Goal: Task Accomplishment & Management: Manage account settings

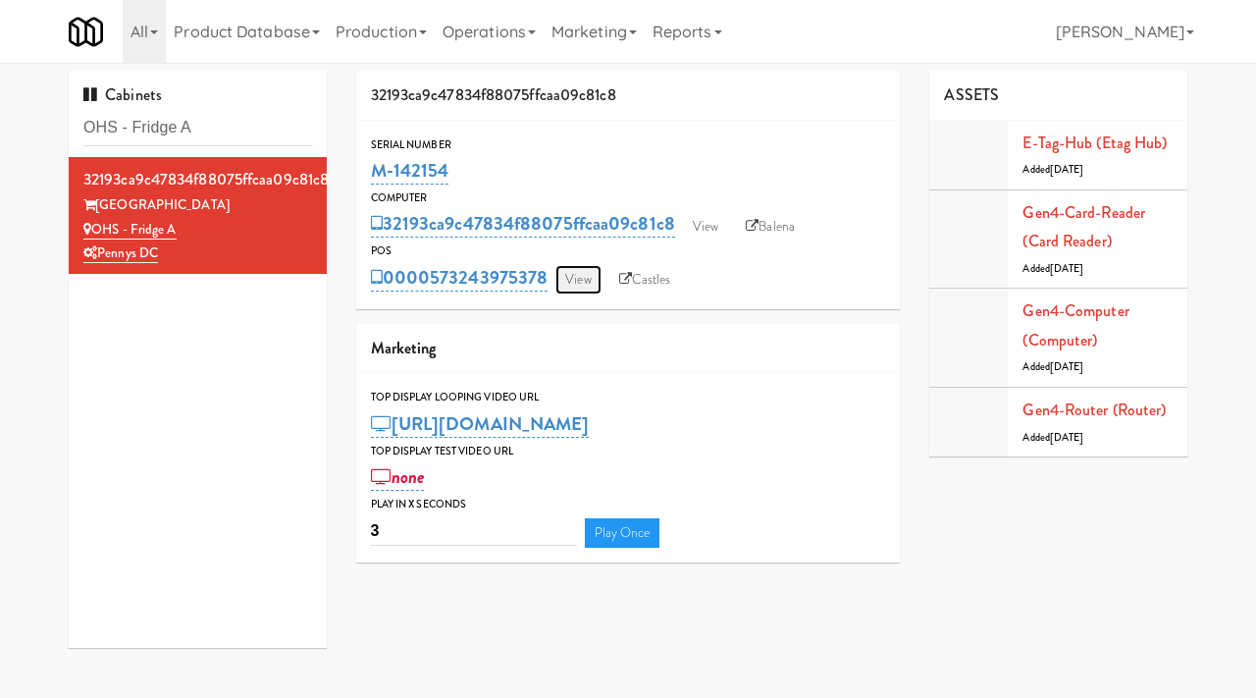
click at [580, 286] on link "View" at bounding box center [577, 279] width 45 height 29
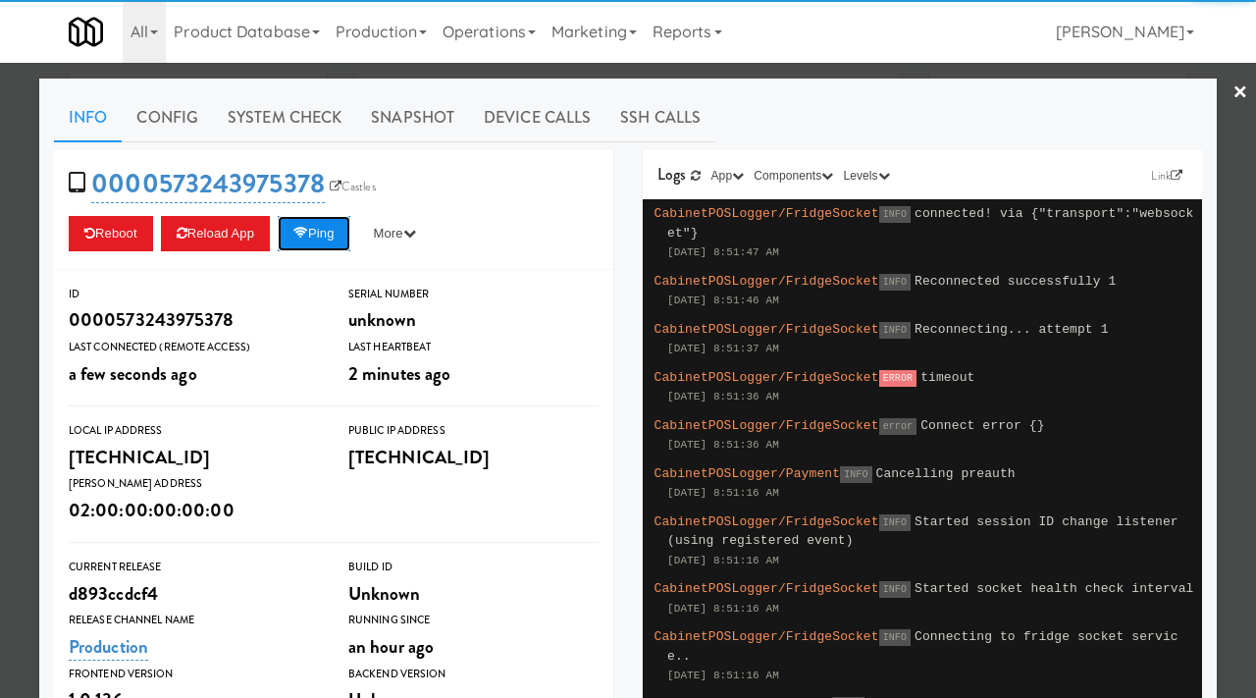
click at [328, 232] on button "Ping" at bounding box center [314, 233] width 73 height 35
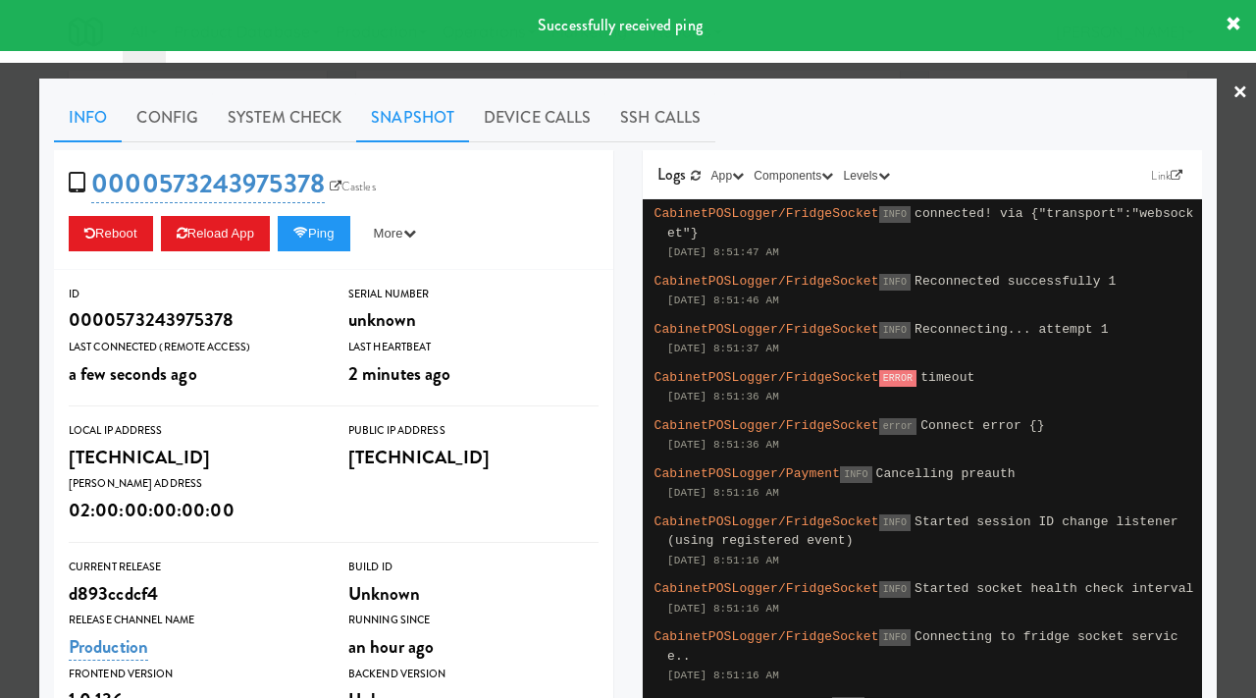
click at [413, 118] on link "Snapshot" at bounding box center [412, 117] width 113 height 49
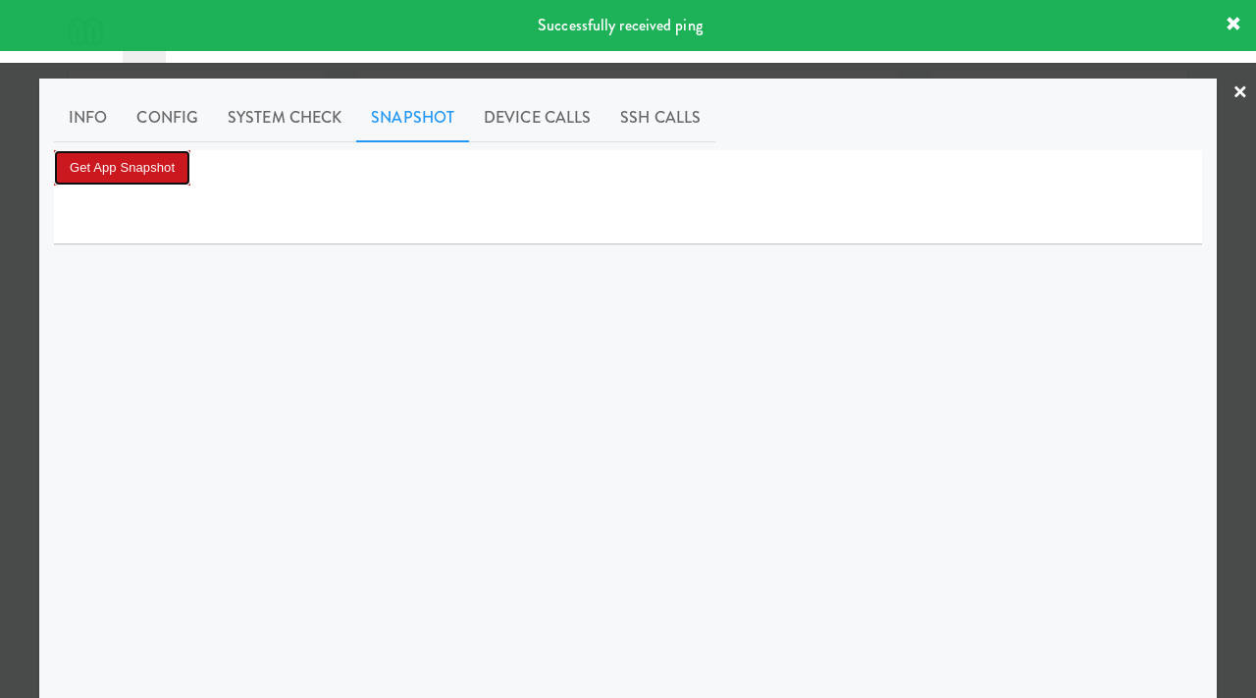
click at [122, 180] on button "Get App Snapshot" at bounding box center [122, 167] width 136 height 35
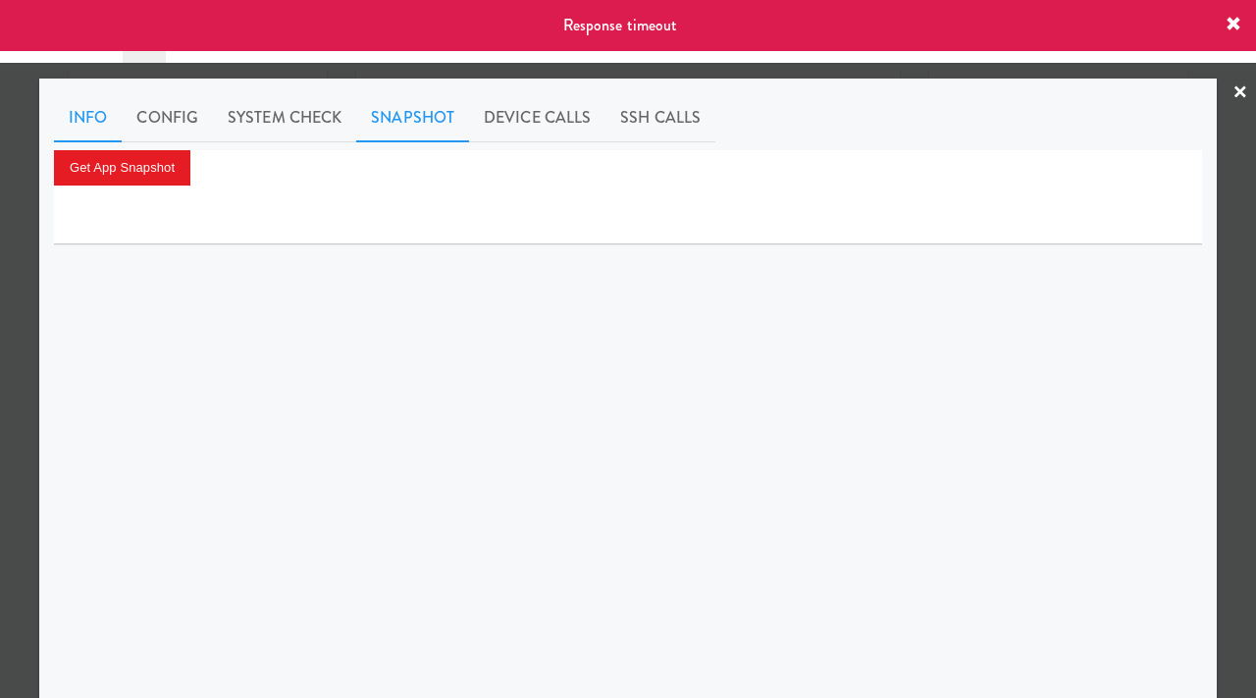
click at [96, 122] on link "Info" at bounding box center [88, 117] width 68 height 49
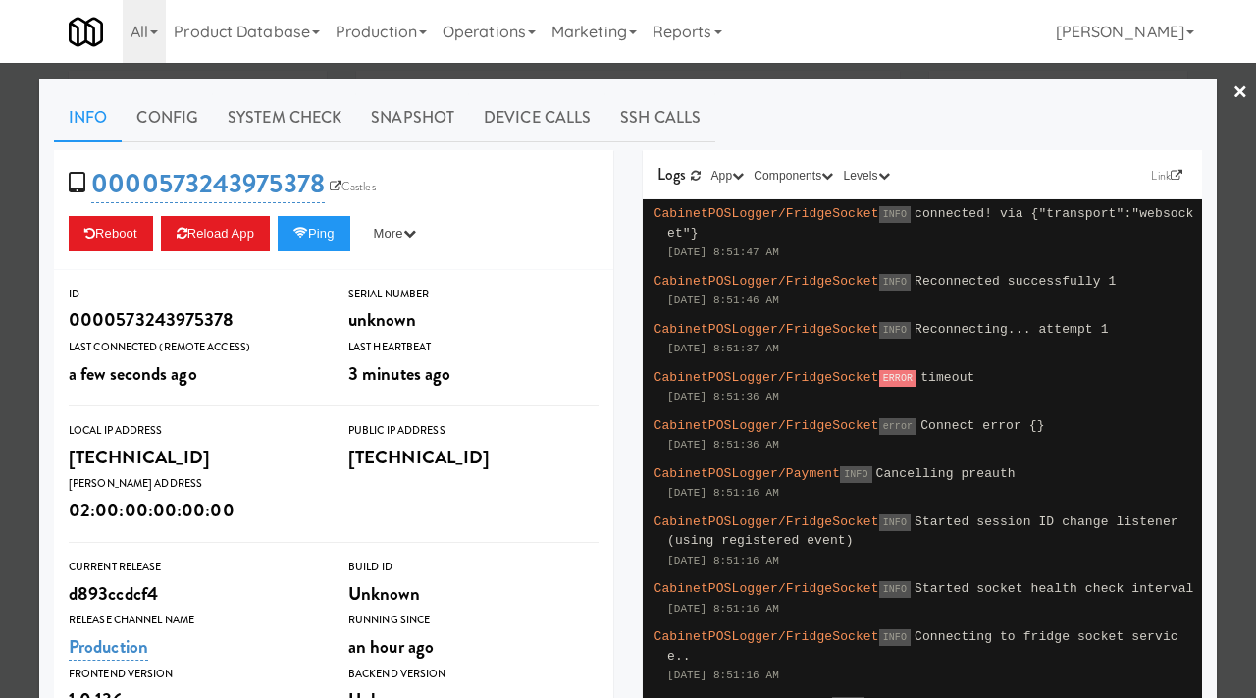
click at [0, 349] on div at bounding box center [628, 349] width 1256 height 698
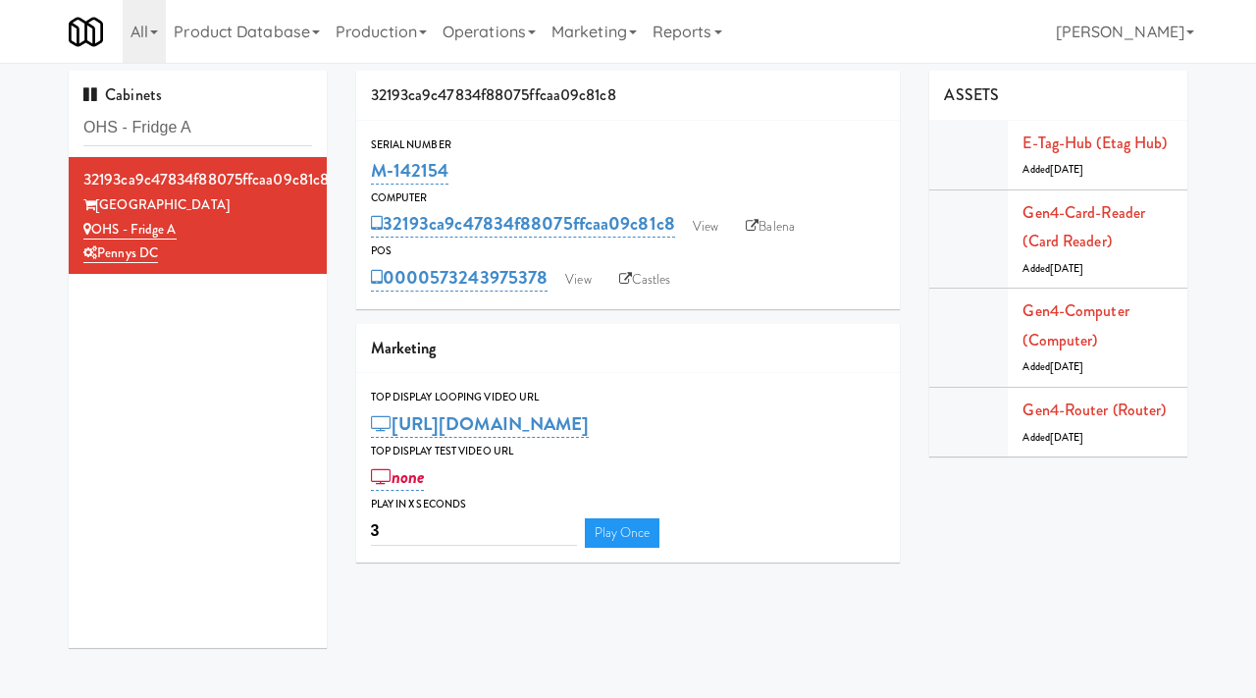
click at [572, 261] on div "0000573243975378 View Castles" at bounding box center [628, 277] width 515 height 33
click at [589, 285] on link "View" at bounding box center [577, 279] width 45 height 29
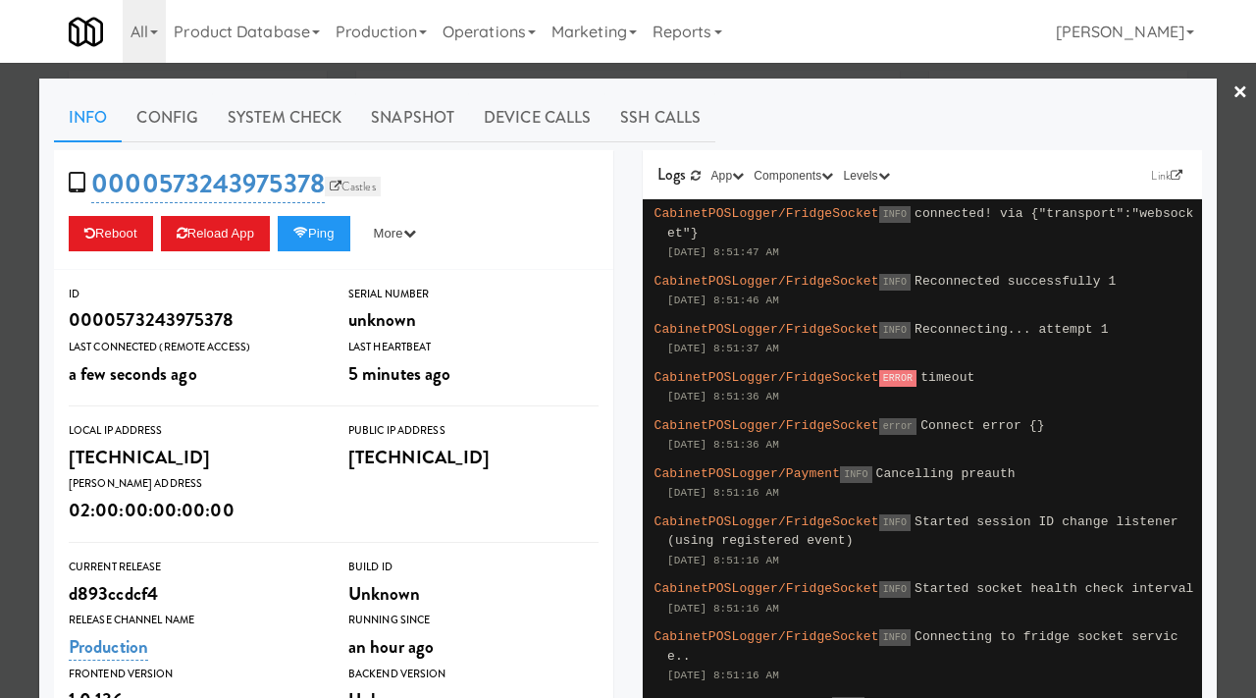
click at [341, 181] on link "Castles" at bounding box center [353, 187] width 56 height 20
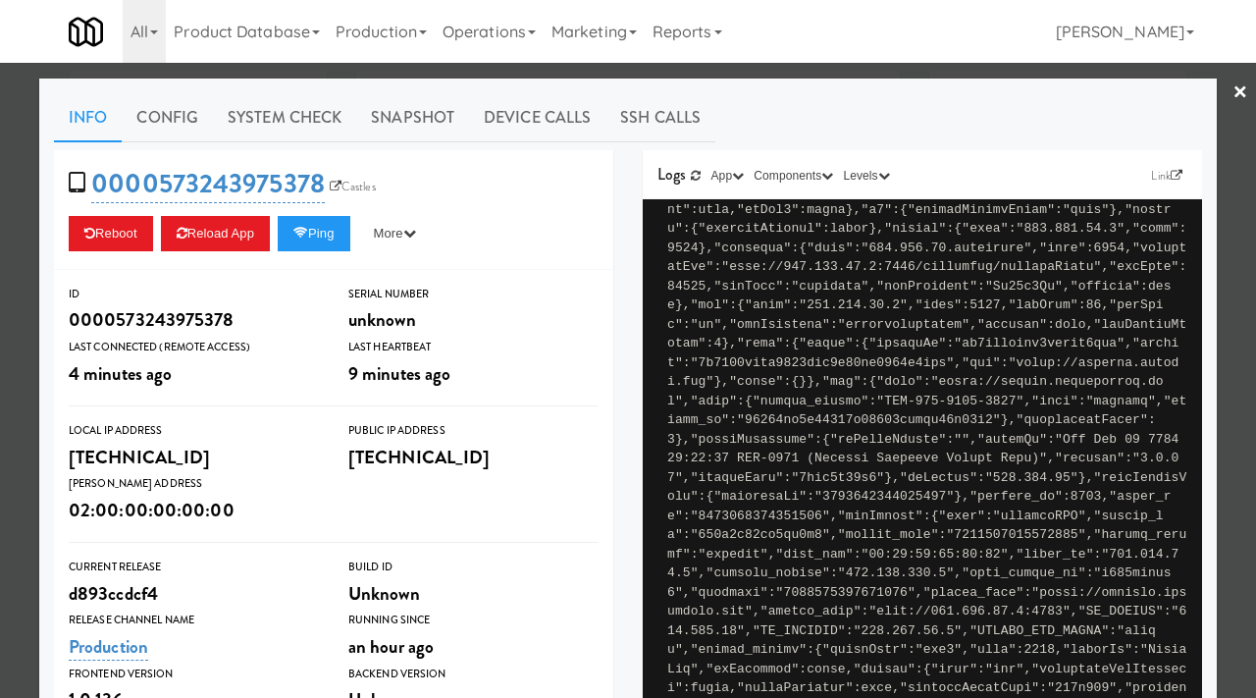
scroll to position [371, 0]
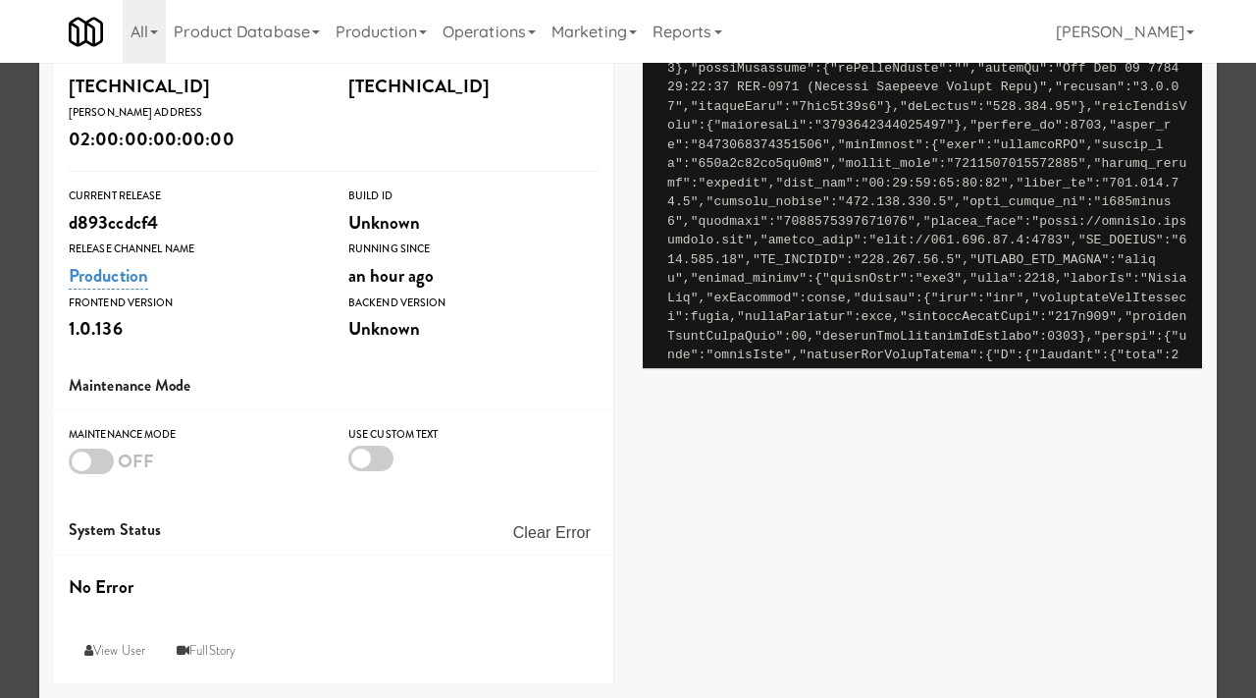
click at [0, 356] on div at bounding box center [628, 349] width 1256 height 698
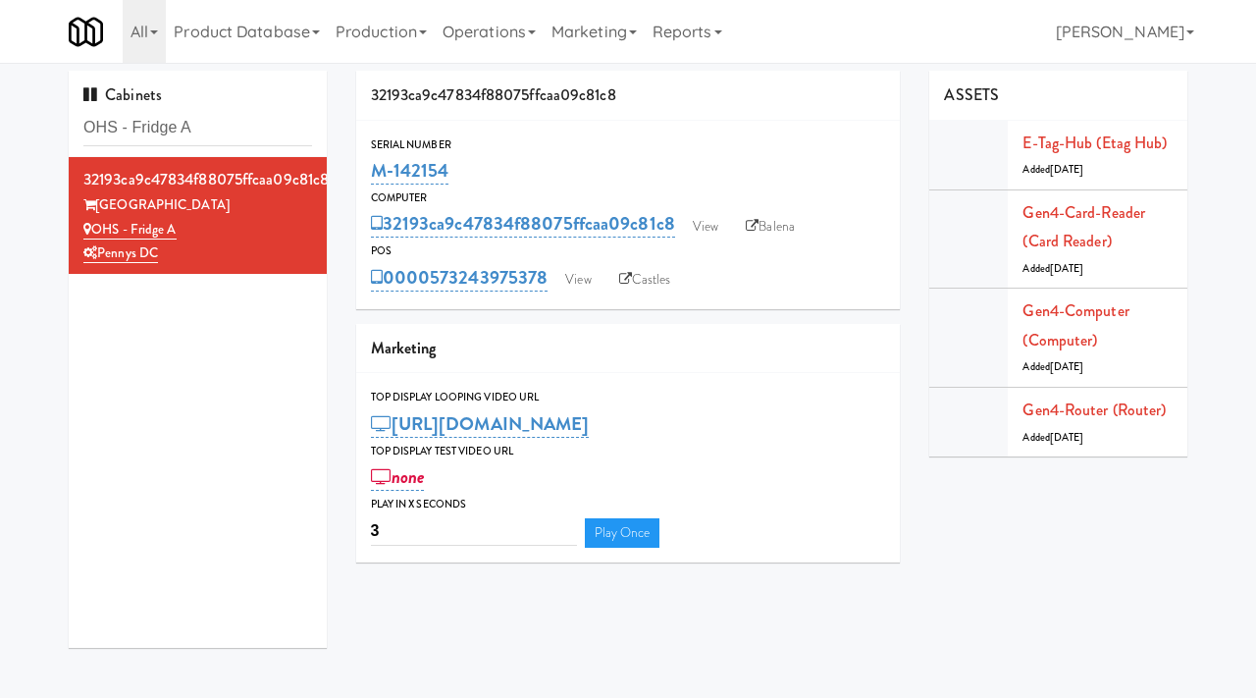
drag, startPoint x: 465, startPoint y: 174, endPoint x: 369, endPoint y: 173, distance: 96.2
click at [369, 173] on div "Serial Number M-142154" at bounding box center [628, 161] width 545 height 53
copy link "M-142154"
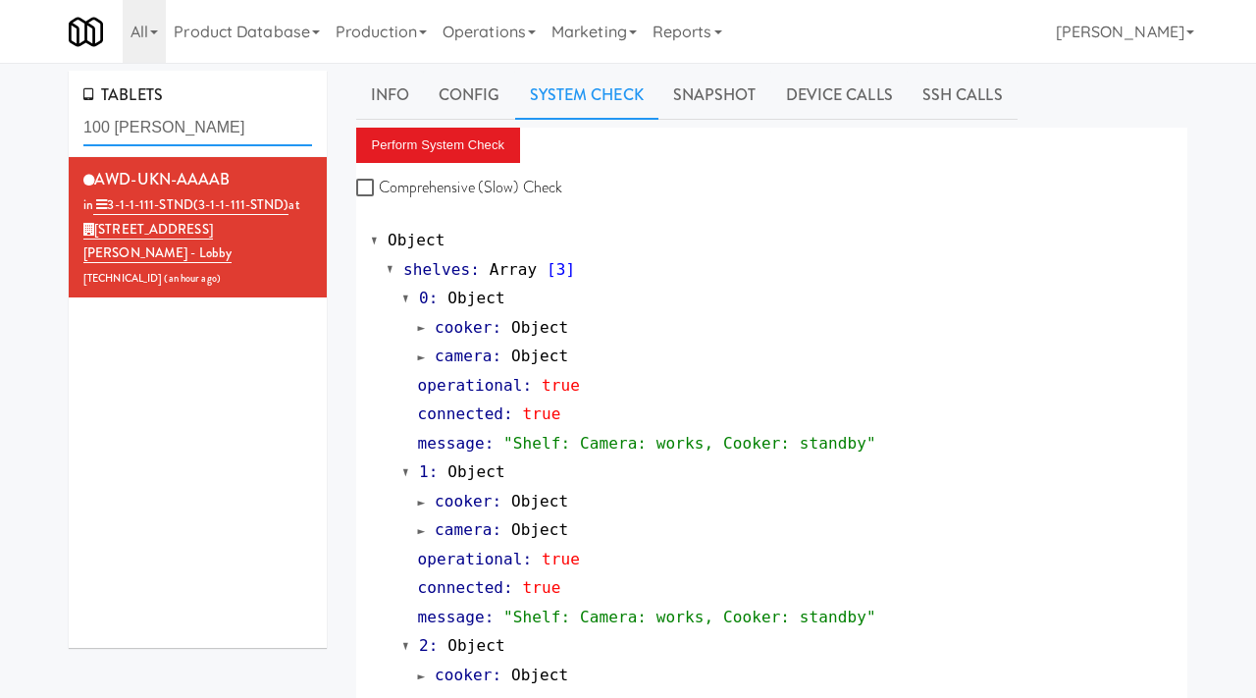
click at [202, 124] on input "100 [PERSON_NAME]" at bounding box center [197, 128] width 229 height 36
click at [504, 41] on link "Operations" at bounding box center [489, 31] width 109 height 63
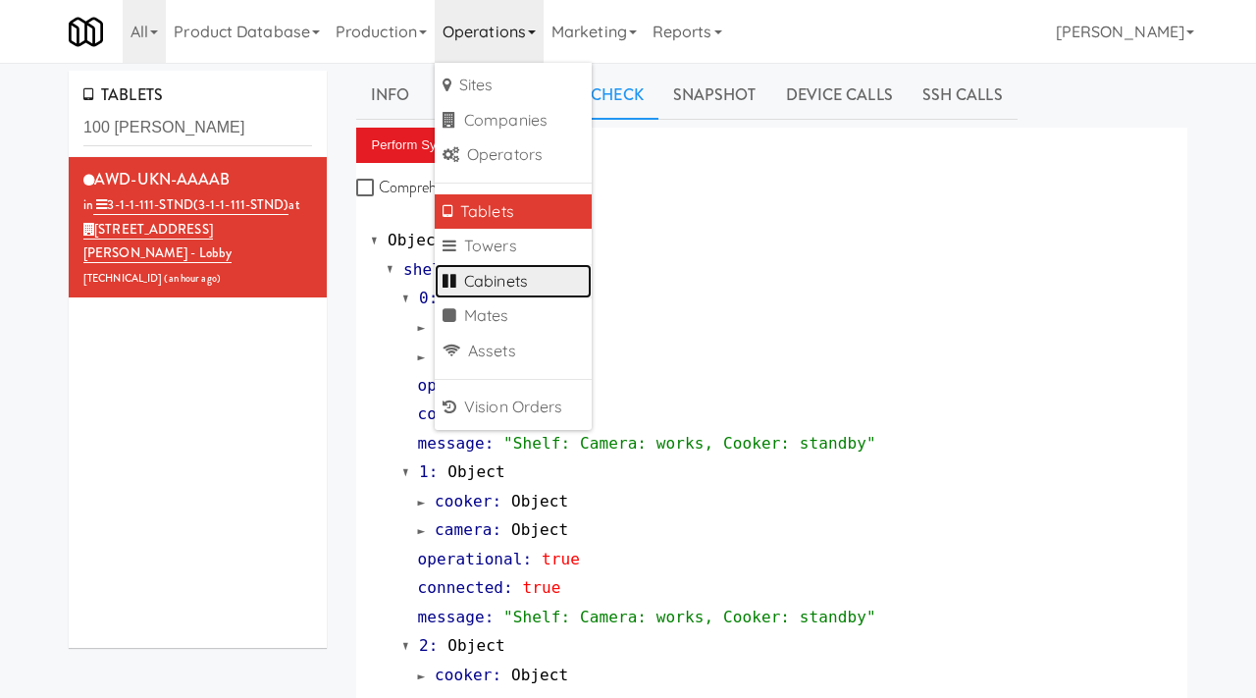
click at [484, 277] on link "Cabinets" at bounding box center [513, 281] width 157 height 35
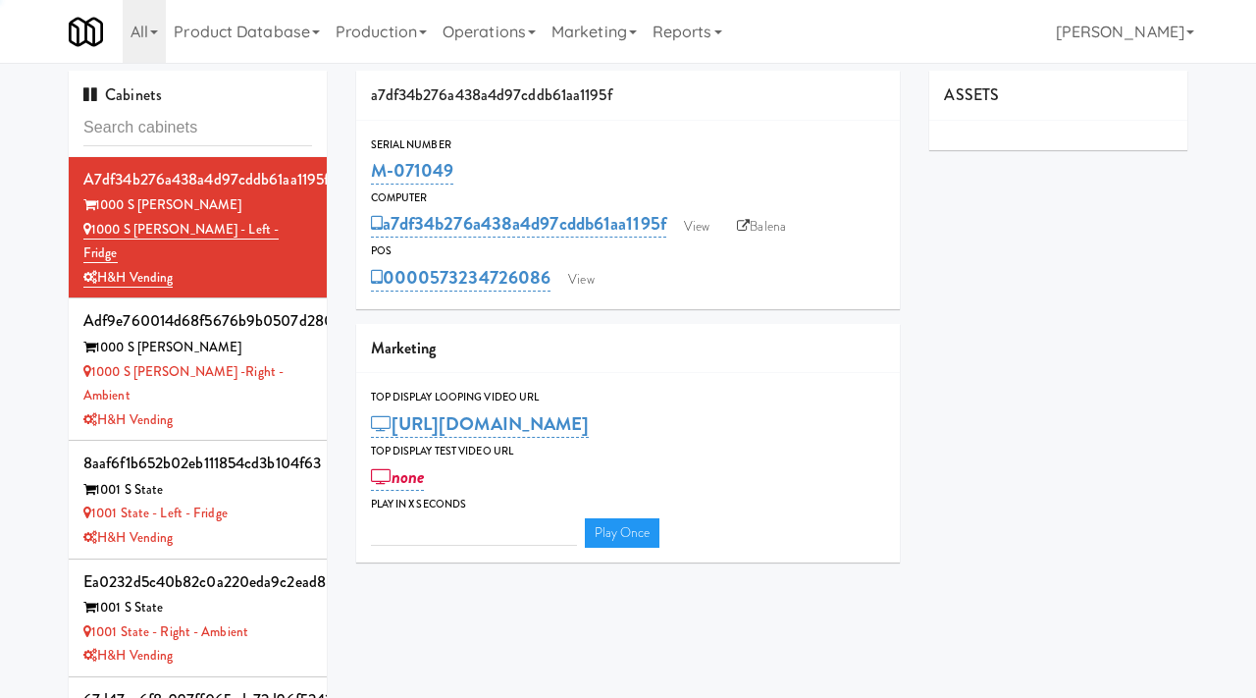
click at [149, 135] on input "text" at bounding box center [197, 128] width 229 height 36
type input "3"
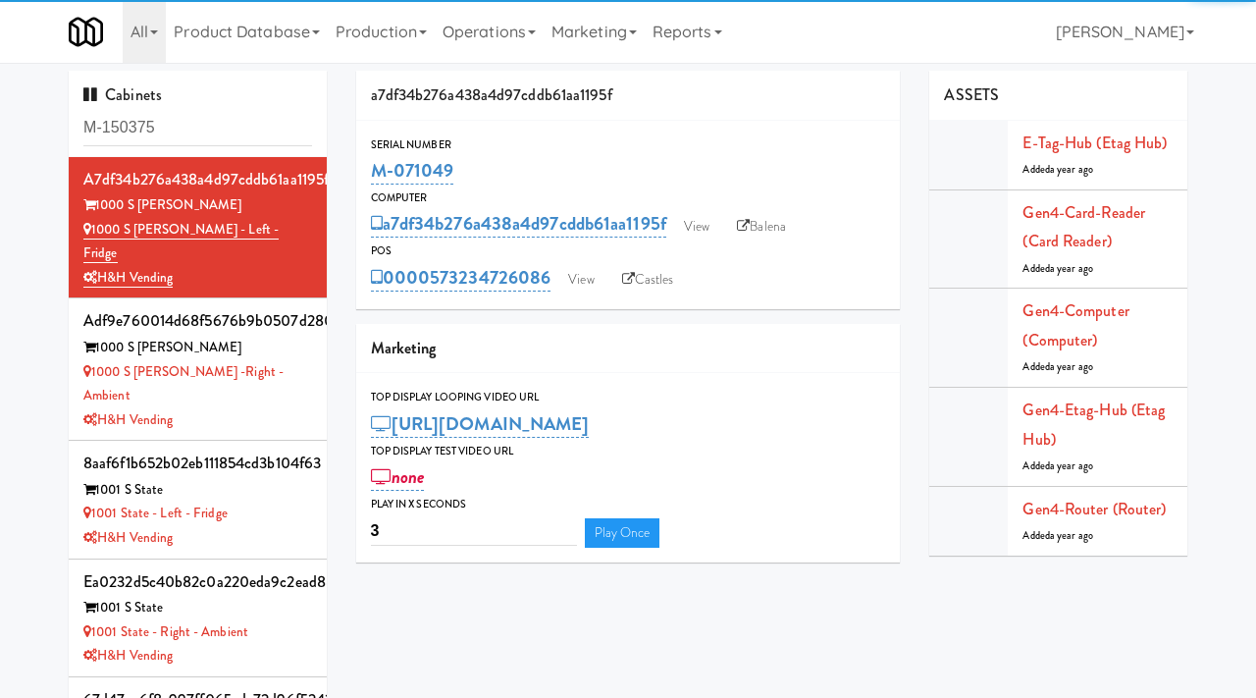
type input "M-150375"
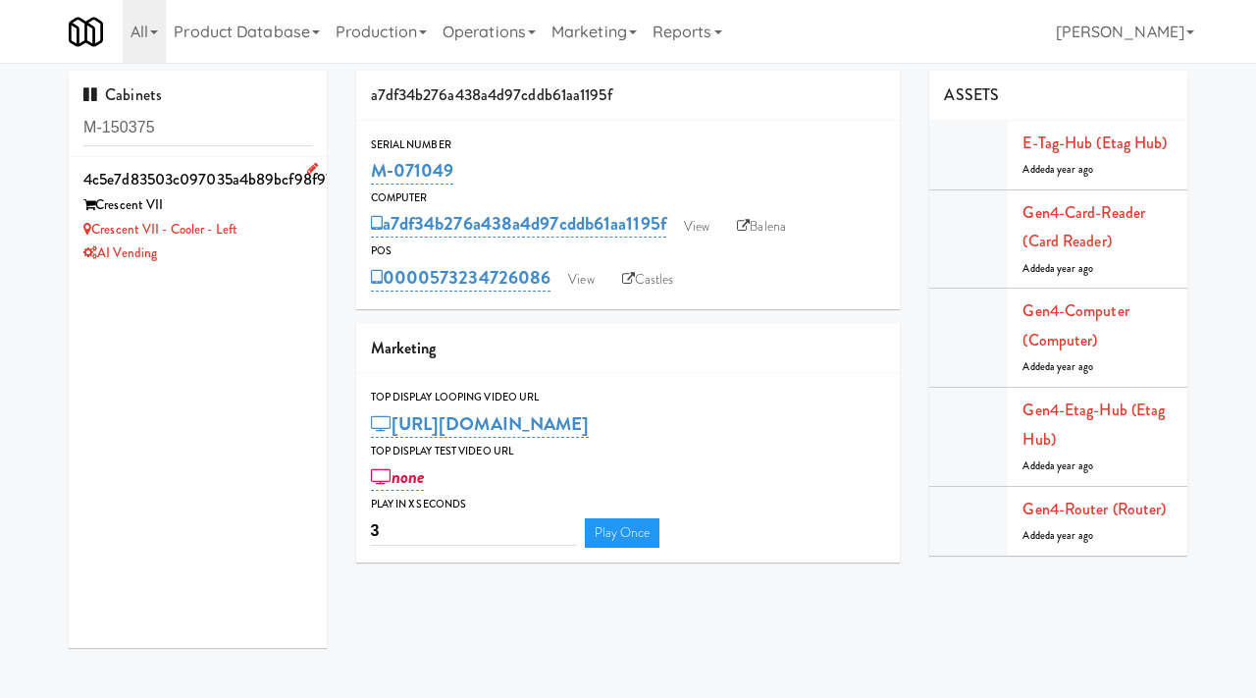
click at [277, 197] on div "Crescent VII" at bounding box center [197, 205] width 229 height 25
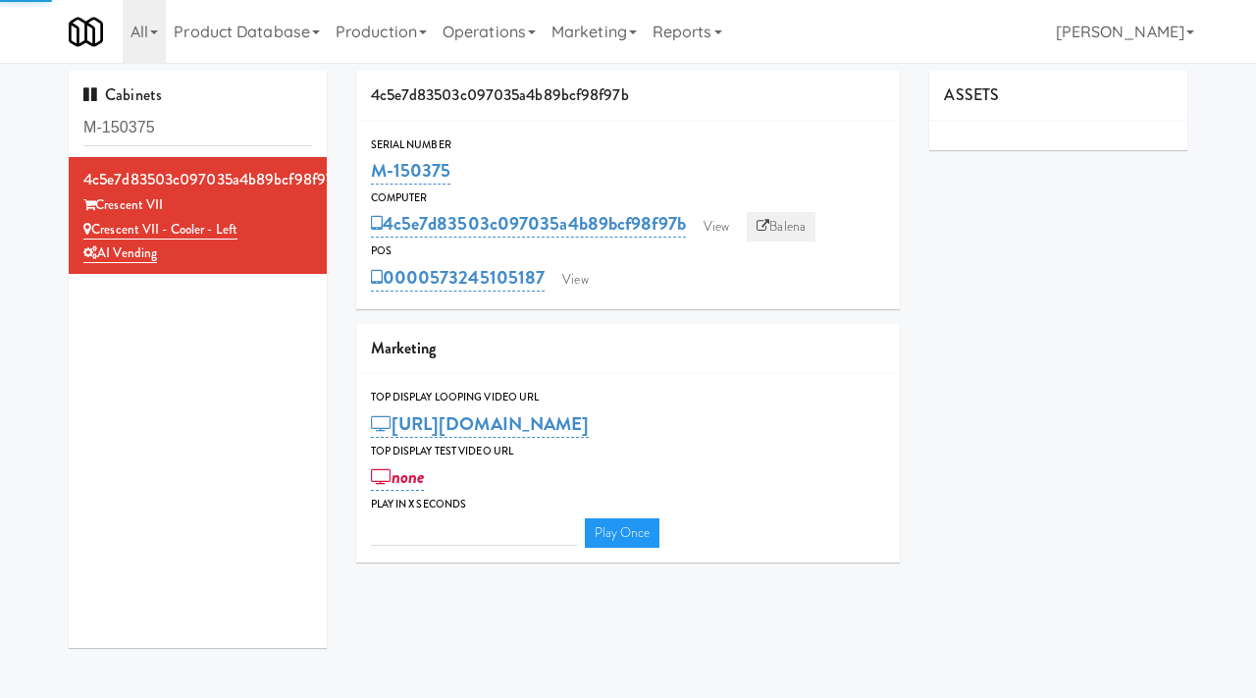
type input "3"
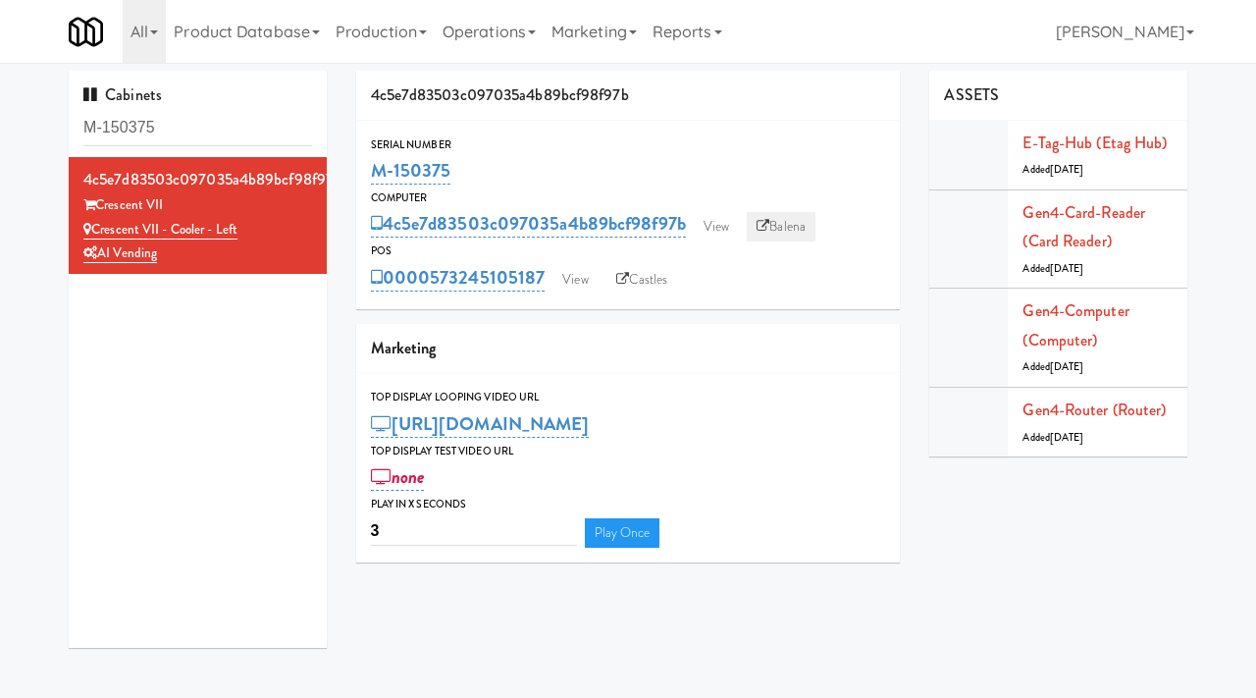
click at [787, 219] on link "Balena" at bounding box center [781, 226] width 69 height 29
click at [191, 119] on input "M-150375" at bounding box center [197, 128] width 229 height 36
paste input "428"
type input "M-150428"
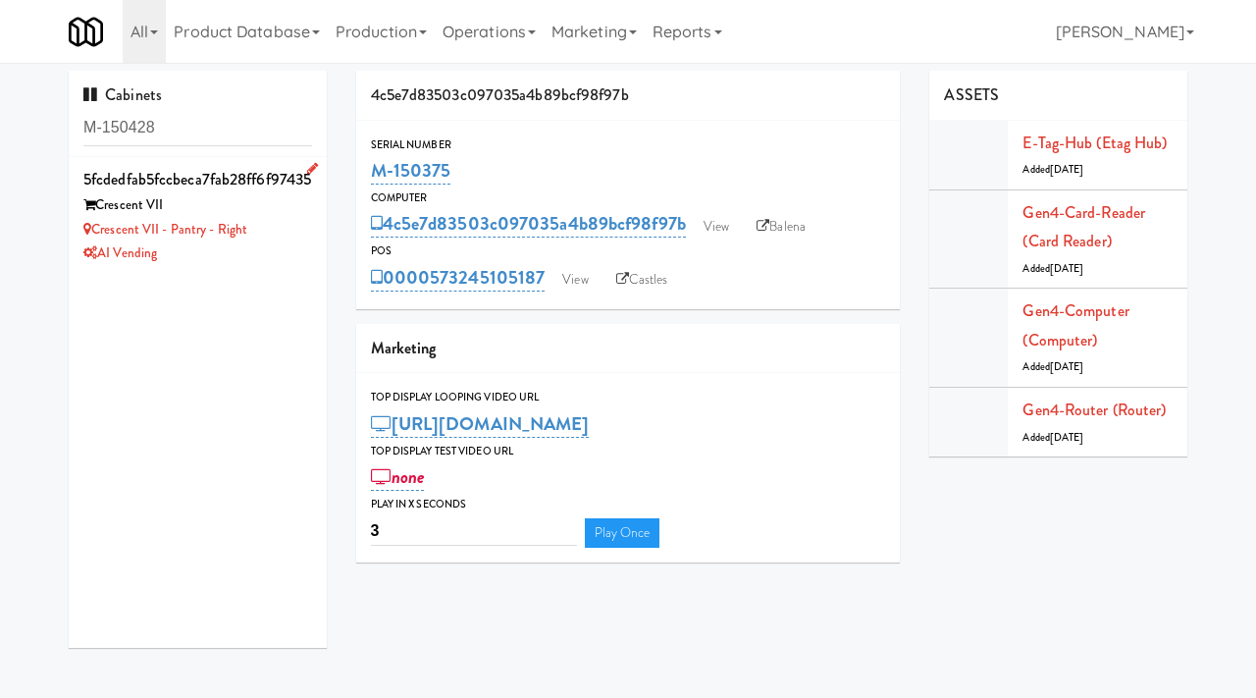
click at [303, 208] on div "Crescent VII" at bounding box center [197, 205] width 229 height 25
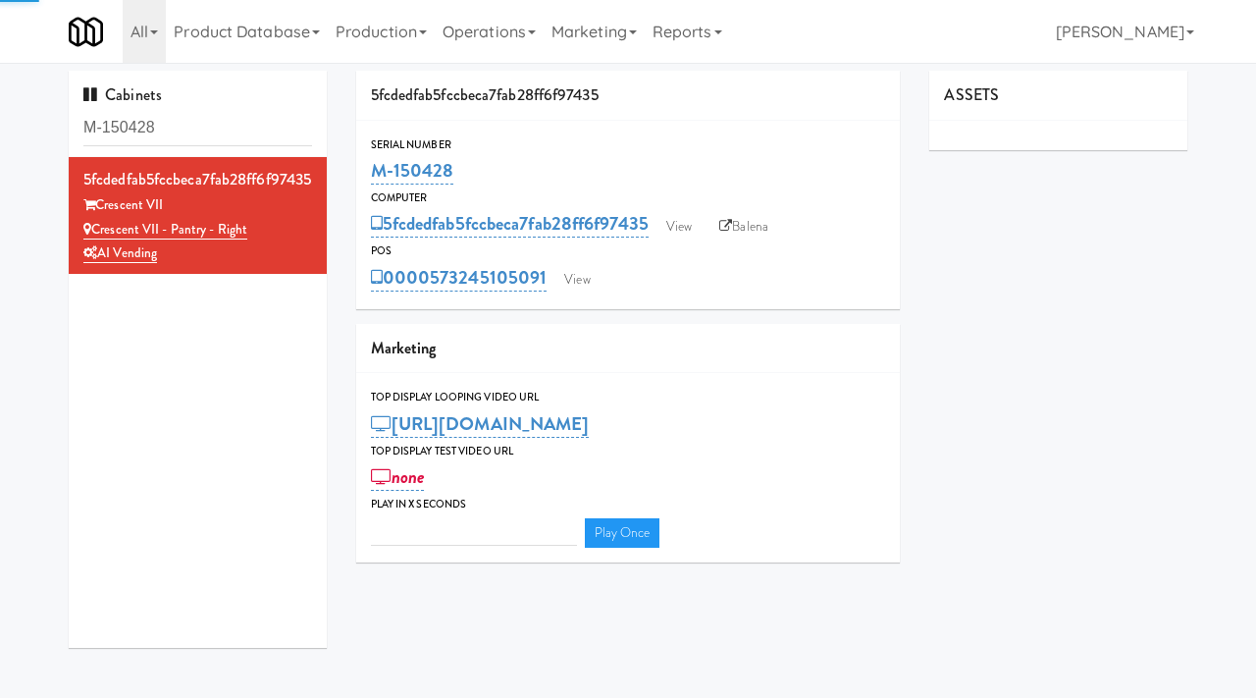
type input "3"
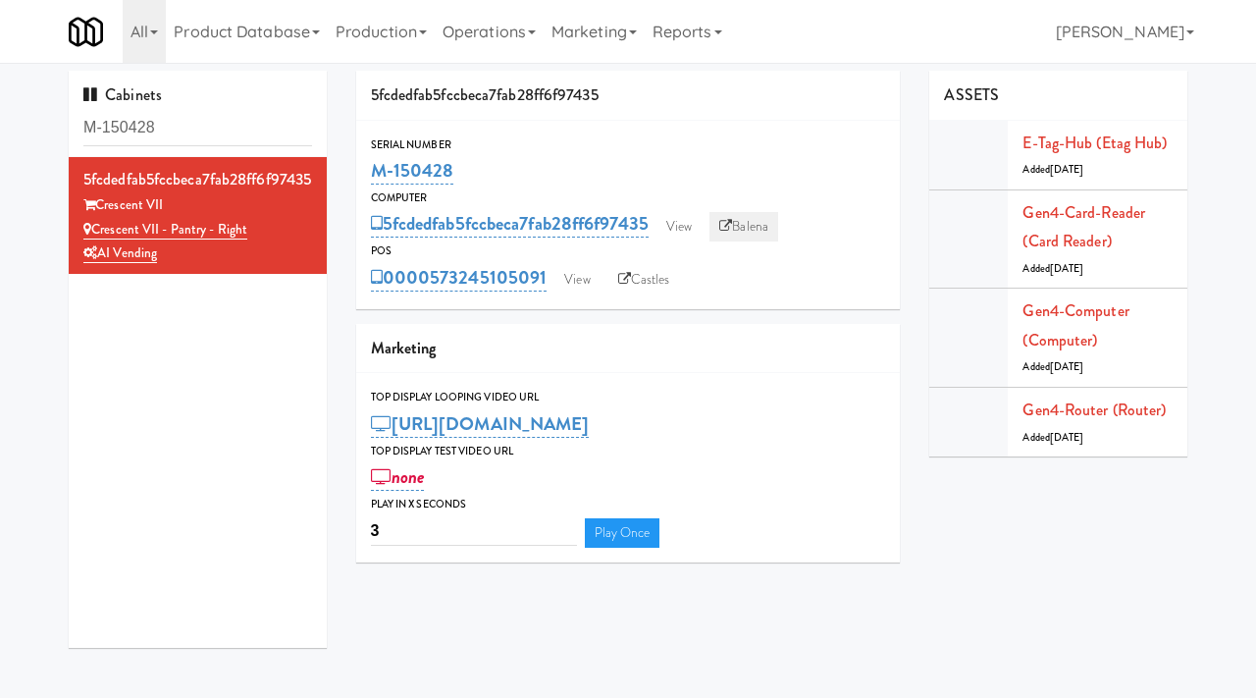
click at [772, 223] on link "Balena" at bounding box center [743, 226] width 69 height 29
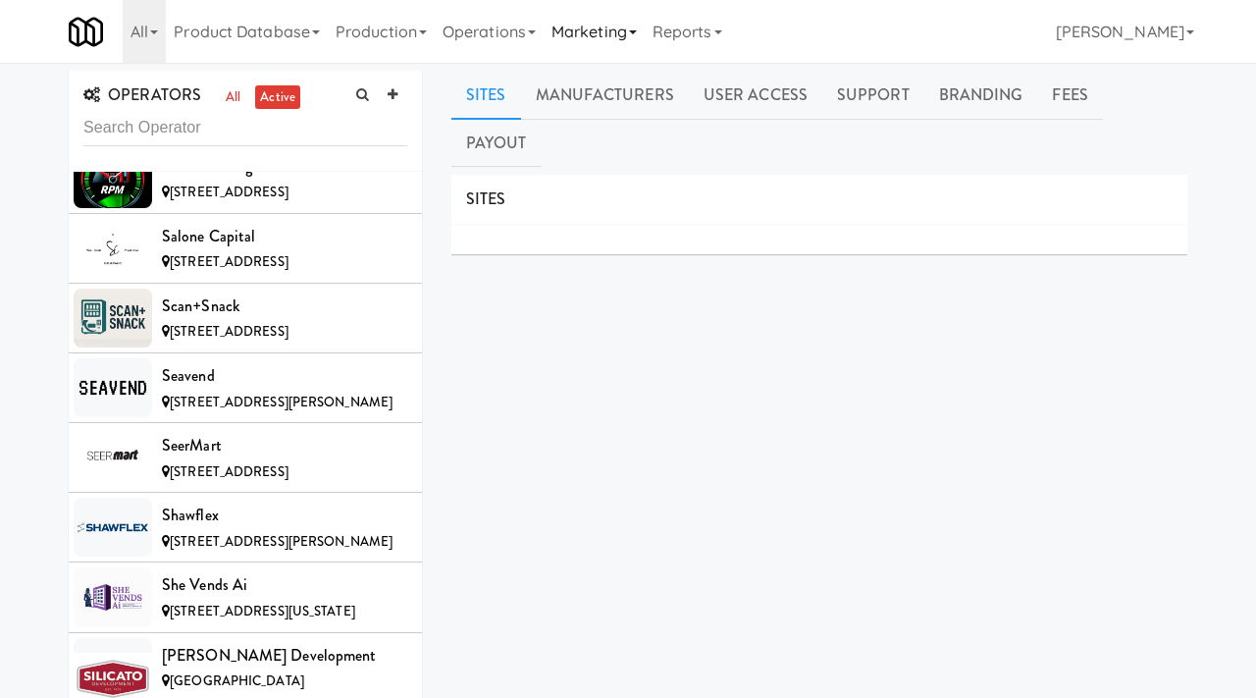
scroll to position [18688, 0]
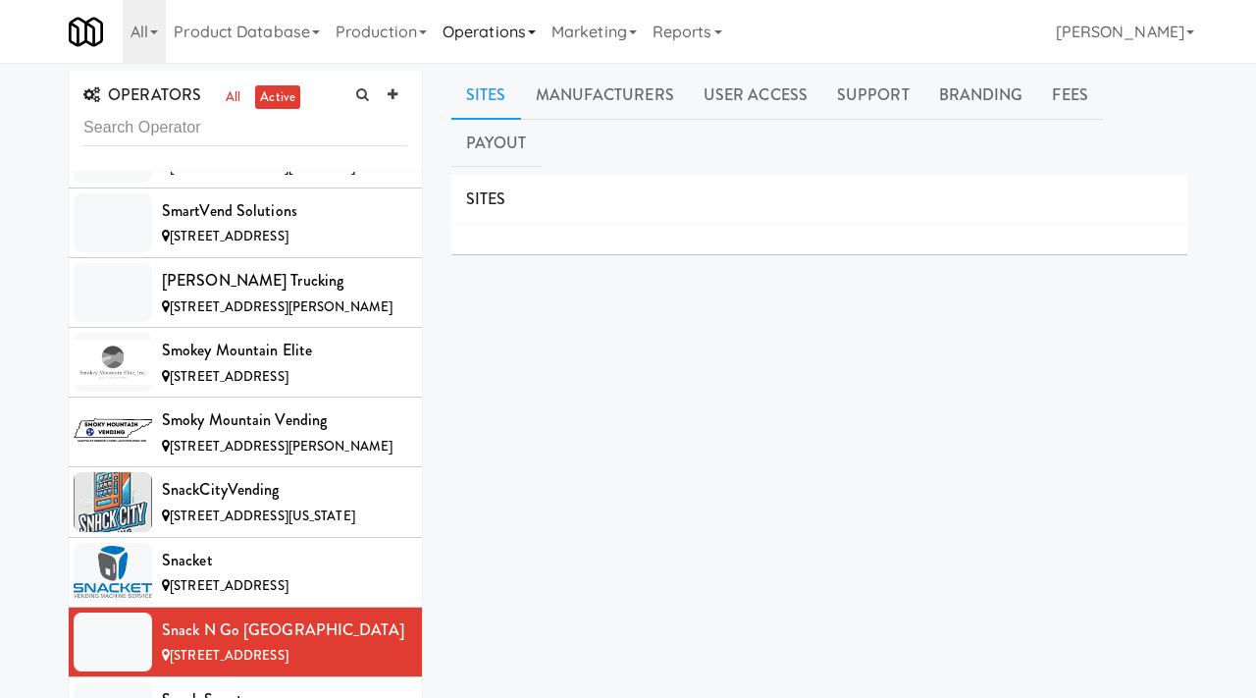
click at [509, 30] on link "Operations" at bounding box center [489, 31] width 109 height 63
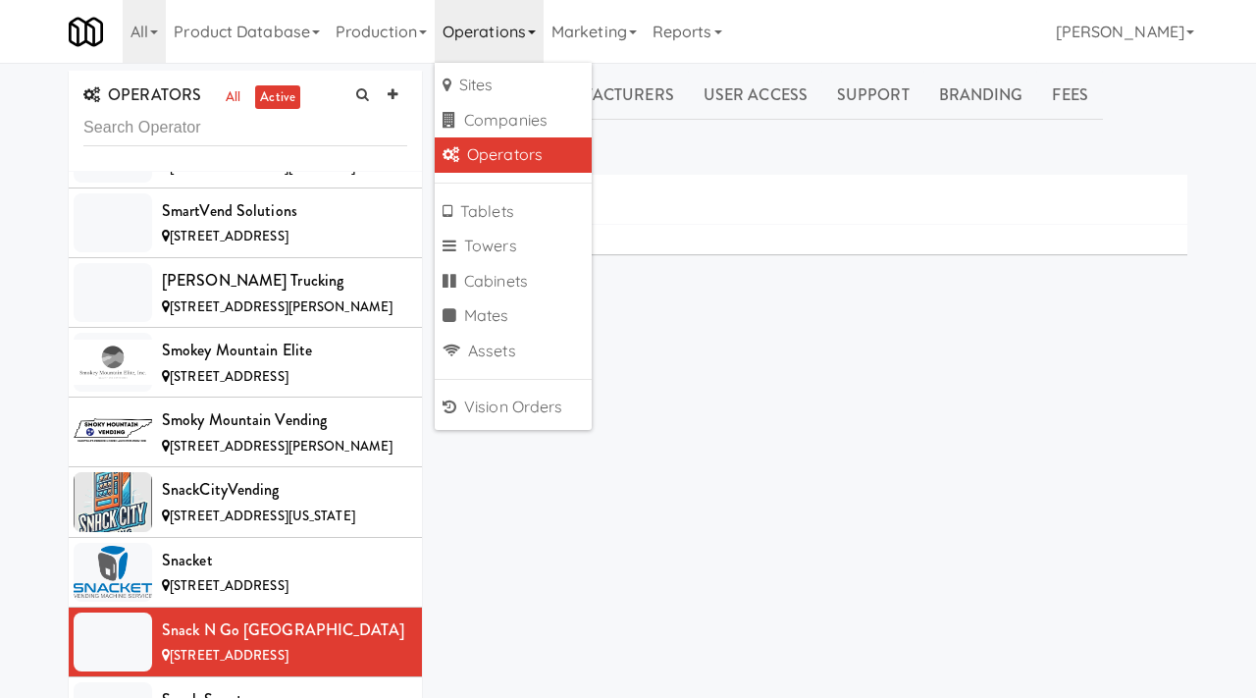
click at [511, 149] on link "Operators" at bounding box center [513, 154] width 157 height 35
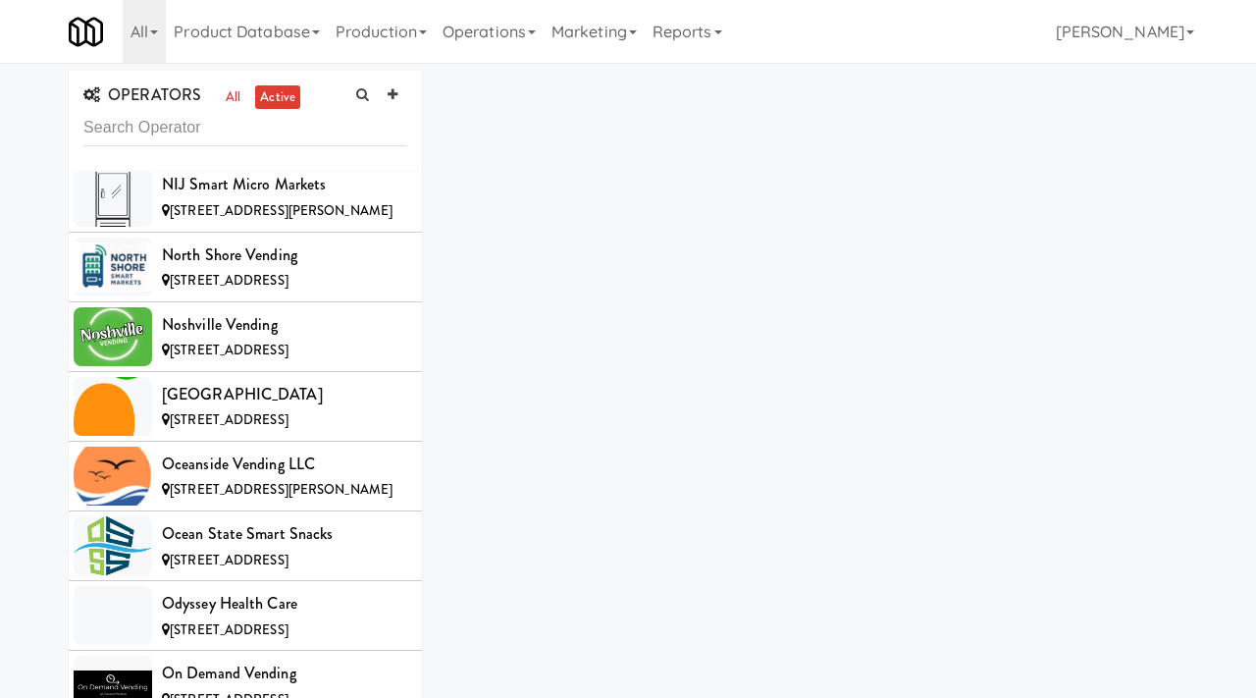
scroll to position [14622, 0]
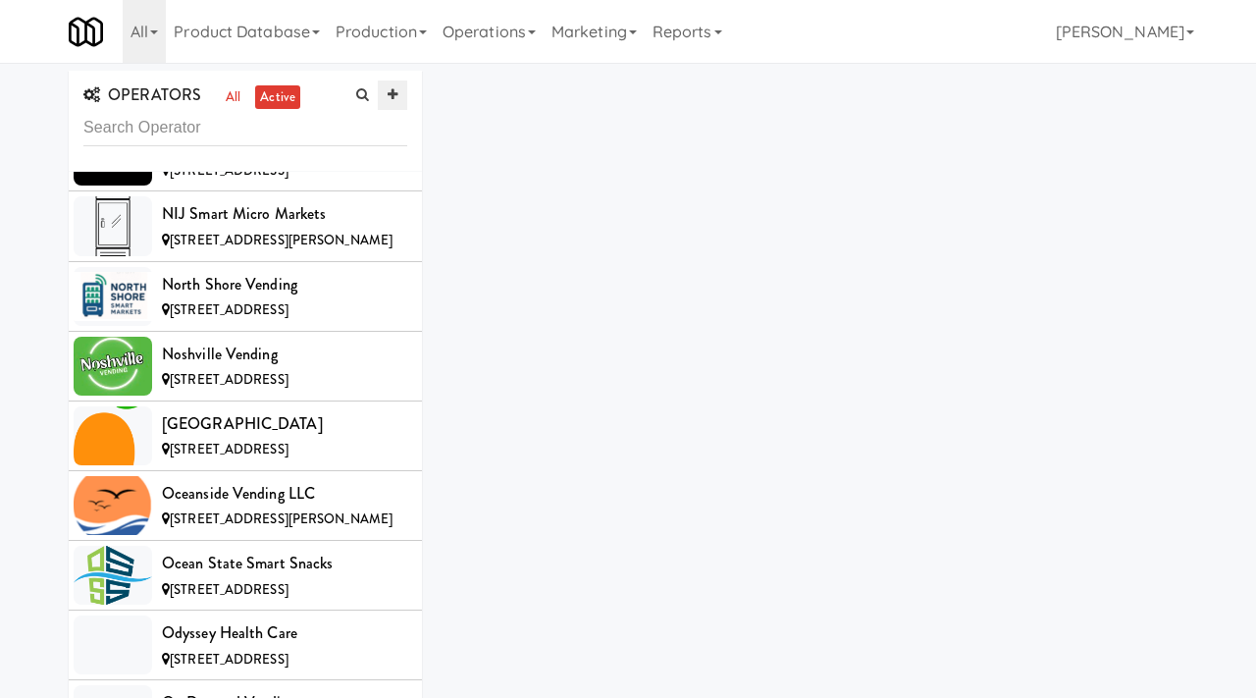
click at [394, 96] on icon at bounding box center [393, 94] width 10 height 13
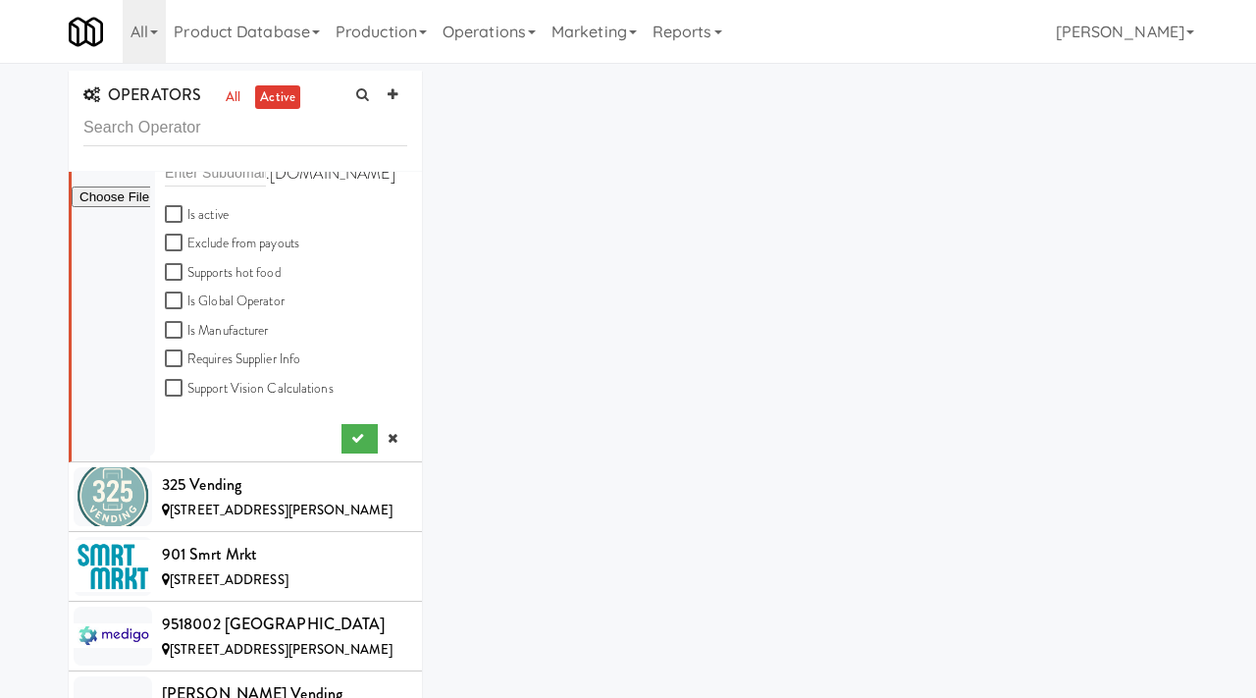
scroll to position [0, 0]
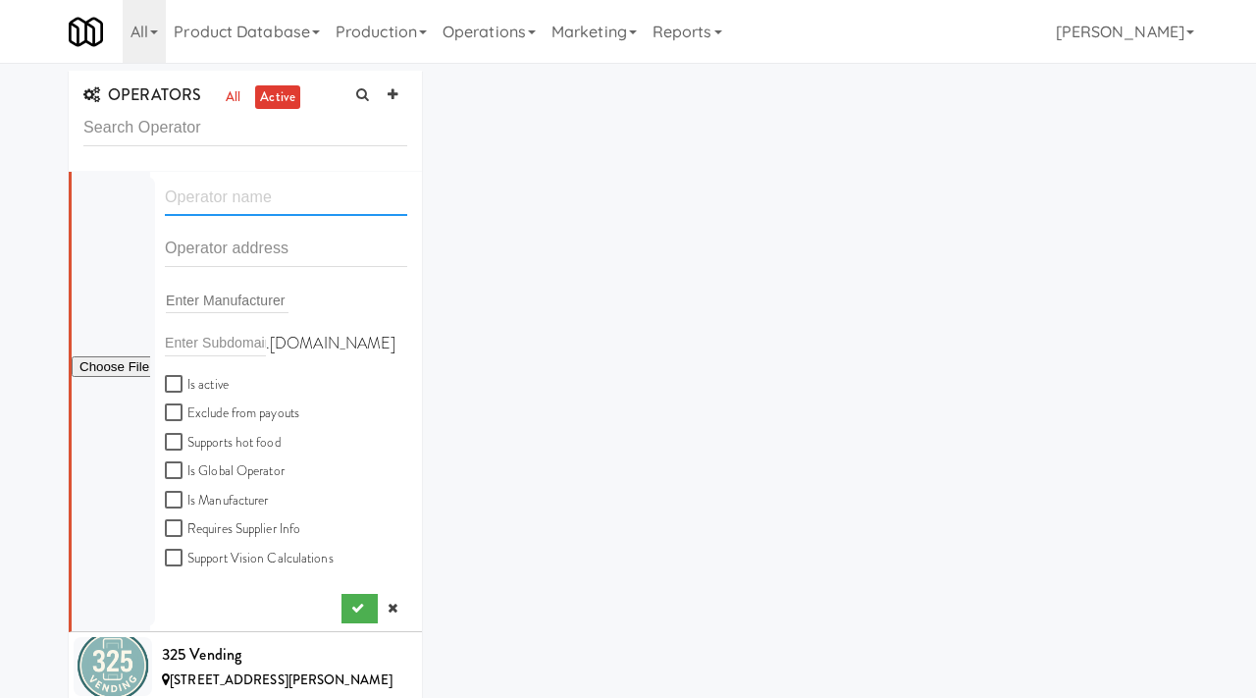
click at [237, 205] on input "text" at bounding box center [286, 198] width 242 height 36
paste input "Snack Haven"
type input "Snack Haven"
click at [203, 251] on input "text" at bounding box center [286, 249] width 242 height 36
paste input "7286 Rachel Drive"
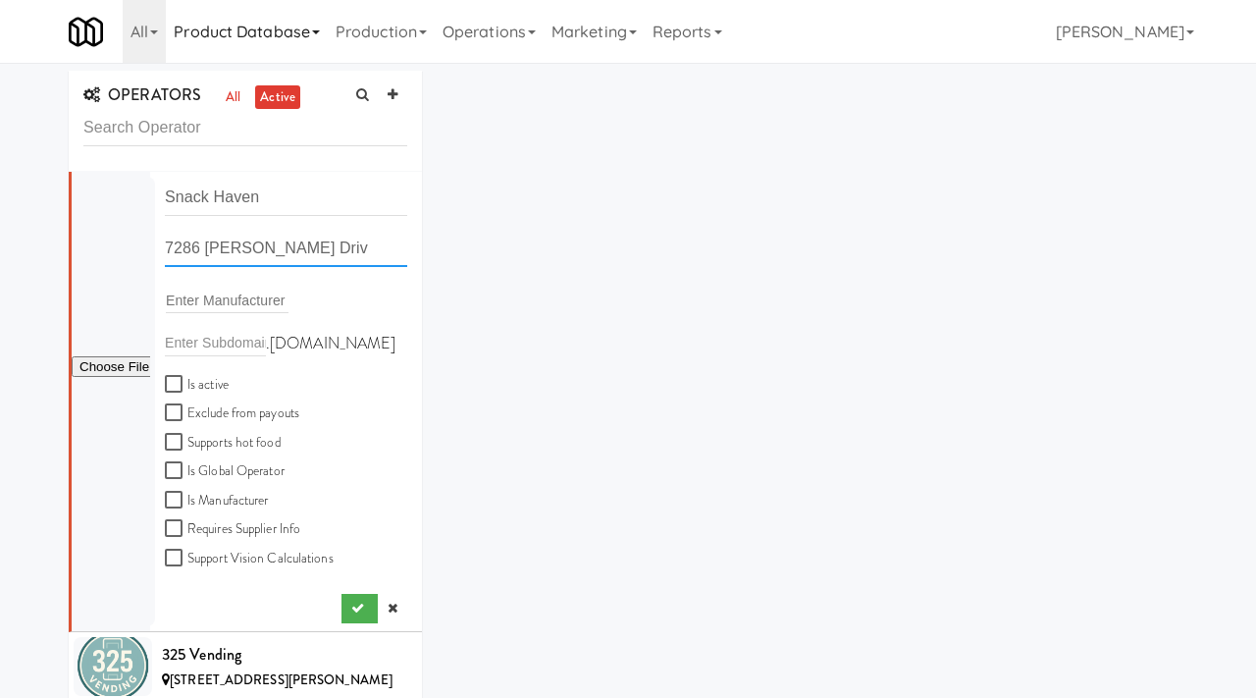
type input "7286 Rachel Driv"
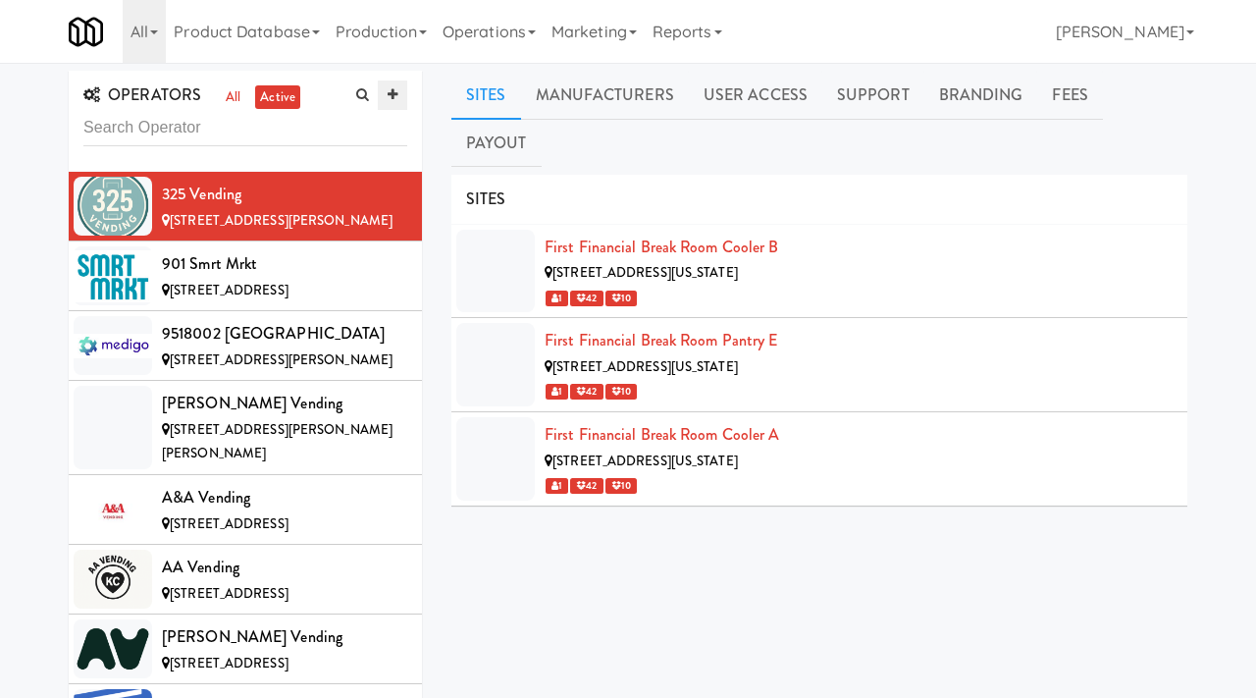
click at [401, 92] on link at bounding box center [392, 94] width 29 height 29
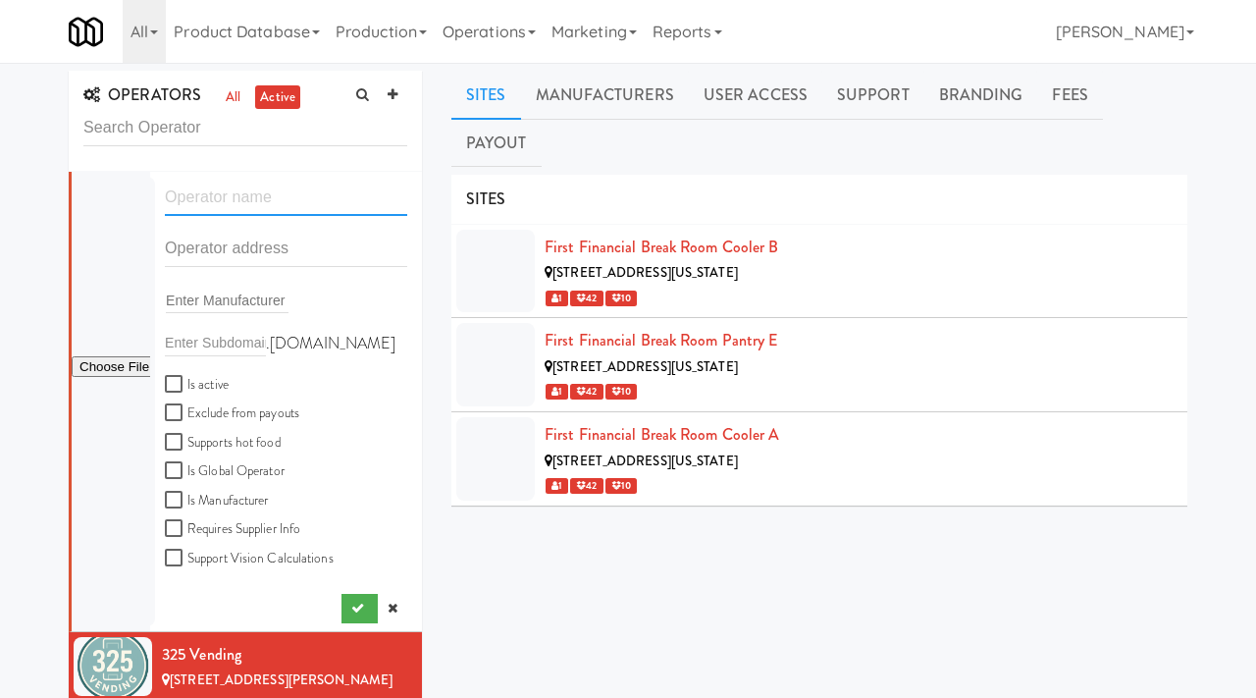
click at [233, 190] on input "text" at bounding box center [286, 198] width 242 height 36
paste input "7286 Rachel Drive"
type input "7286 Rachel Drive"
paste input "Snack Haven"
type input "Snack Haven"
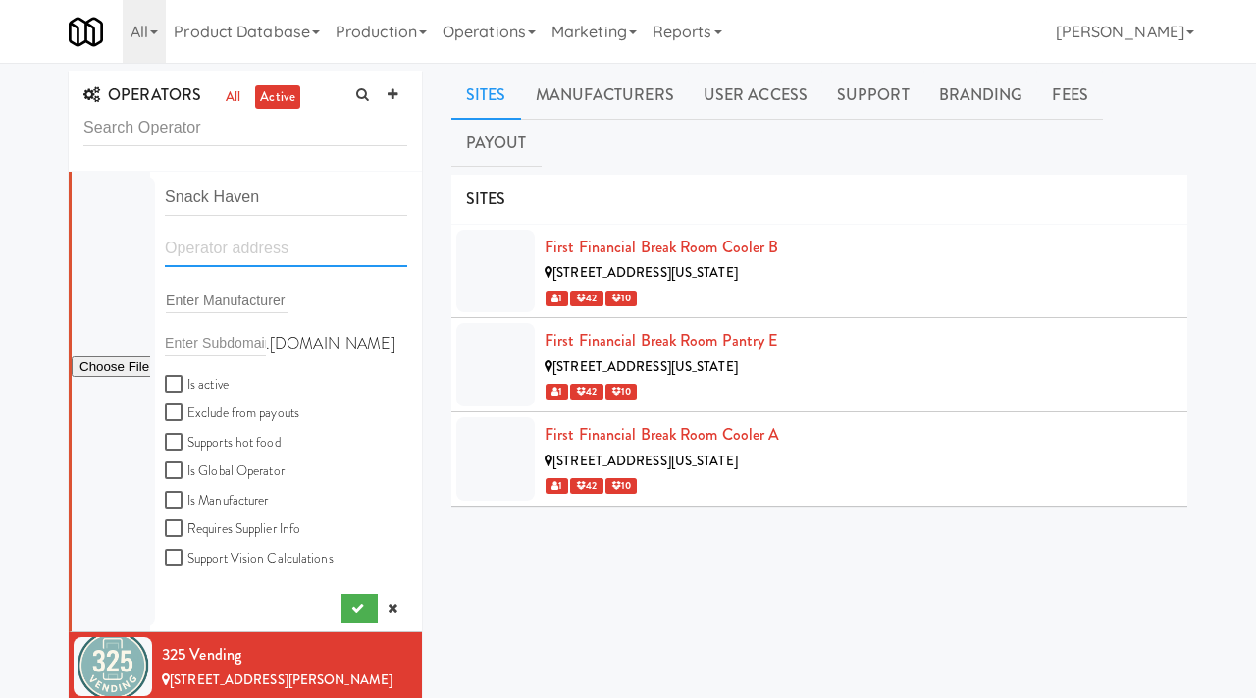
click at [269, 260] on input "text" at bounding box center [286, 249] width 242 height 36
paste input "7286 Rachel Drive"
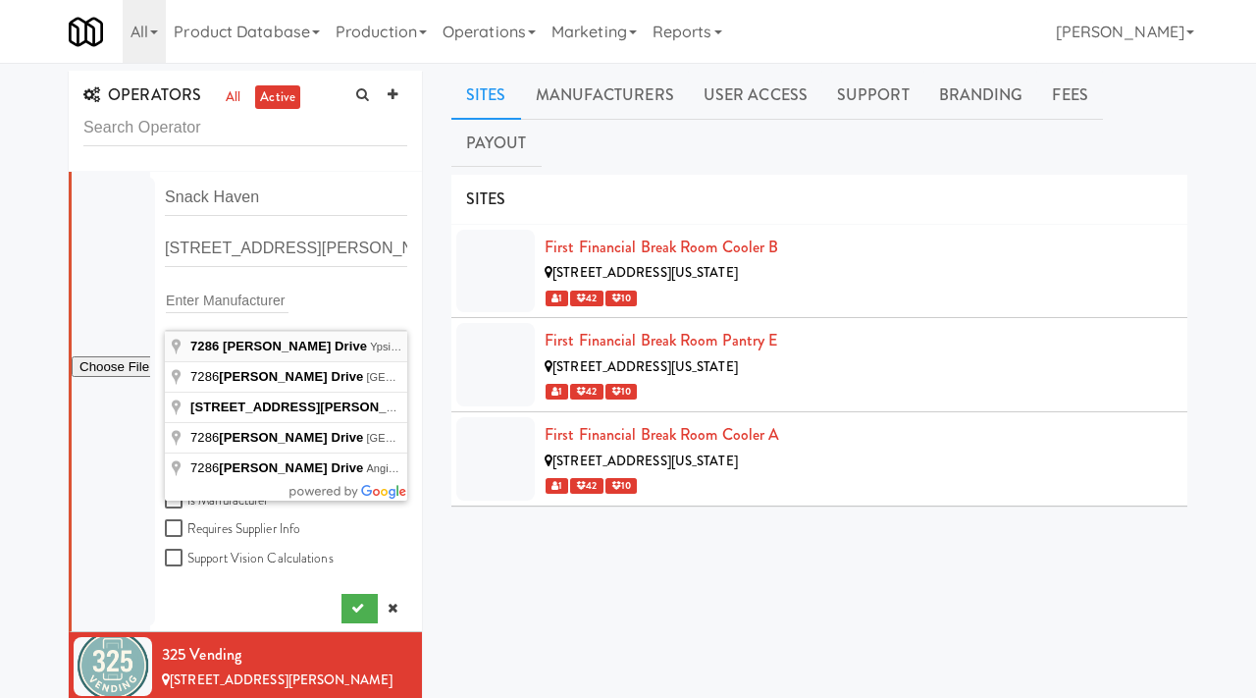
type input "7286 Rachel Drive, Ypsilanti, MI, USA"
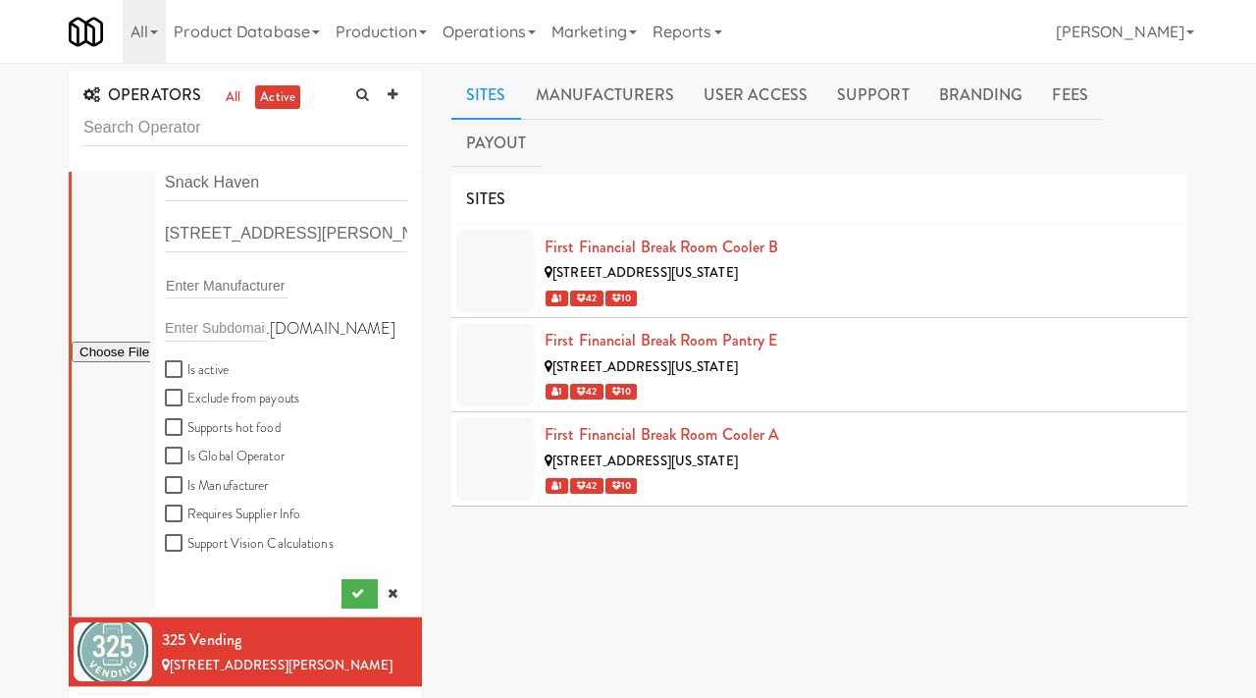
scroll to position [22, 0]
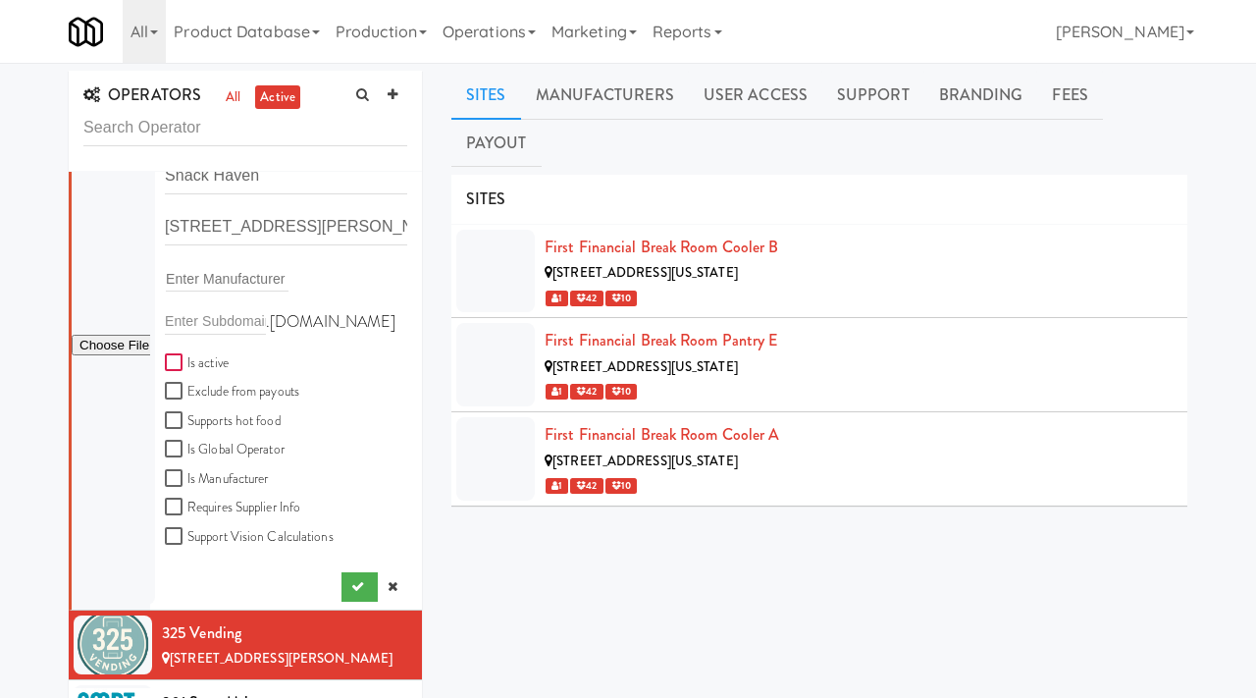
click at [179, 359] on input "Is active" at bounding box center [176, 363] width 23 height 16
checkbox input "true"
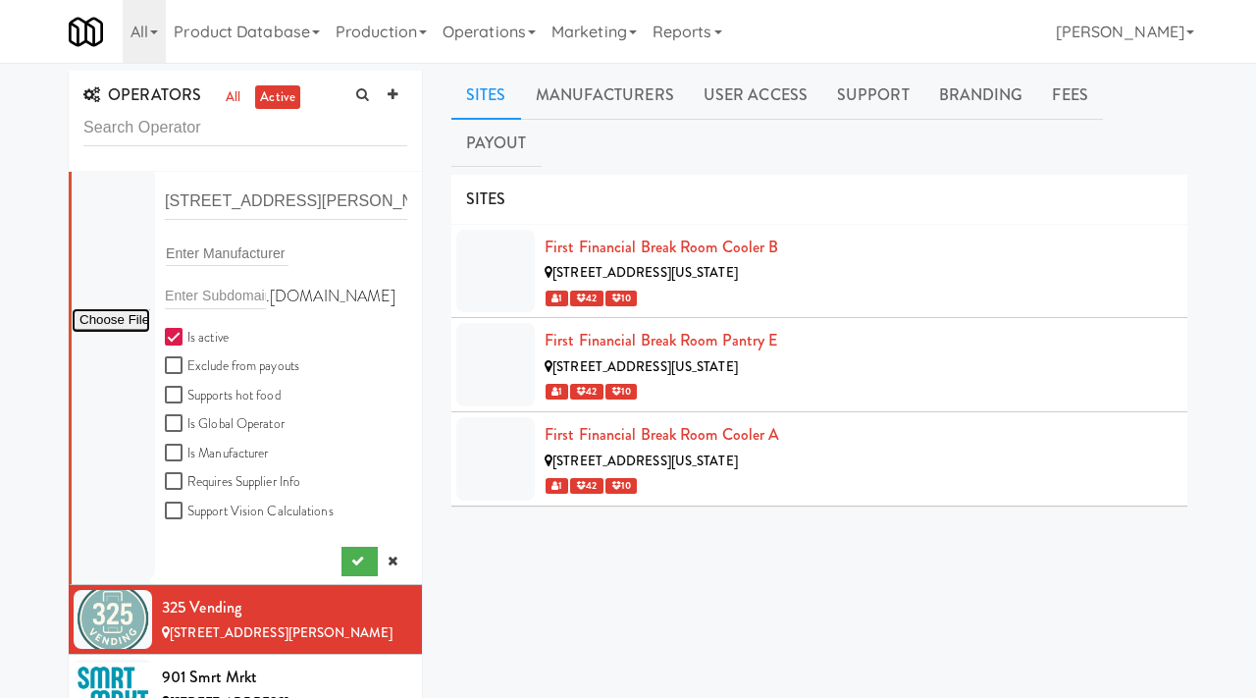
click at [126, 316] on input "file" at bounding box center [111, 320] width 79 height 25
type input "C:\fakepath\1fd54ba3-76d0-4dc3-930e-d0acd21475aa-0-2logo___dark_icon__270_x_270…"
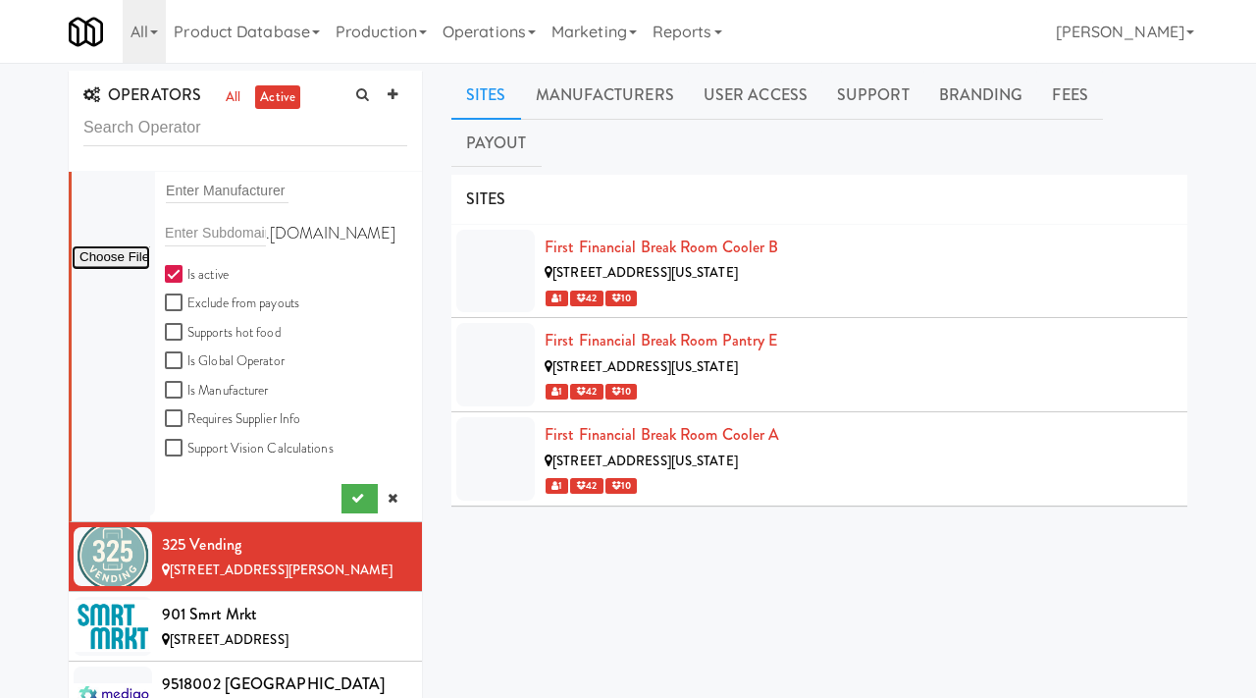
scroll to position [93, 0]
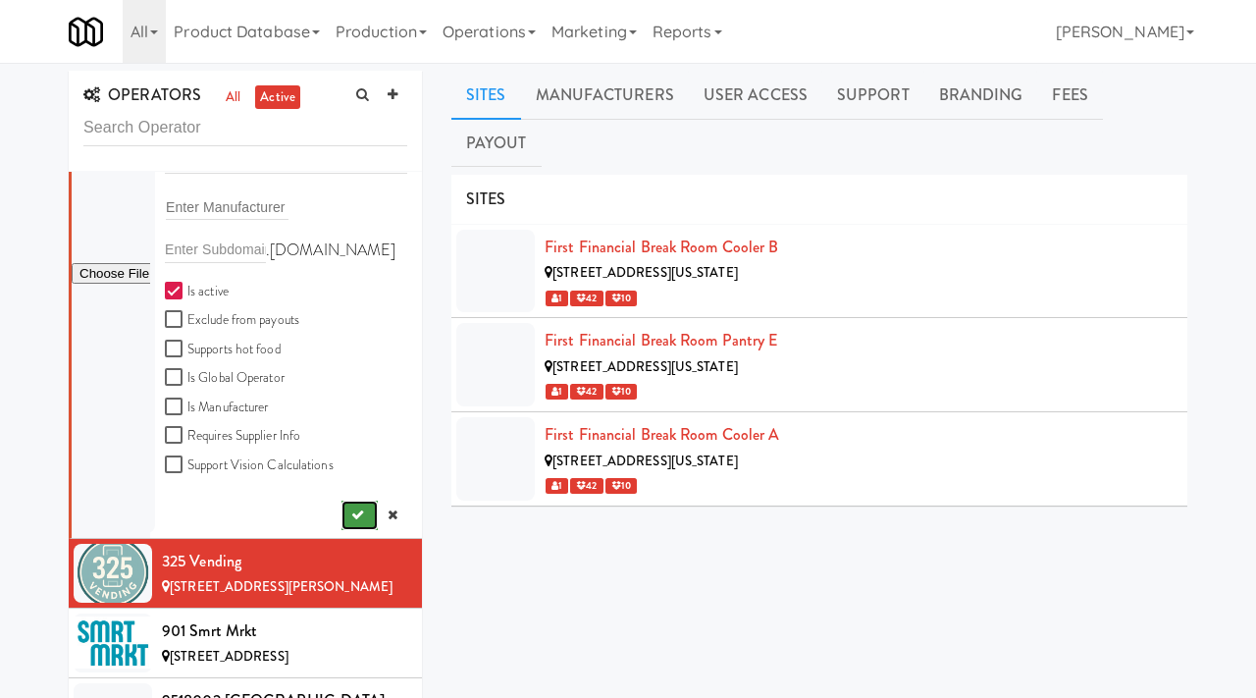
click at [351, 519] on icon "submit" at bounding box center [357, 514] width 13 height 13
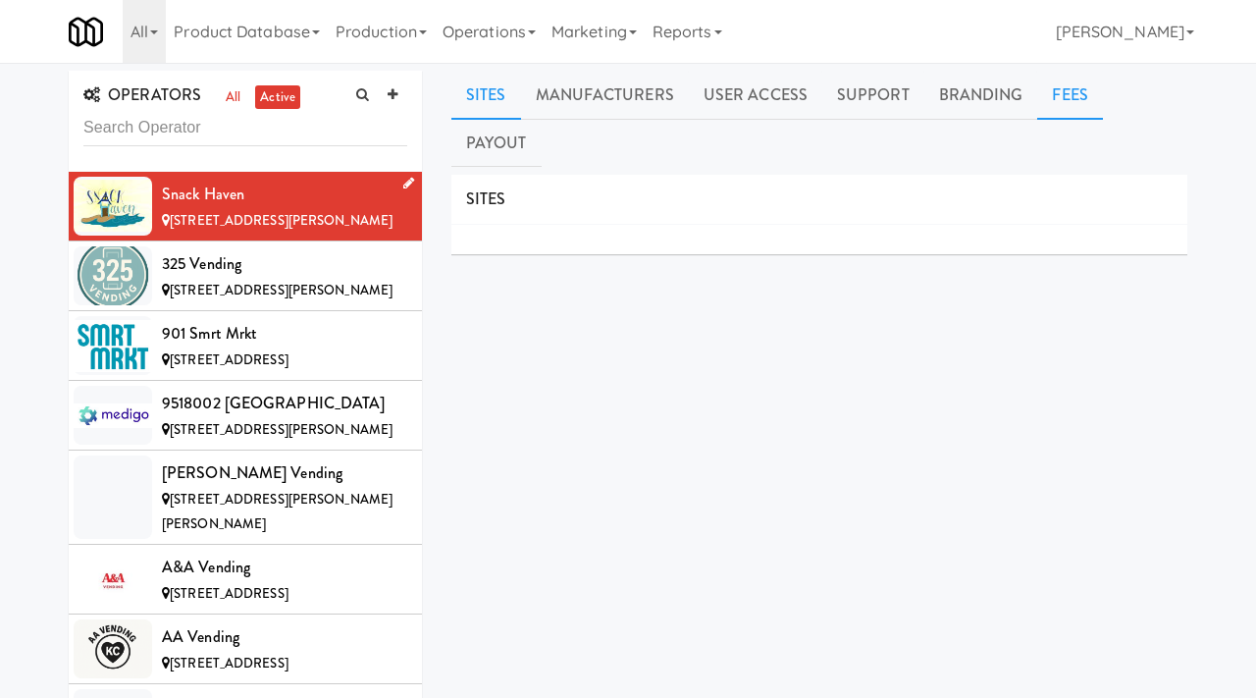
click at [1044, 86] on link "Fees" at bounding box center [1069, 95] width 65 height 49
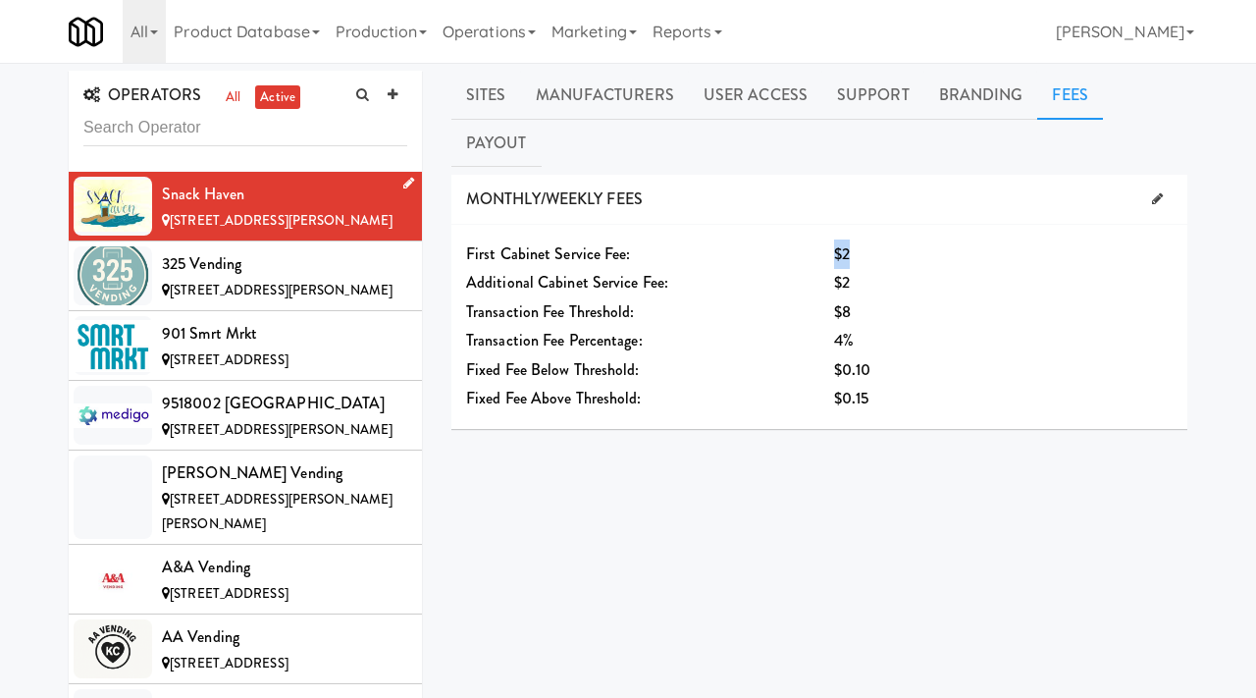
drag, startPoint x: 853, startPoint y: 204, endPoint x: 832, endPoint y: 204, distance: 20.6
click at [832, 239] on div "$2" at bounding box center [972, 253] width 307 height 29
drag, startPoint x: 859, startPoint y: 233, endPoint x: 829, endPoint y: 235, distance: 29.5
click at [829, 268] on div "$2" at bounding box center [972, 282] width 307 height 29
click at [869, 89] on link "Support" at bounding box center [873, 95] width 102 height 49
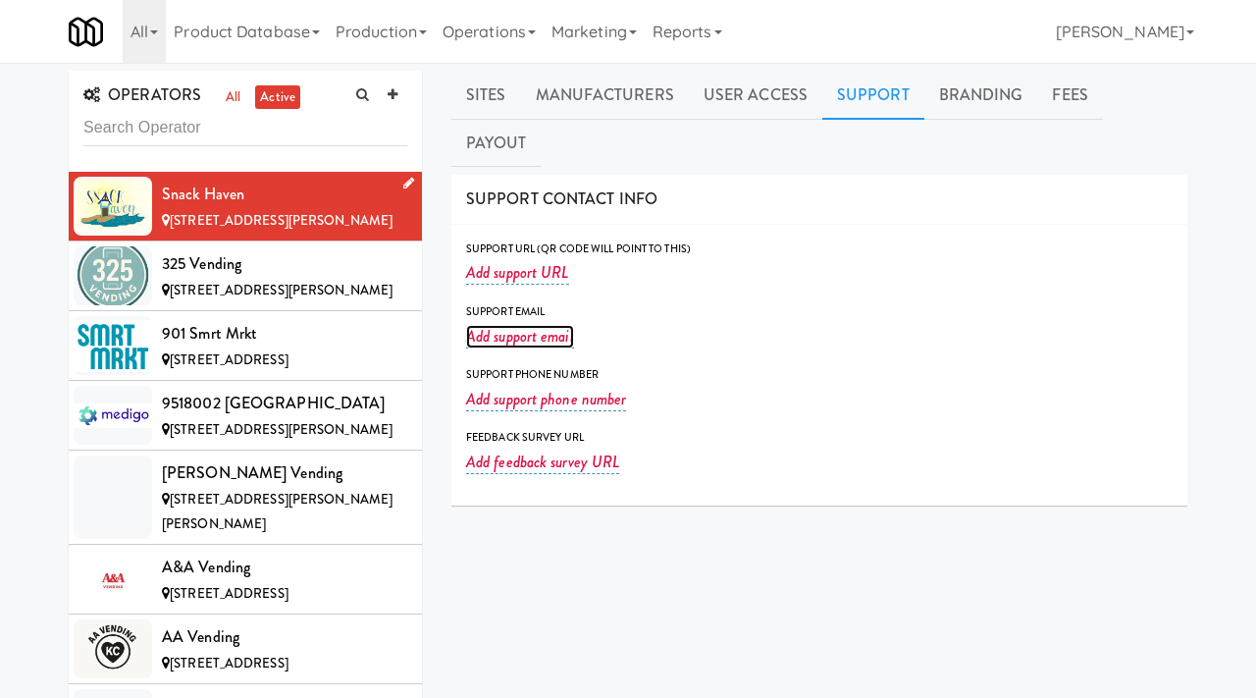
click at [517, 325] on link "Add support email" at bounding box center [520, 337] width 108 height 24
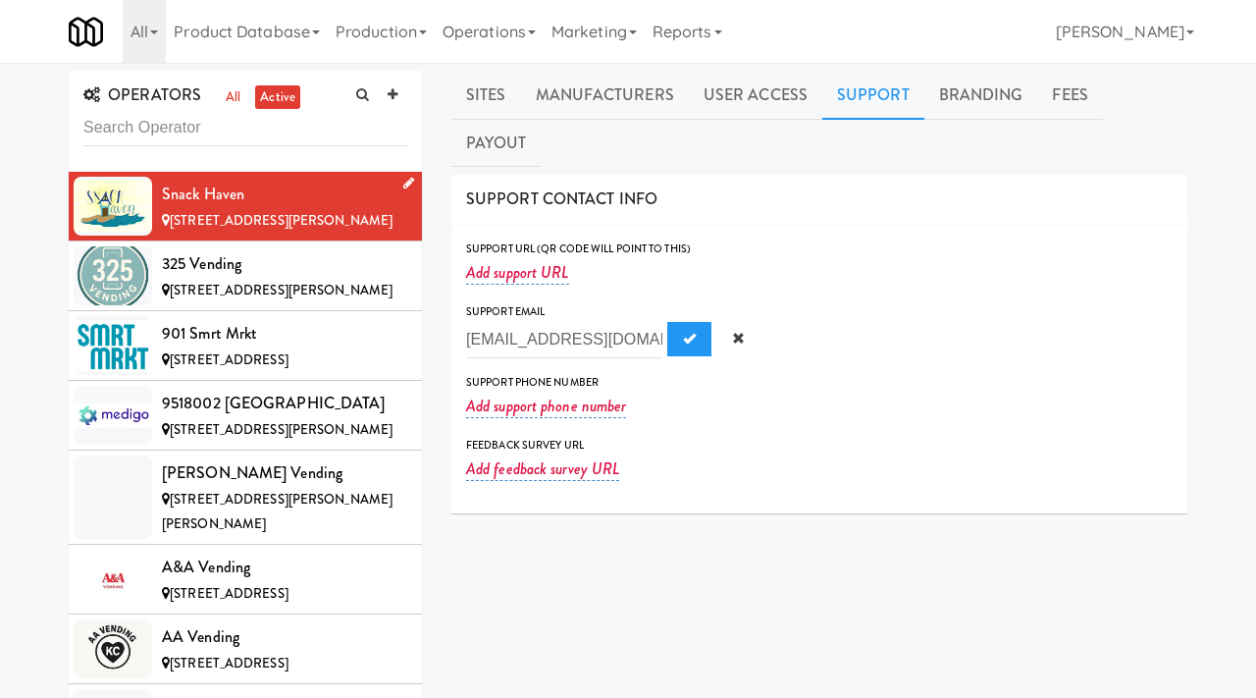
scroll to position [0, 26]
type input "snackhaven4all@gmail.com"
click at [683, 332] on span "Submit" at bounding box center [689, 338] width 13 height 13
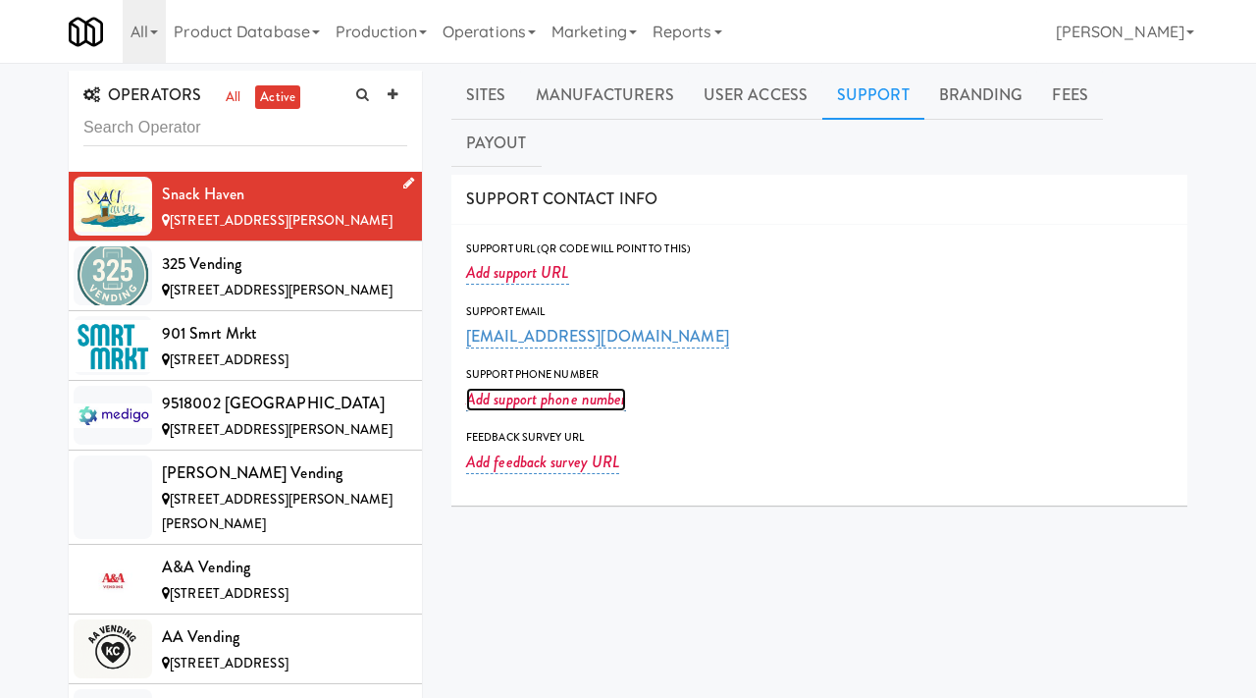
click at [549, 388] on link "Add support phone number" at bounding box center [546, 400] width 160 height 24
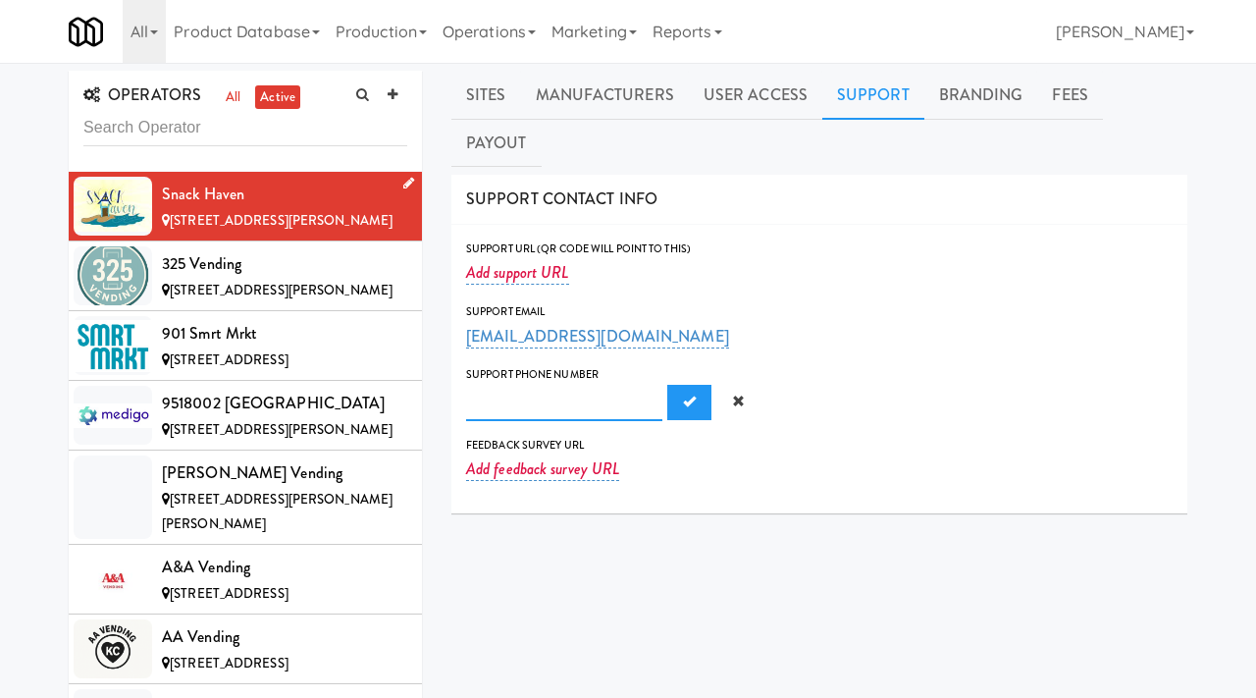
paste input "7342551139"
type input "7342551139"
click at [683, 394] on span "Submit" at bounding box center [689, 400] width 13 height 13
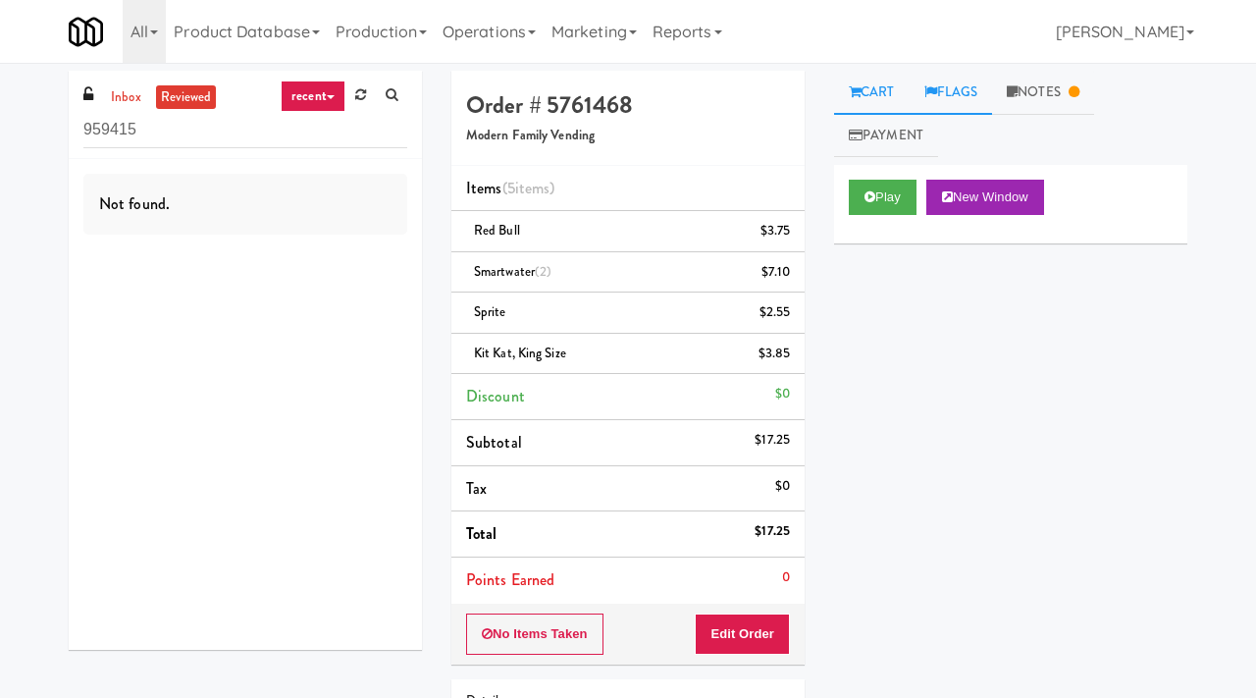
click at [958, 103] on link "Flags" at bounding box center [951, 93] width 83 height 44
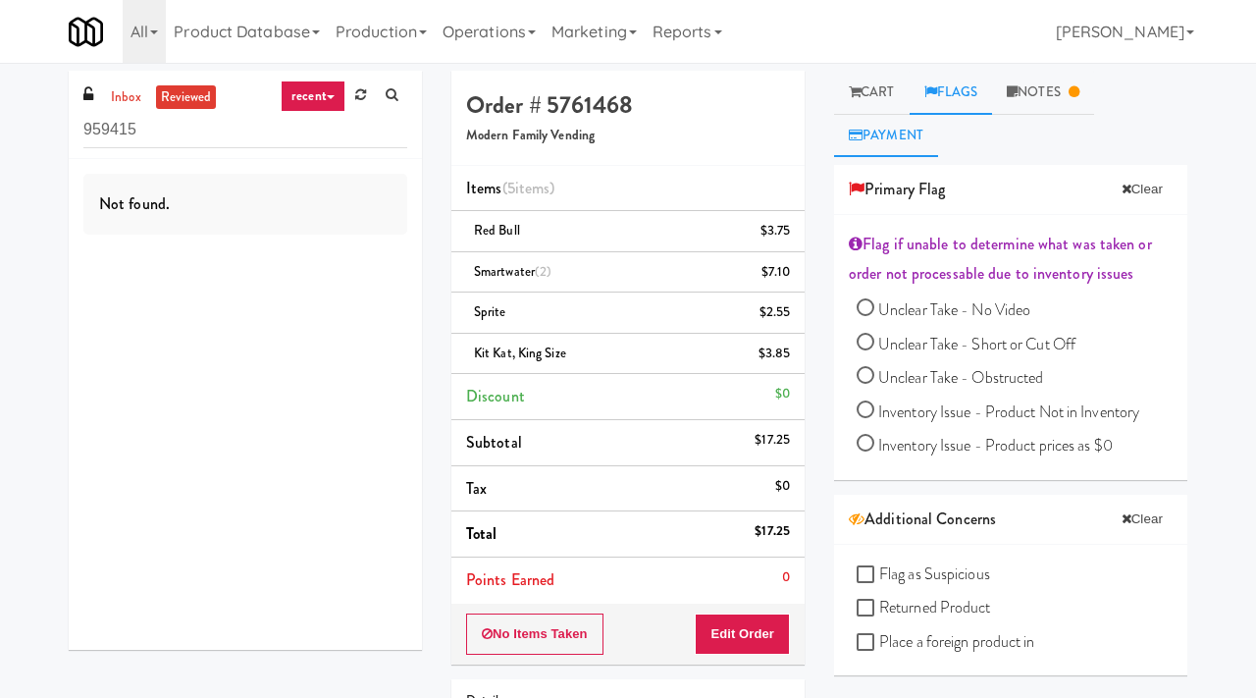
click at [911, 147] on link "Payment" at bounding box center [886, 136] width 104 height 44
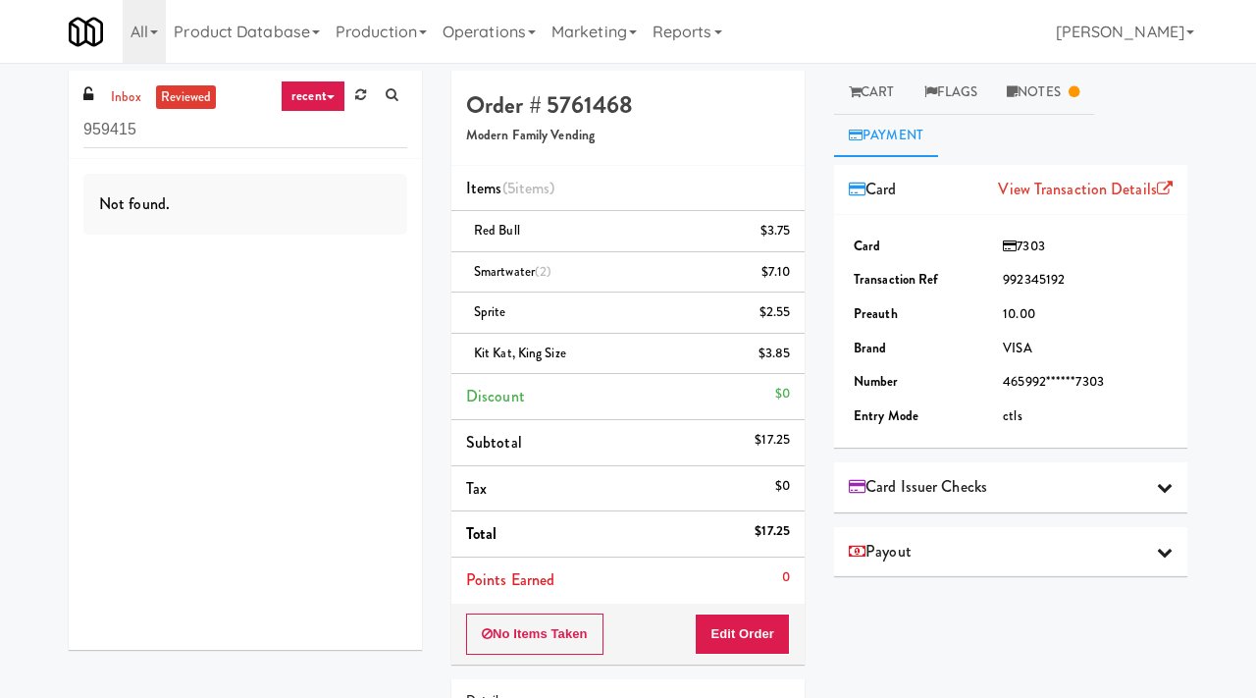
scroll to position [167, 0]
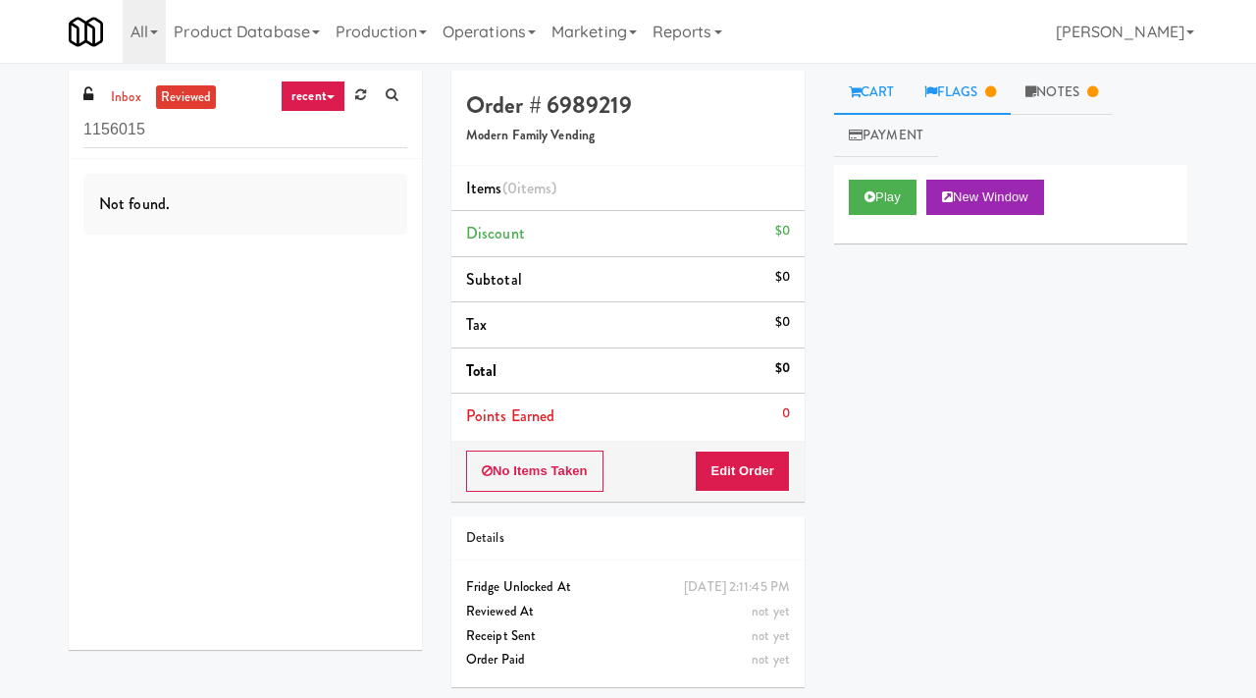
click at [963, 95] on link "Flags" at bounding box center [961, 93] width 102 height 44
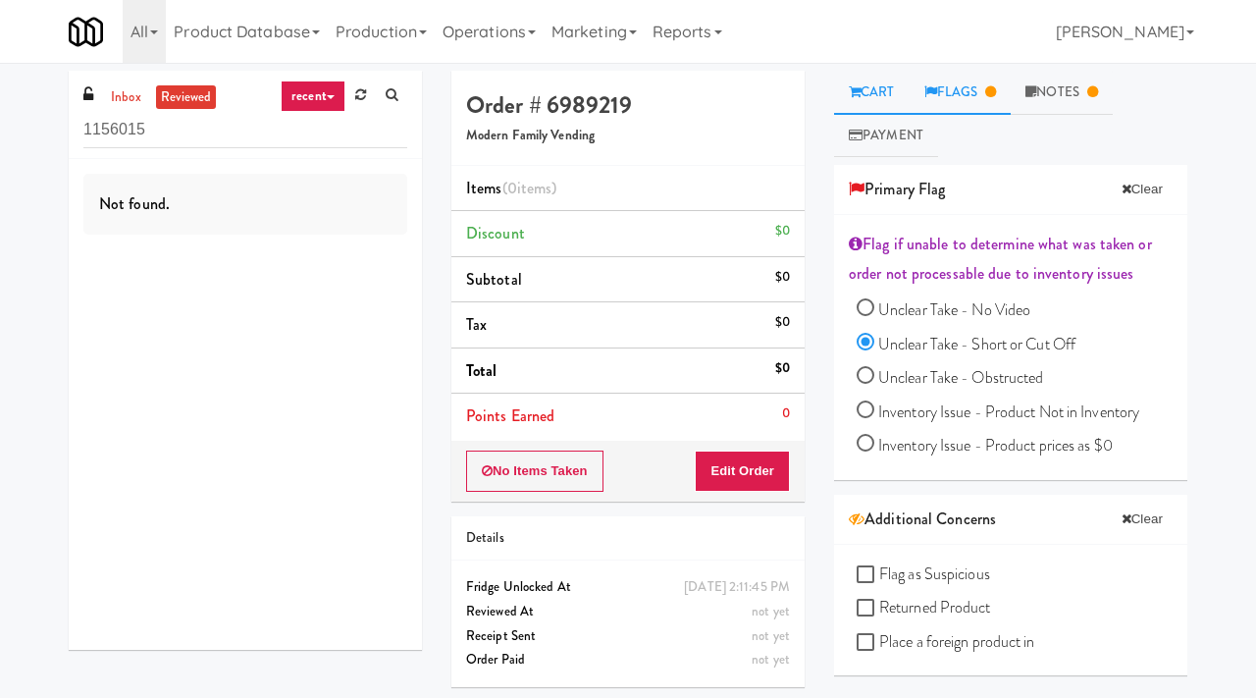
click at [880, 86] on link "Cart" at bounding box center [872, 93] width 76 height 44
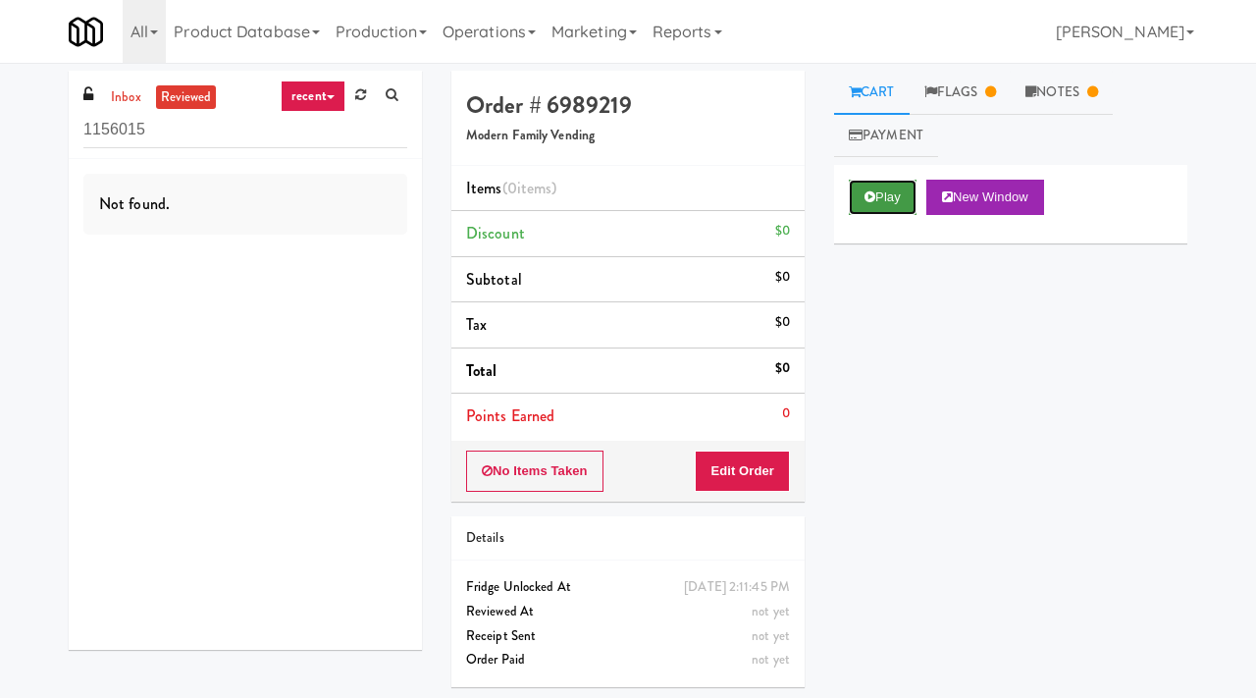
click at [894, 202] on button "Play" at bounding box center [883, 197] width 68 height 35
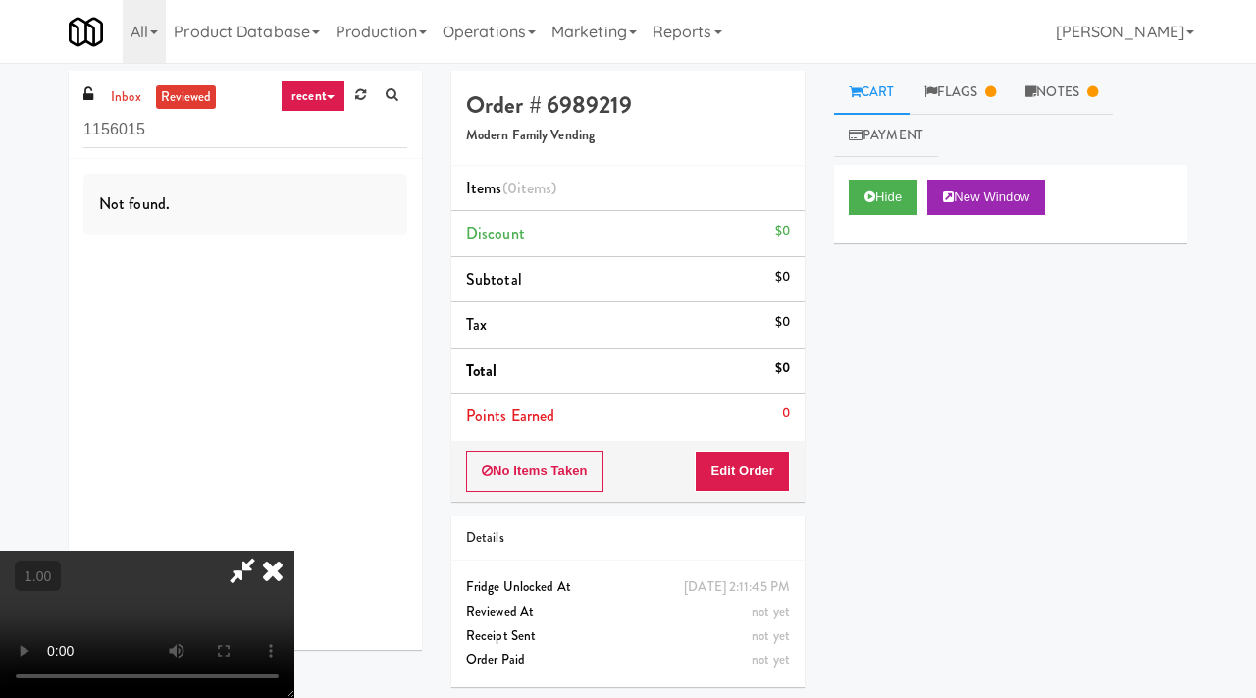
click at [294, 551] on video at bounding box center [147, 624] width 294 height 147
click at [294, 551] on icon at bounding box center [272, 570] width 43 height 39
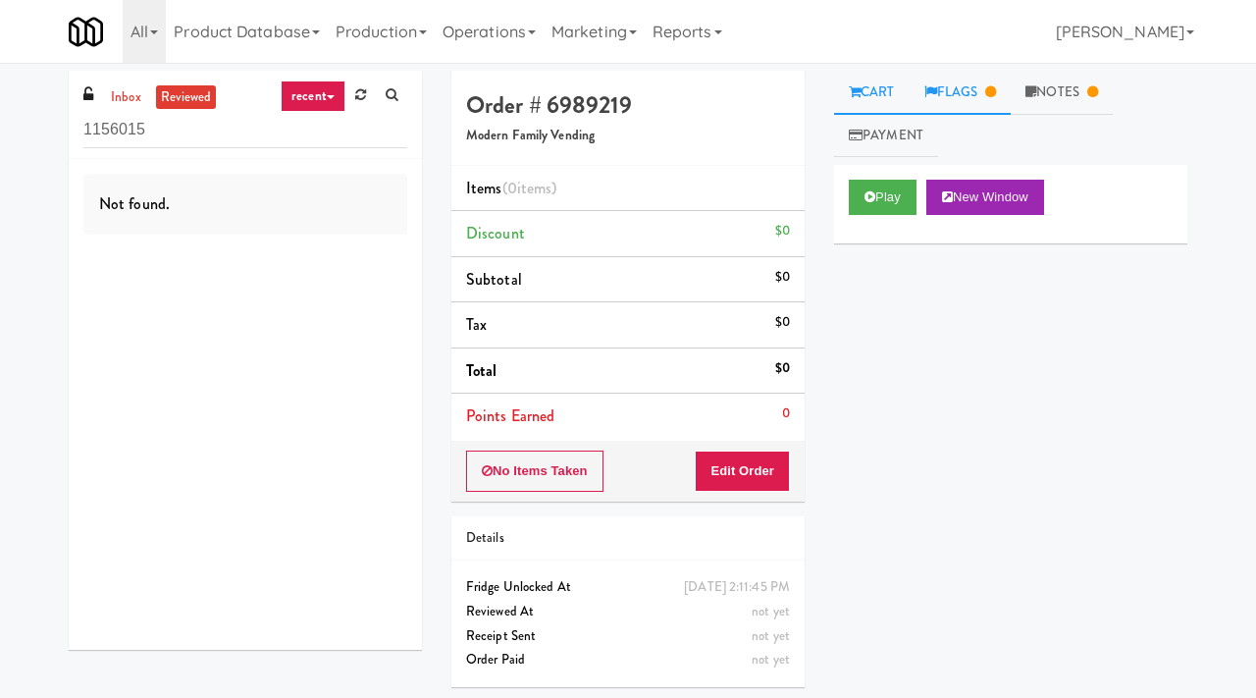
click at [948, 86] on link "Flags" at bounding box center [961, 93] width 102 height 44
click at [977, 87] on link "Flags" at bounding box center [961, 93] width 102 height 44
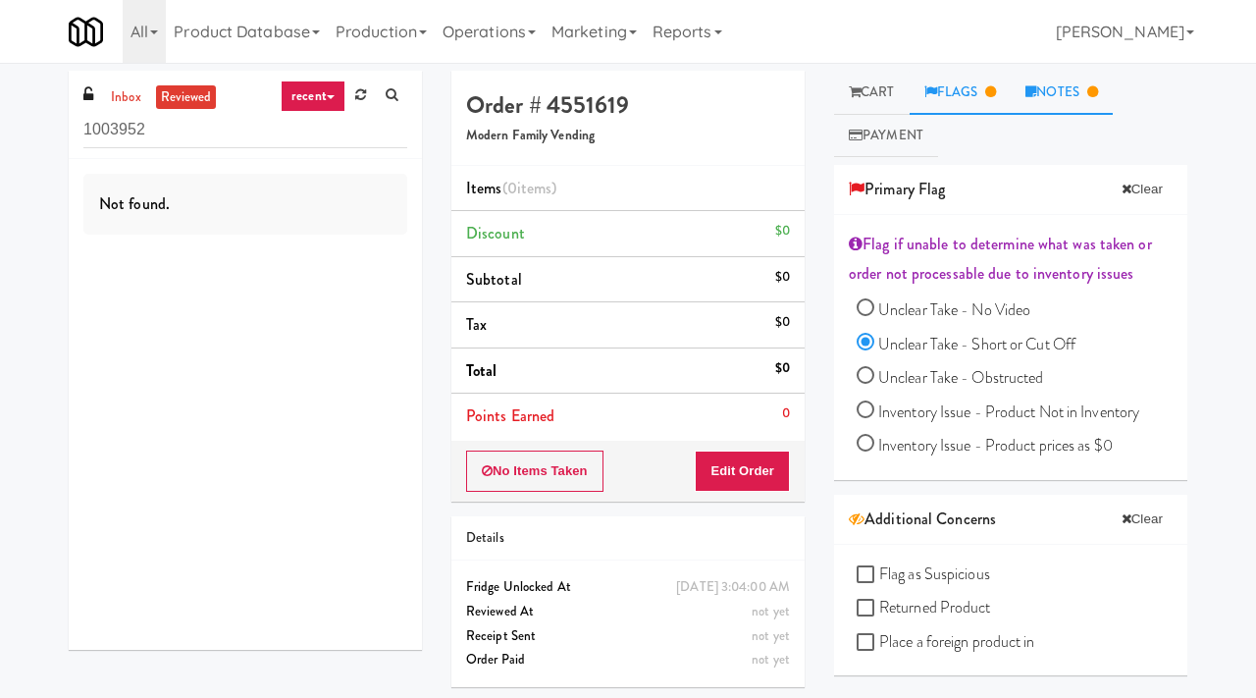
click at [1057, 99] on link "Notes" at bounding box center [1062, 93] width 102 height 44
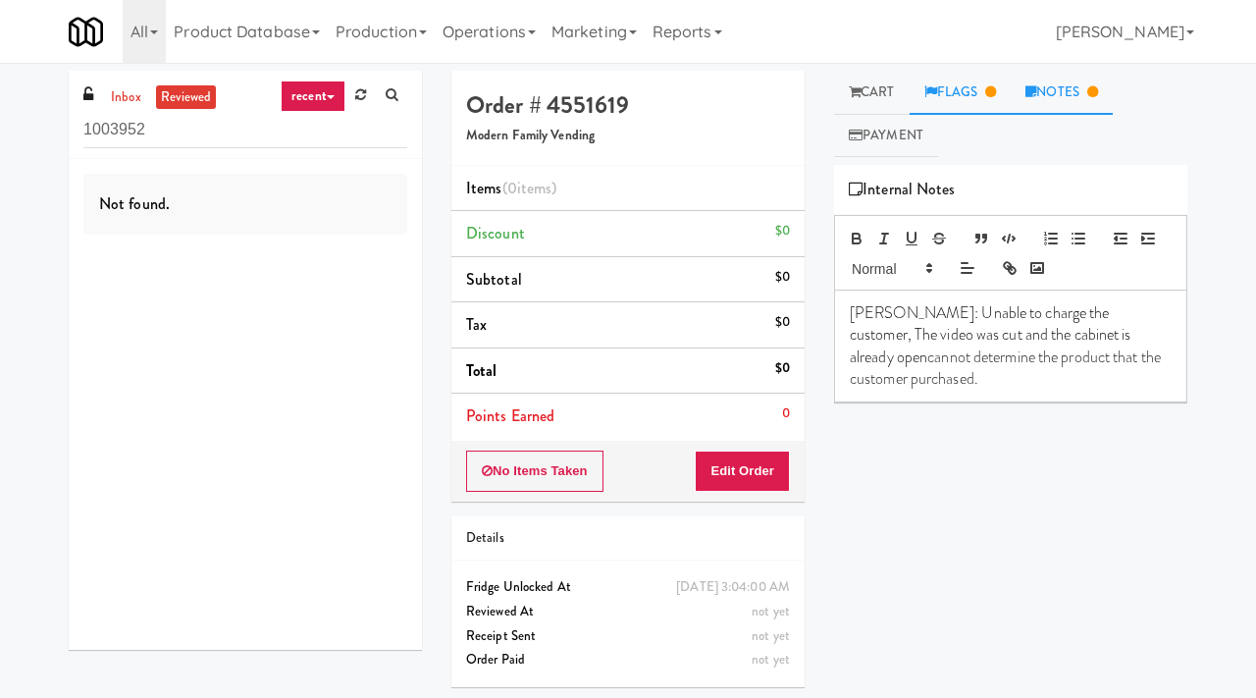
click at [971, 88] on link "Flags" at bounding box center [961, 93] width 102 height 44
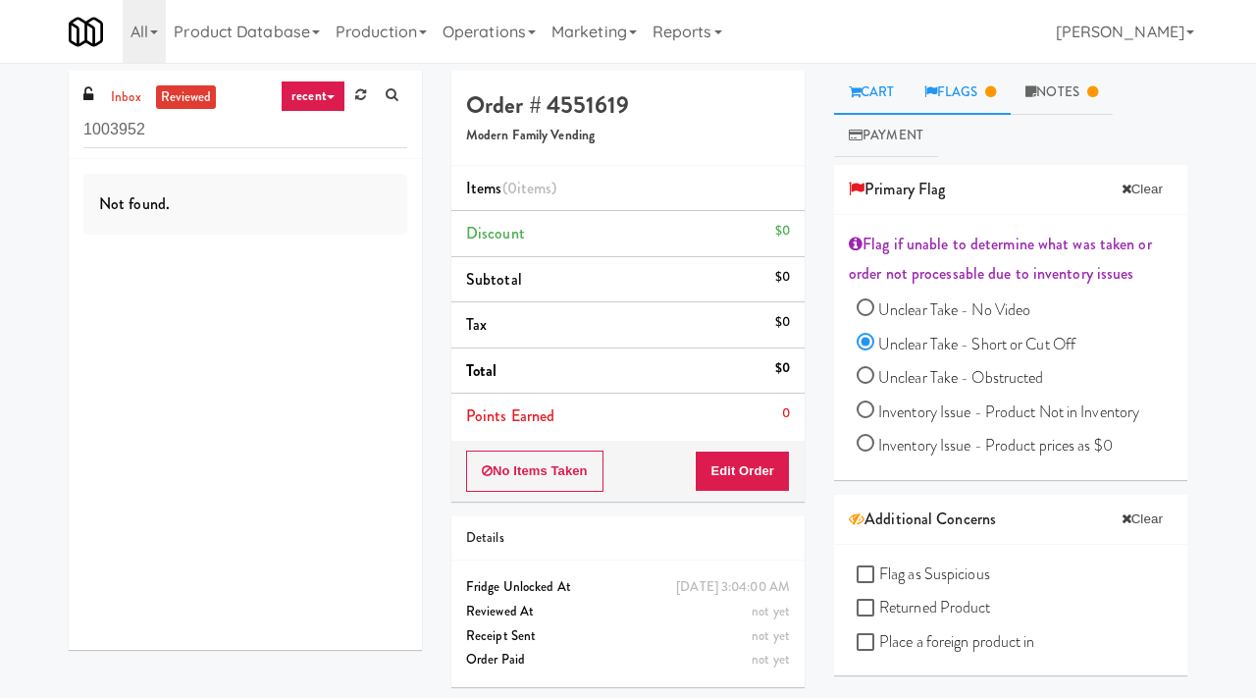
click at [890, 95] on link "Cart" at bounding box center [872, 93] width 76 height 44
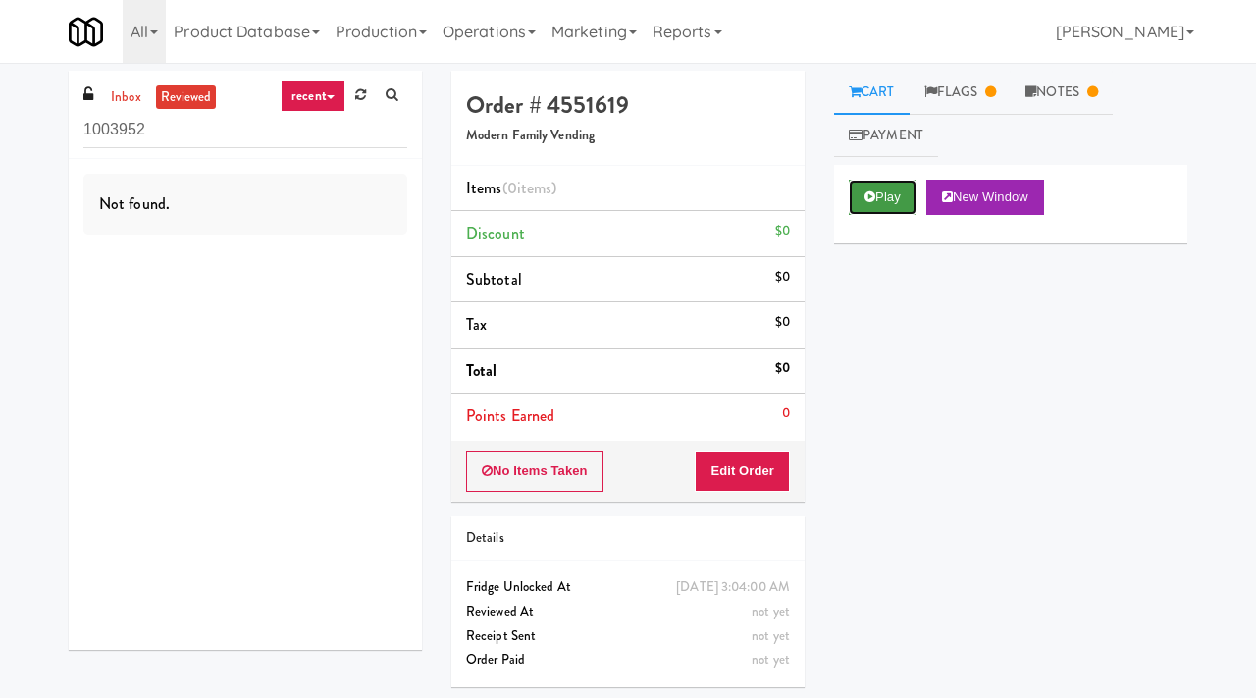
click at [881, 211] on button "Play" at bounding box center [883, 197] width 68 height 35
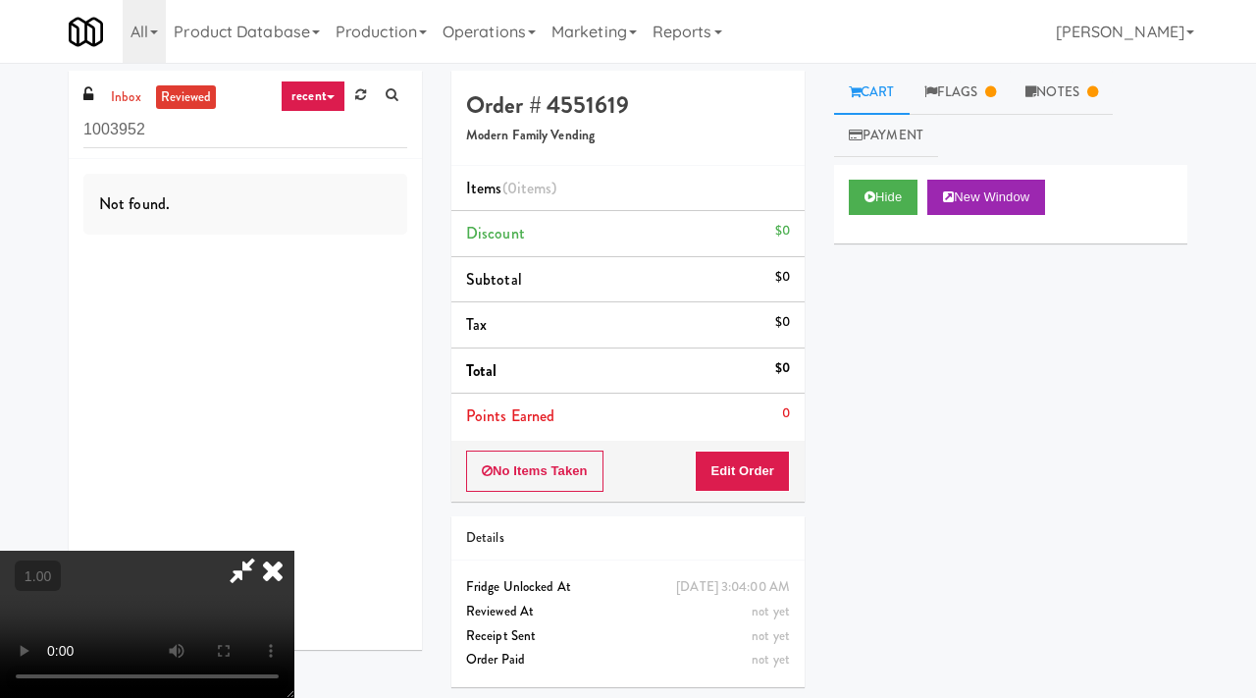
click at [294, 551] on icon at bounding box center [272, 570] width 43 height 39
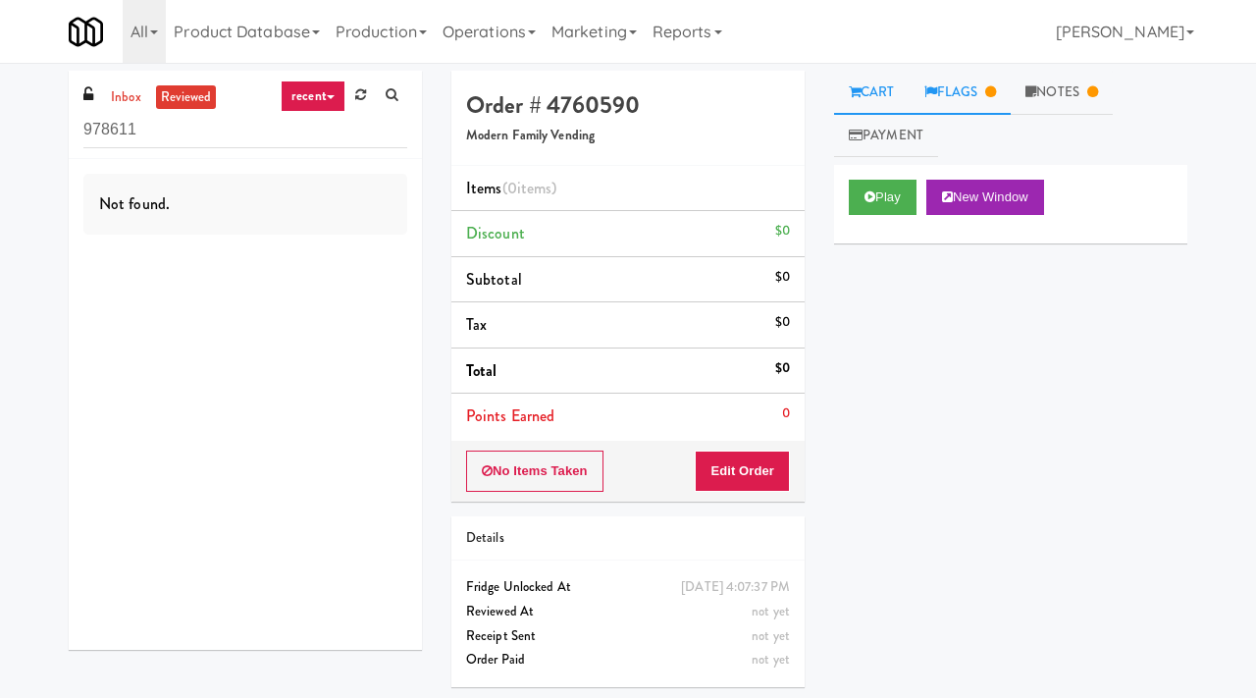
click at [987, 90] on link "Flags" at bounding box center [961, 93] width 102 height 44
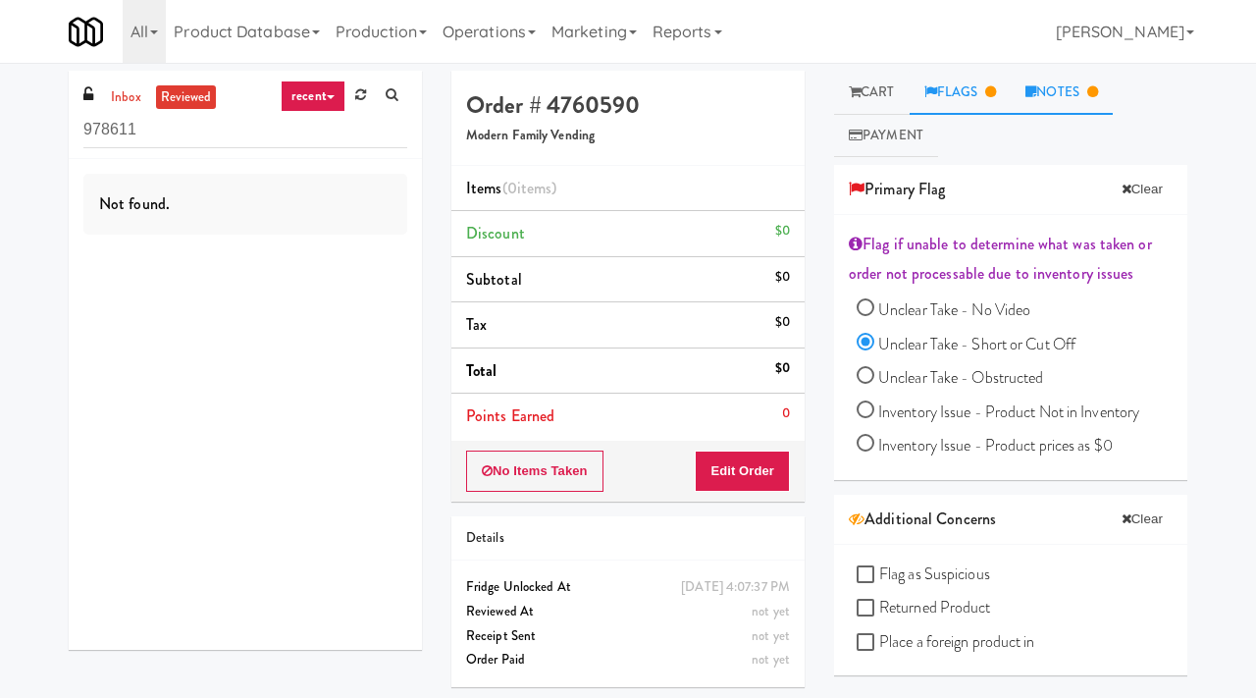
click at [1062, 99] on link "Notes" at bounding box center [1062, 93] width 102 height 44
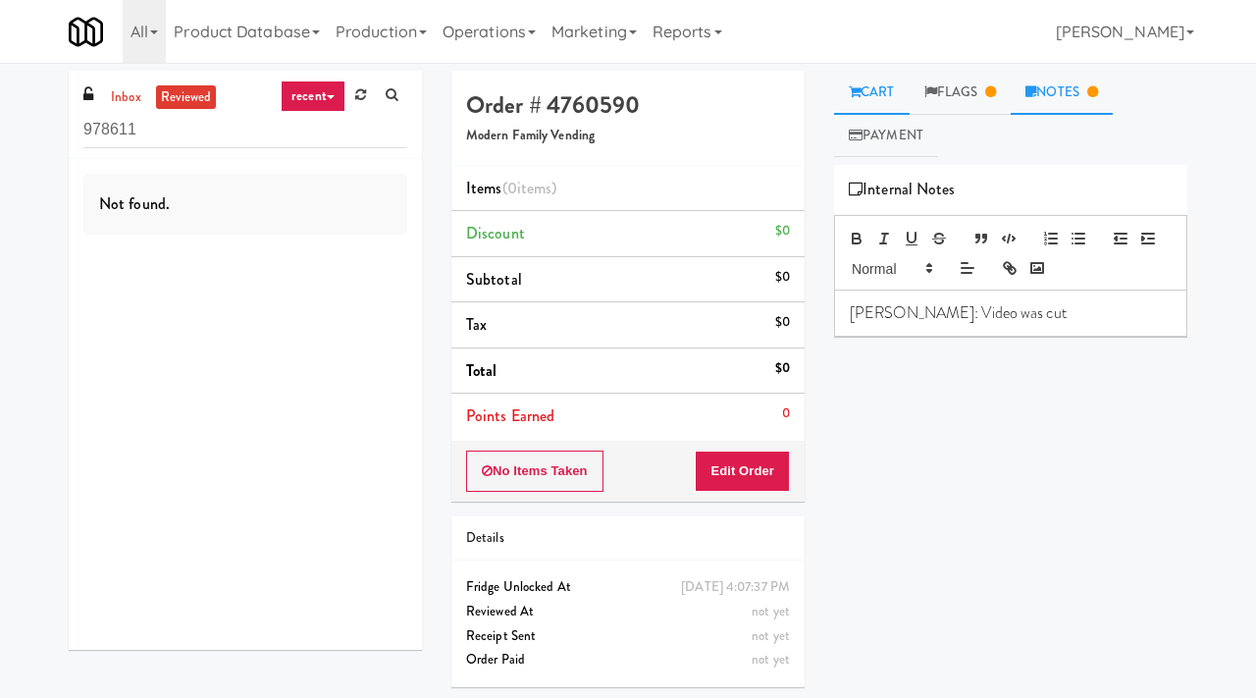
click at [873, 83] on link "Cart" at bounding box center [872, 93] width 76 height 44
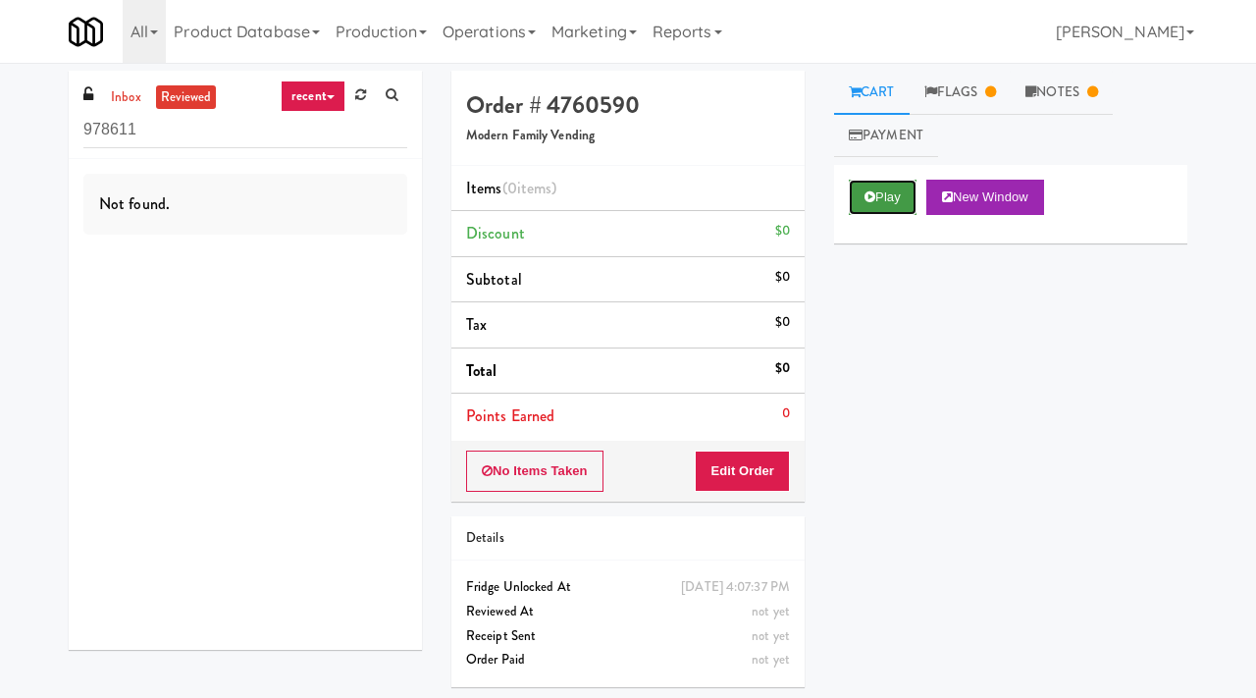
click at [871, 190] on icon at bounding box center [870, 196] width 11 height 13
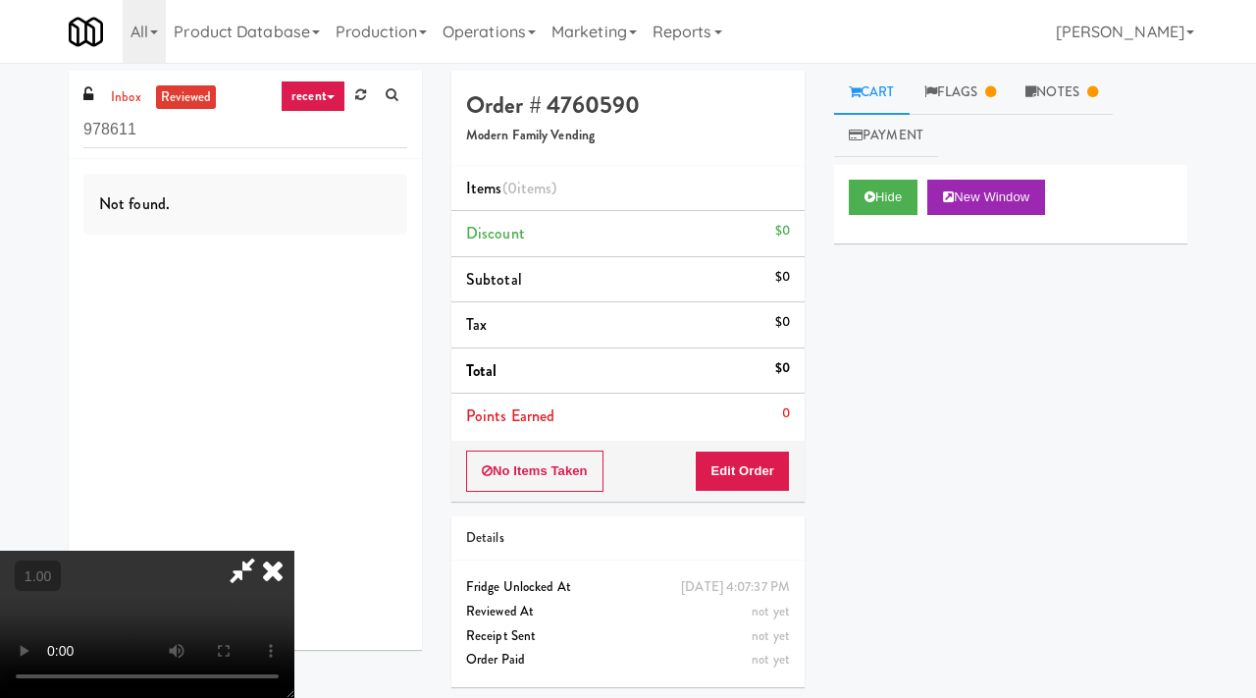
click at [294, 551] on icon at bounding box center [272, 570] width 43 height 39
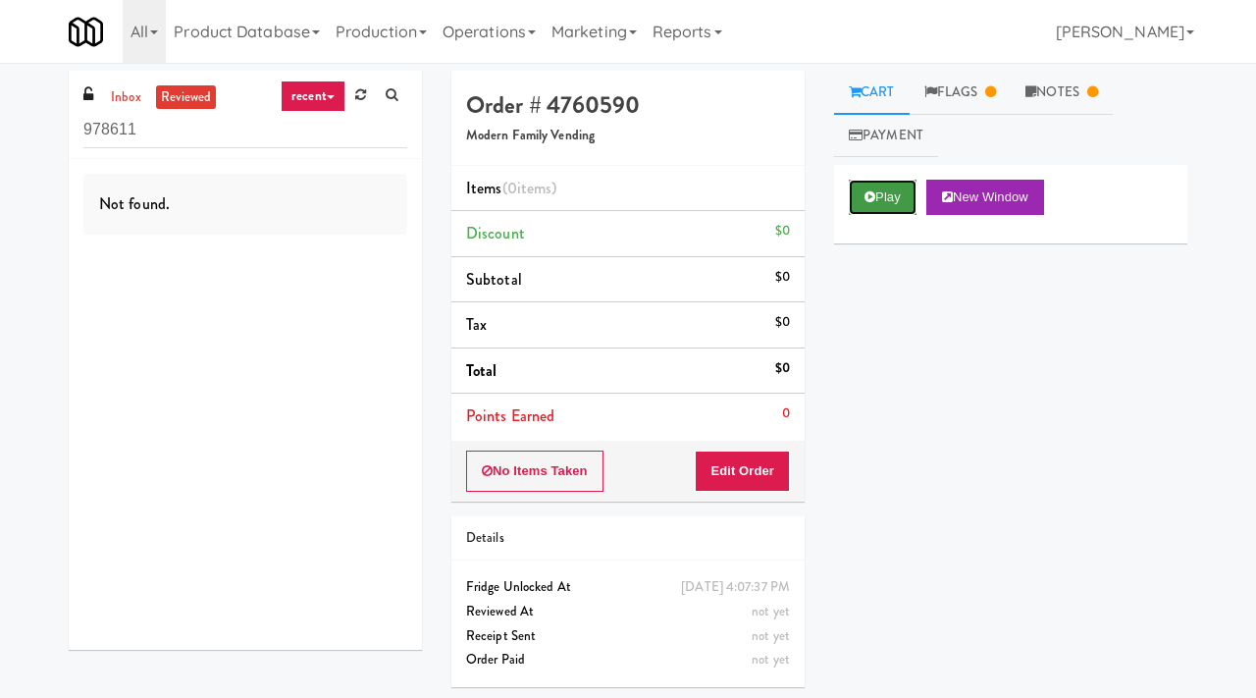
click at [879, 191] on button "Play" at bounding box center [883, 197] width 68 height 35
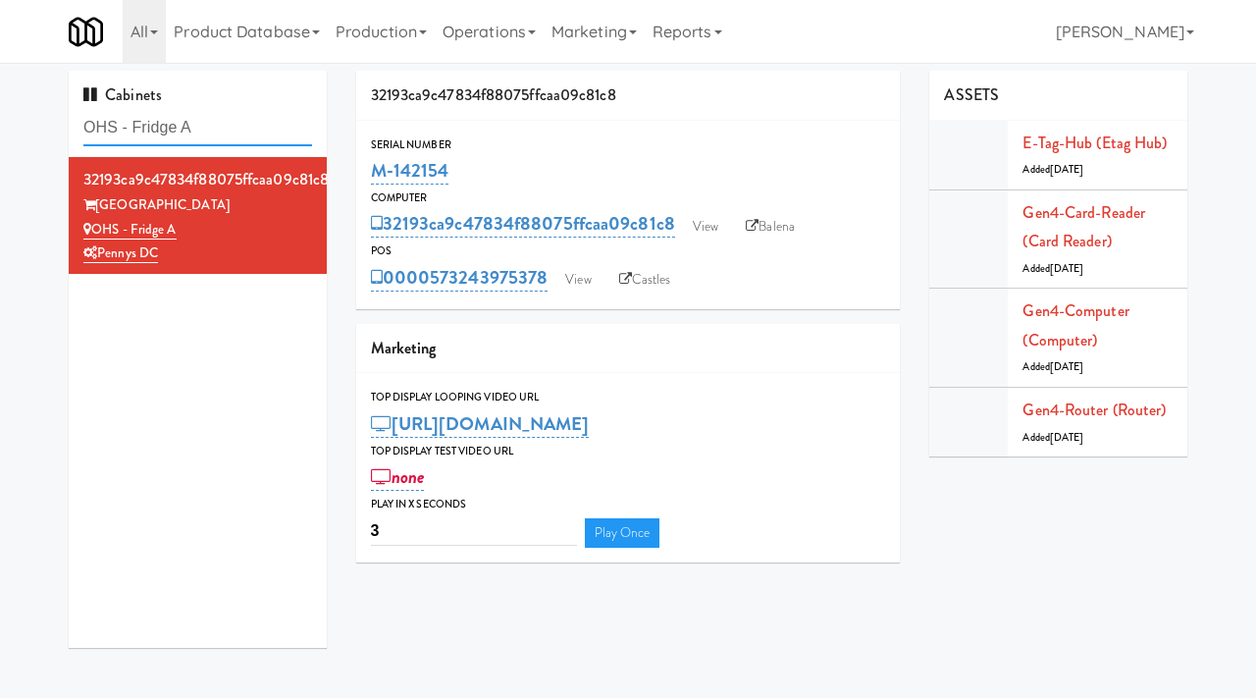
click at [208, 126] on input "OHS - Fridge A" at bounding box center [197, 128] width 229 height 36
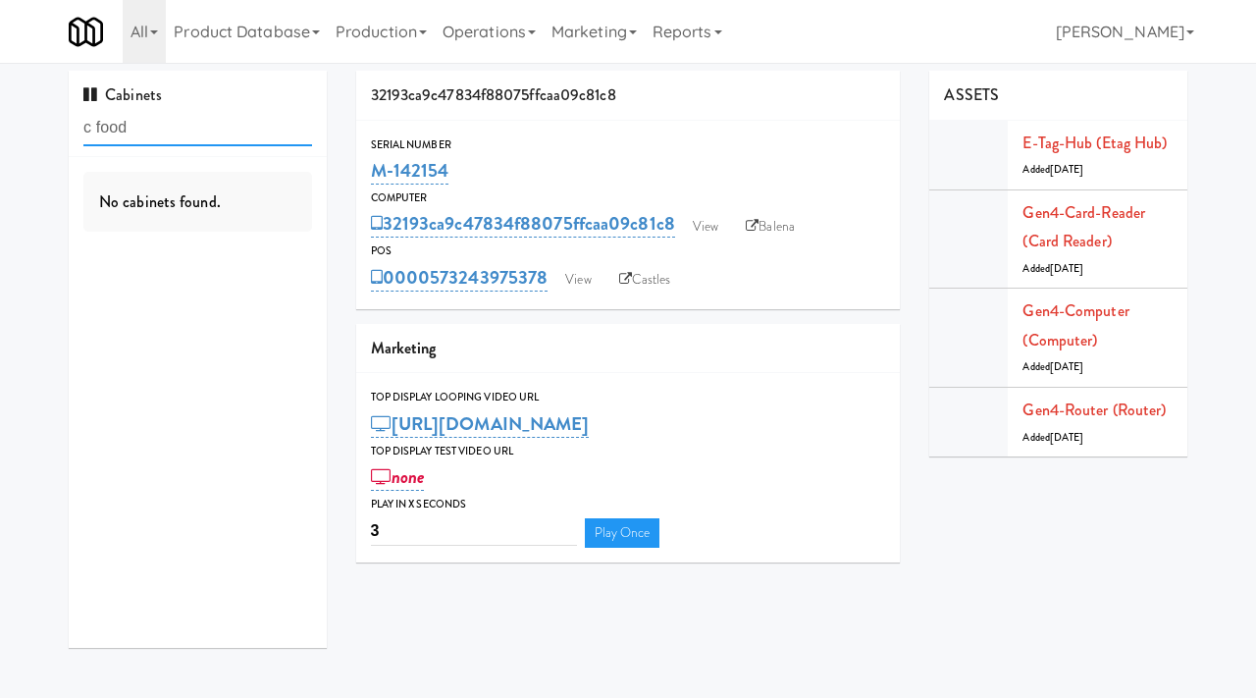
type input "c food"
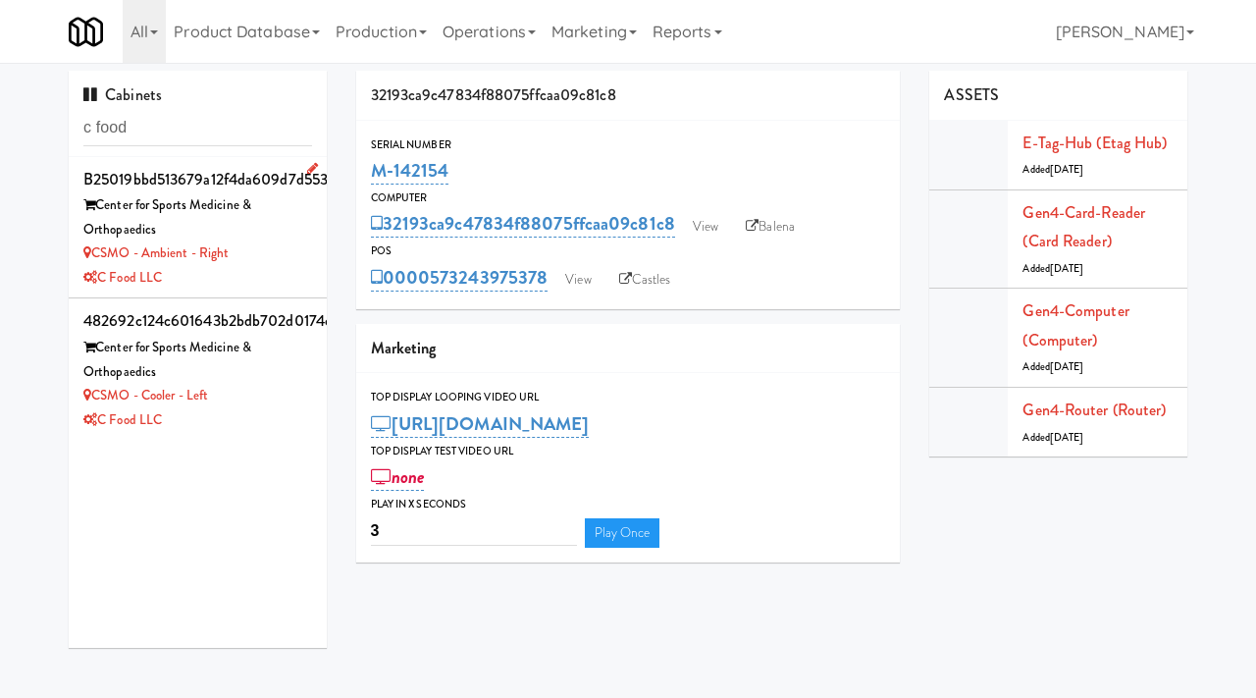
click at [292, 271] on div "C Food LLC" at bounding box center [197, 278] width 229 height 25
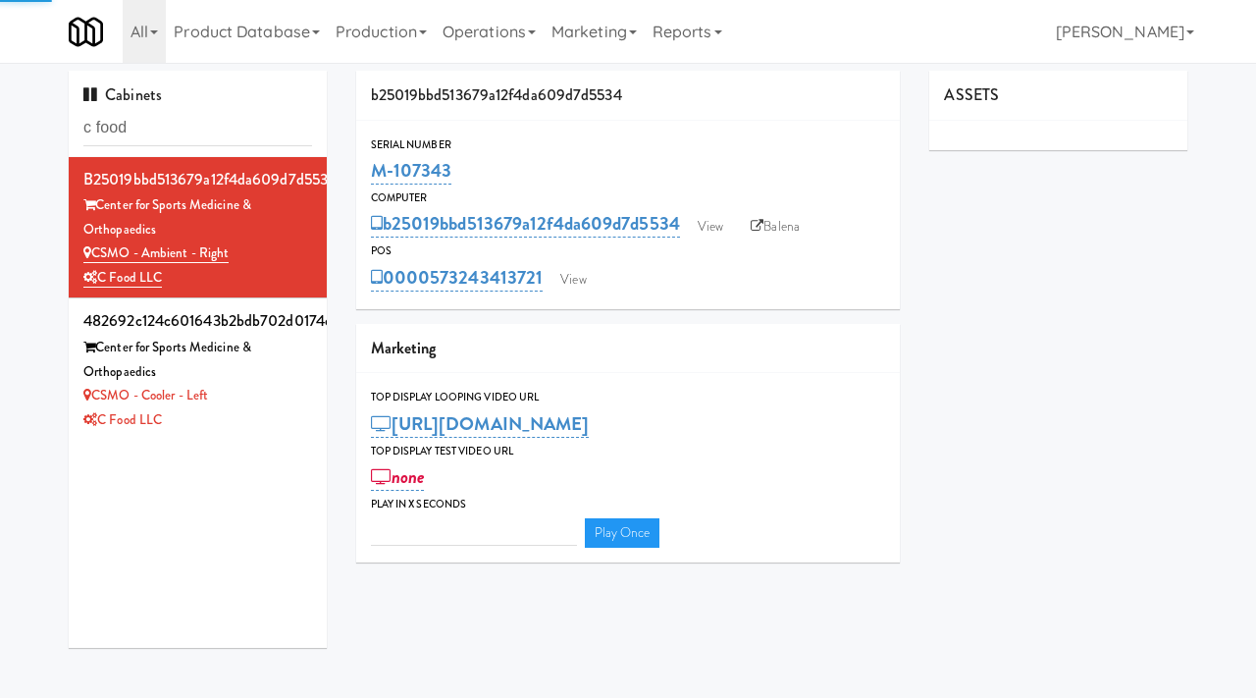
type input "3"
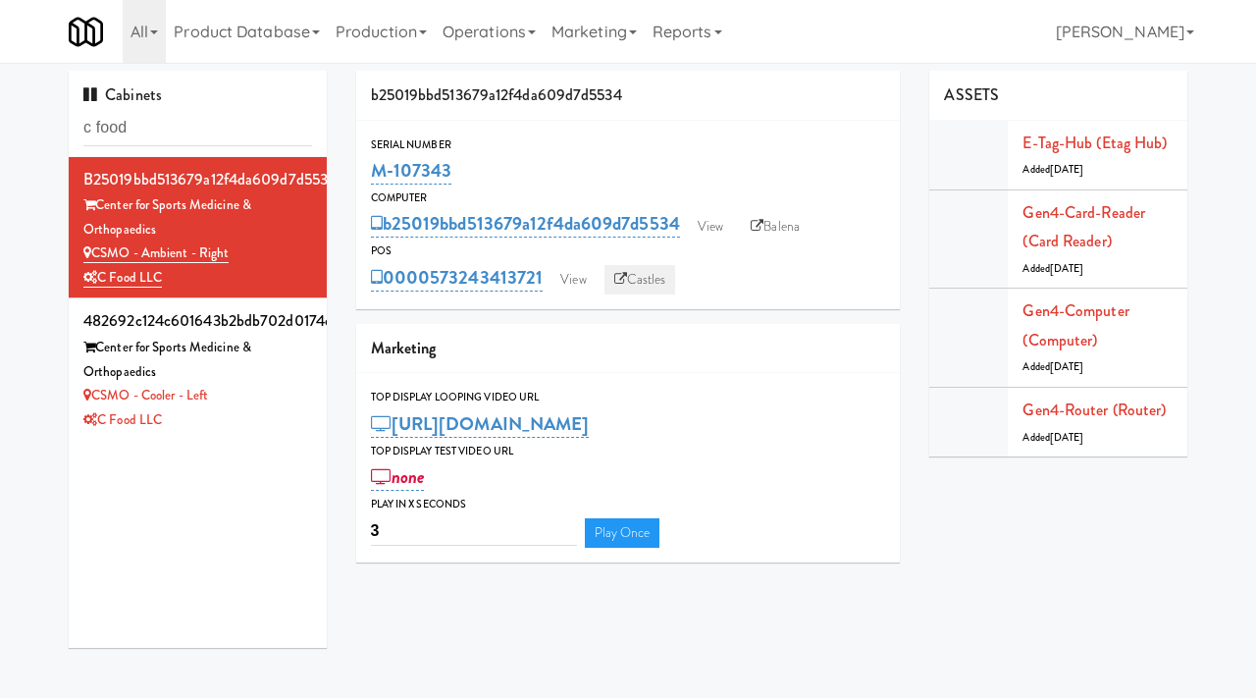
click at [642, 279] on link "Castles" at bounding box center [640, 279] width 72 height 29
click at [784, 236] on link "Balena" at bounding box center [775, 226] width 69 height 29
click at [161, 128] on input "c food" at bounding box center [197, 128] width 229 height 36
type input "la posada"
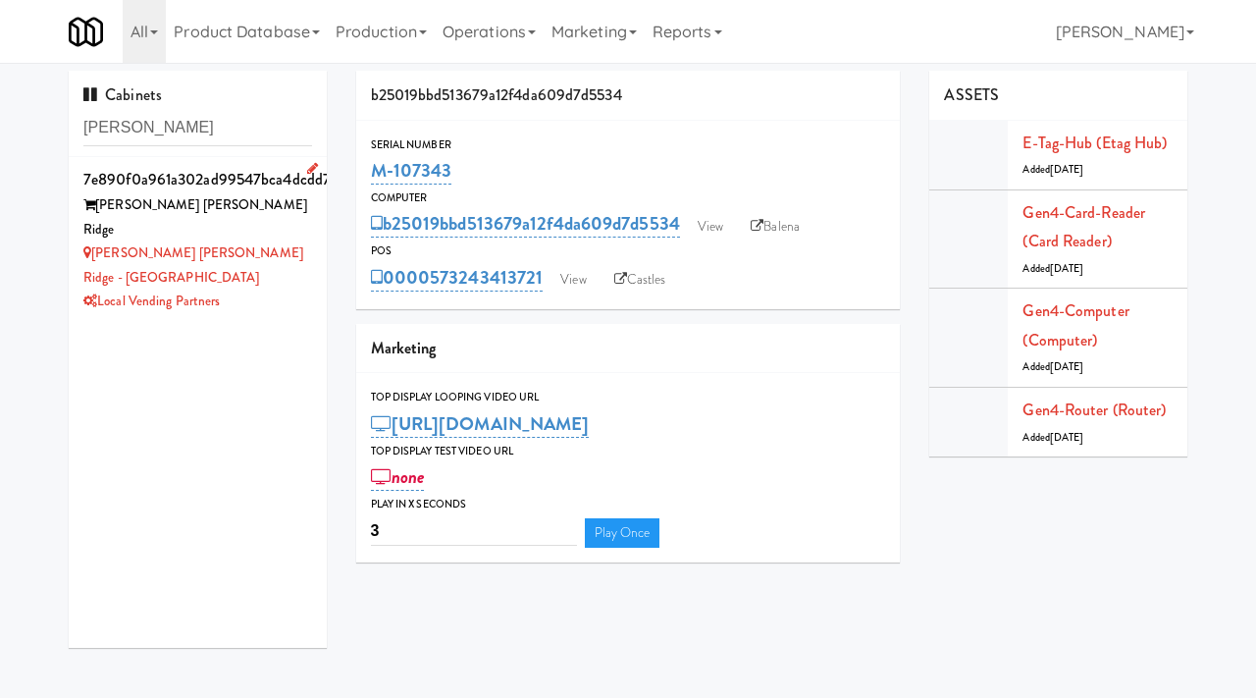
click at [304, 215] on div "La Posada Pusch Ridge" at bounding box center [197, 217] width 229 height 48
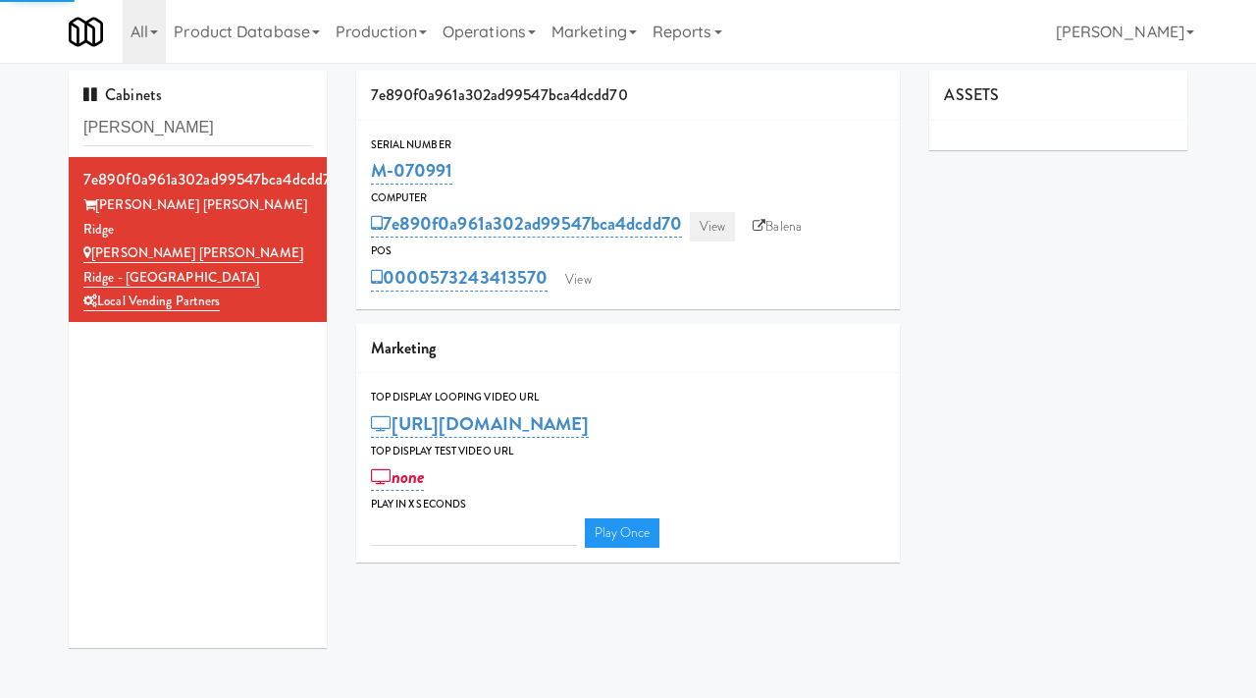
type input "3"
click at [713, 225] on link "View" at bounding box center [712, 226] width 45 height 29
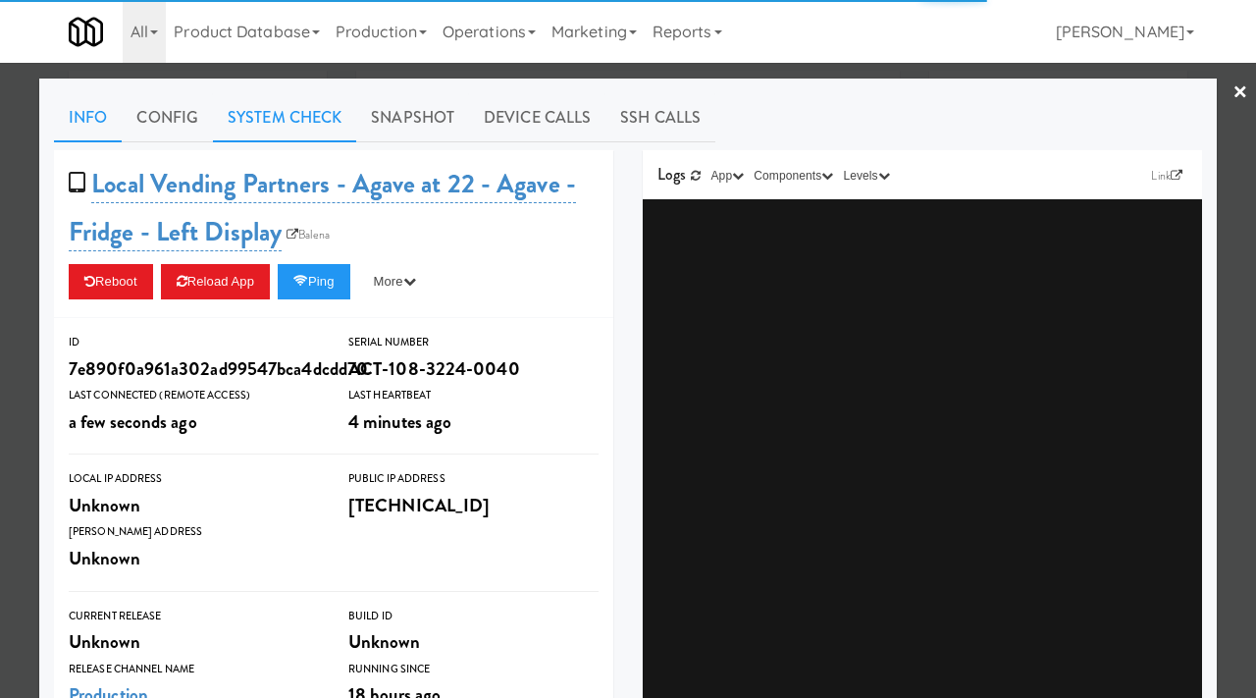
click at [297, 117] on link "System Check" at bounding box center [284, 117] width 143 height 49
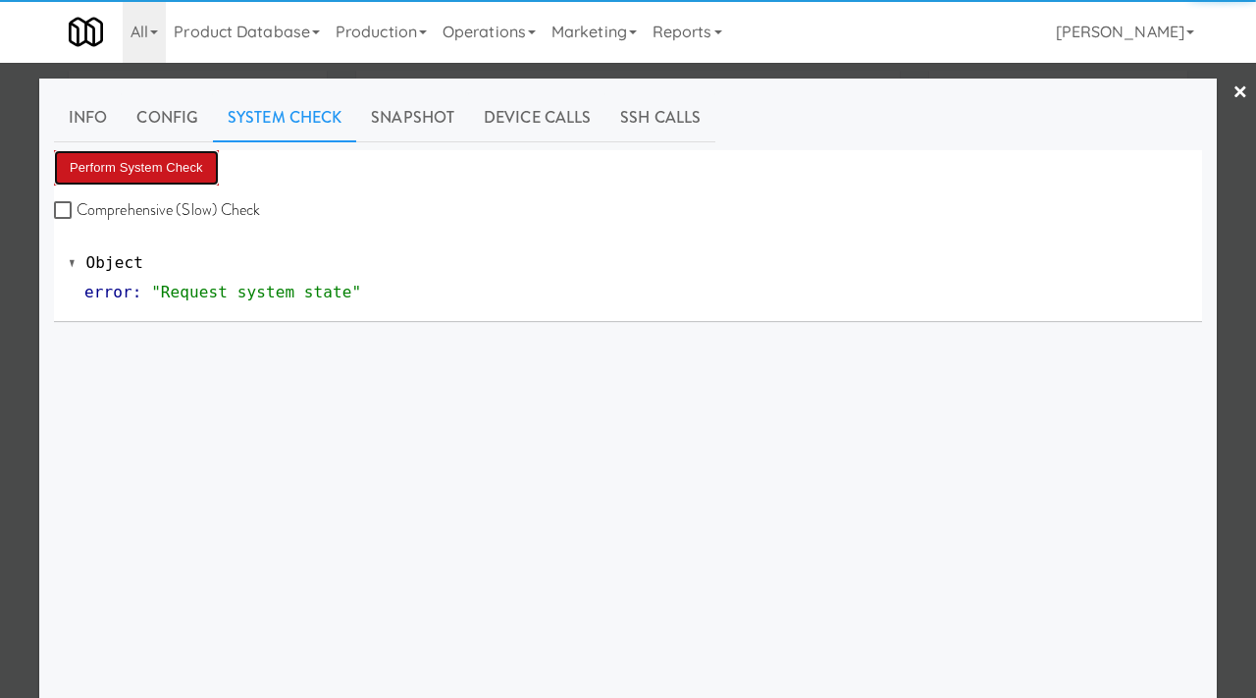
click at [131, 162] on button "Perform System Check" at bounding box center [136, 167] width 165 height 35
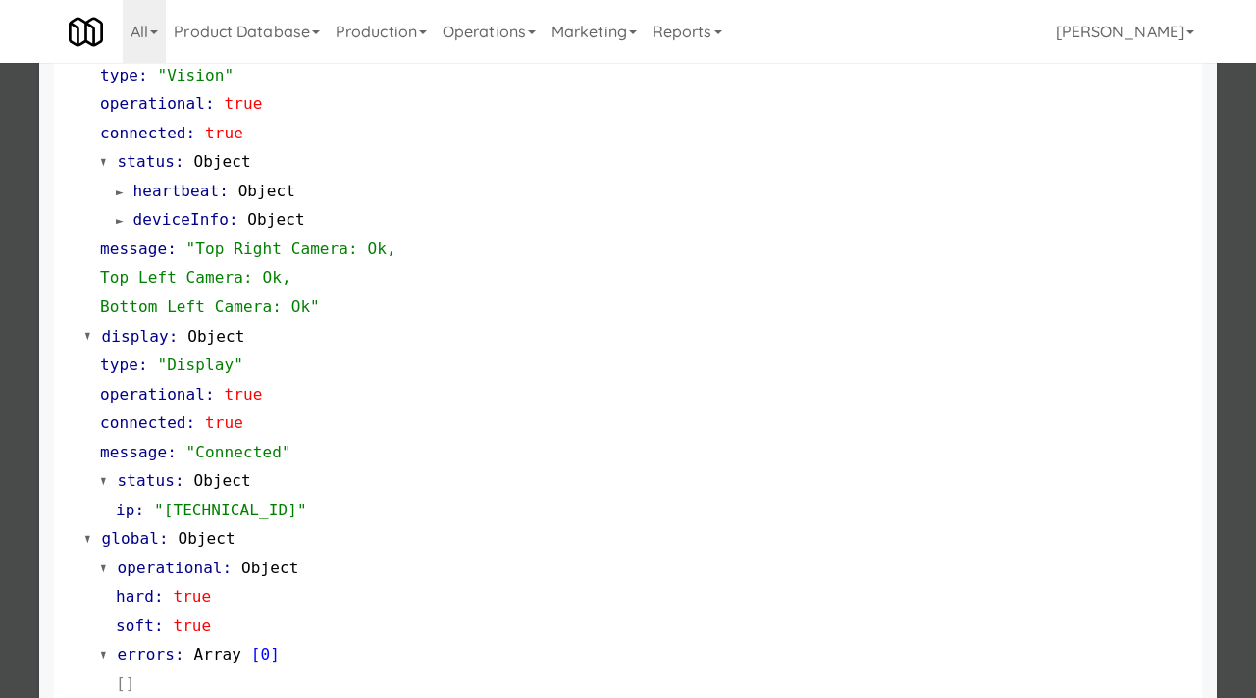
scroll to position [855, 0]
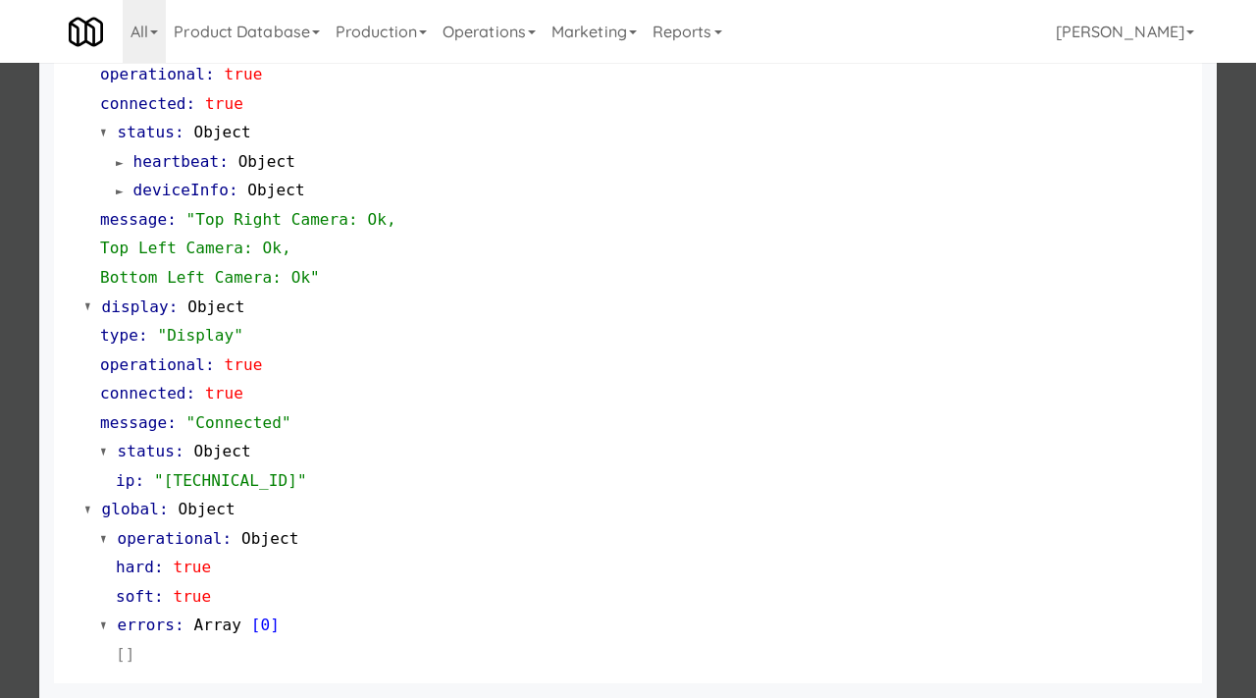
click at [0, 404] on div at bounding box center [628, 349] width 1256 height 698
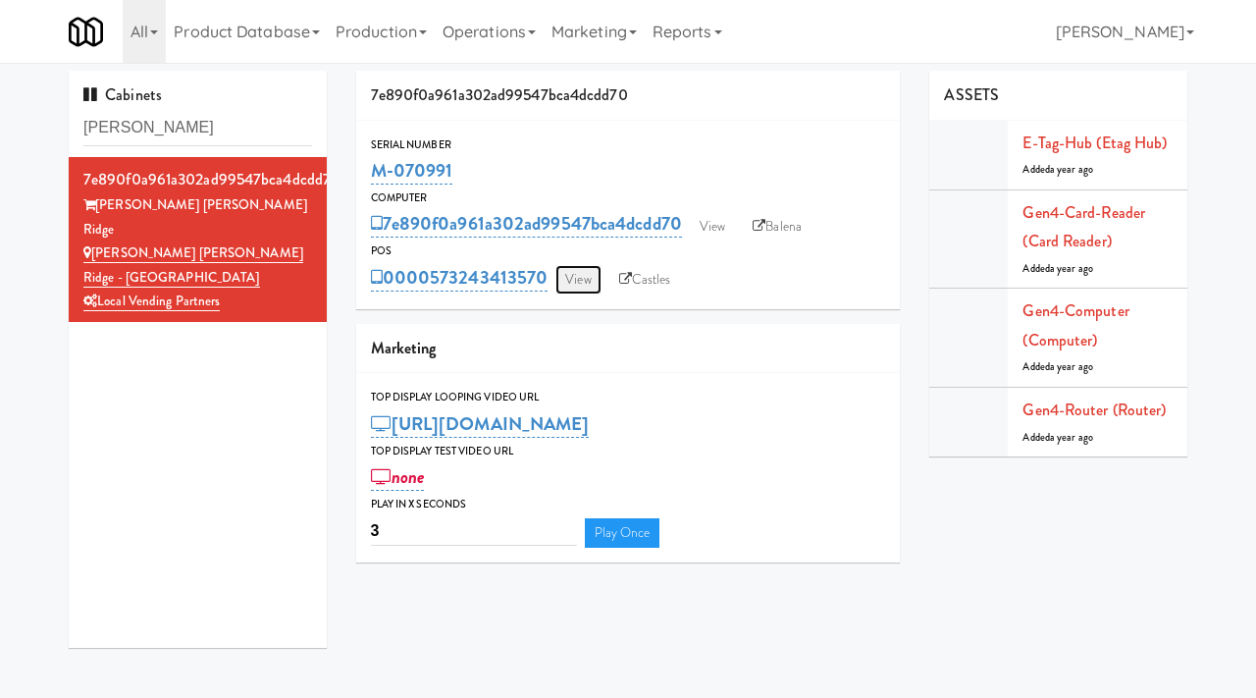
click at [559, 283] on link "View" at bounding box center [577, 279] width 45 height 29
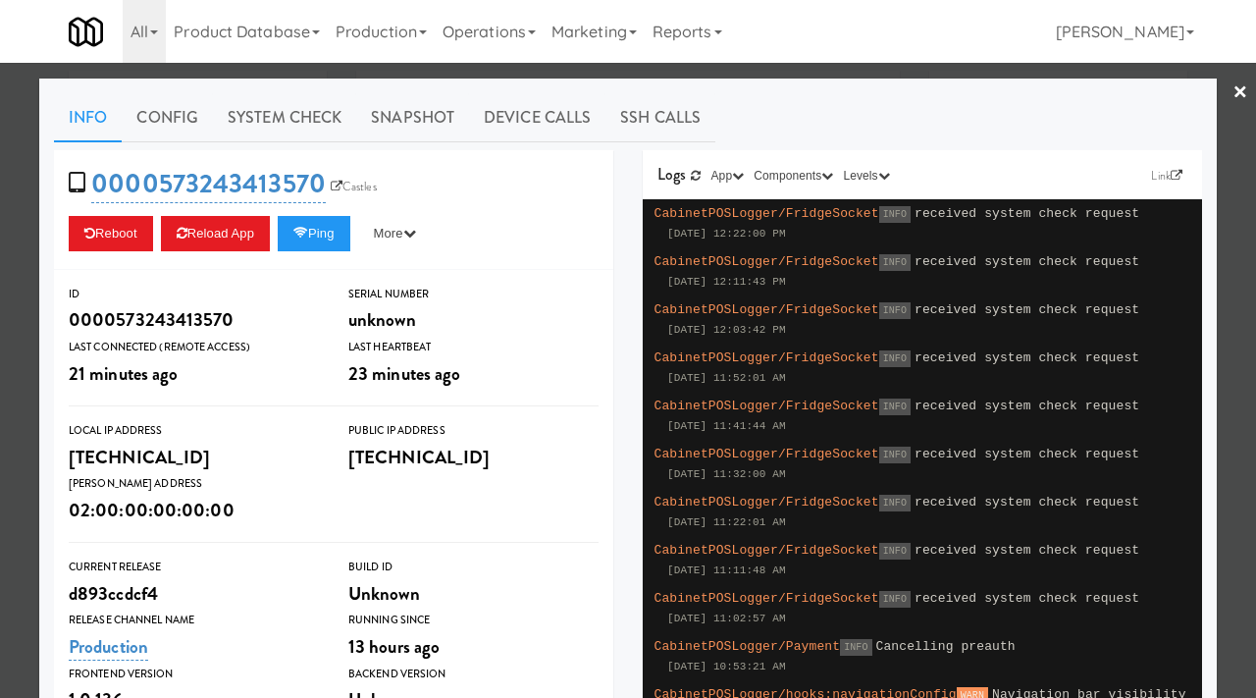
click at [18, 272] on div at bounding box center [628, 349] width 1256 height 698
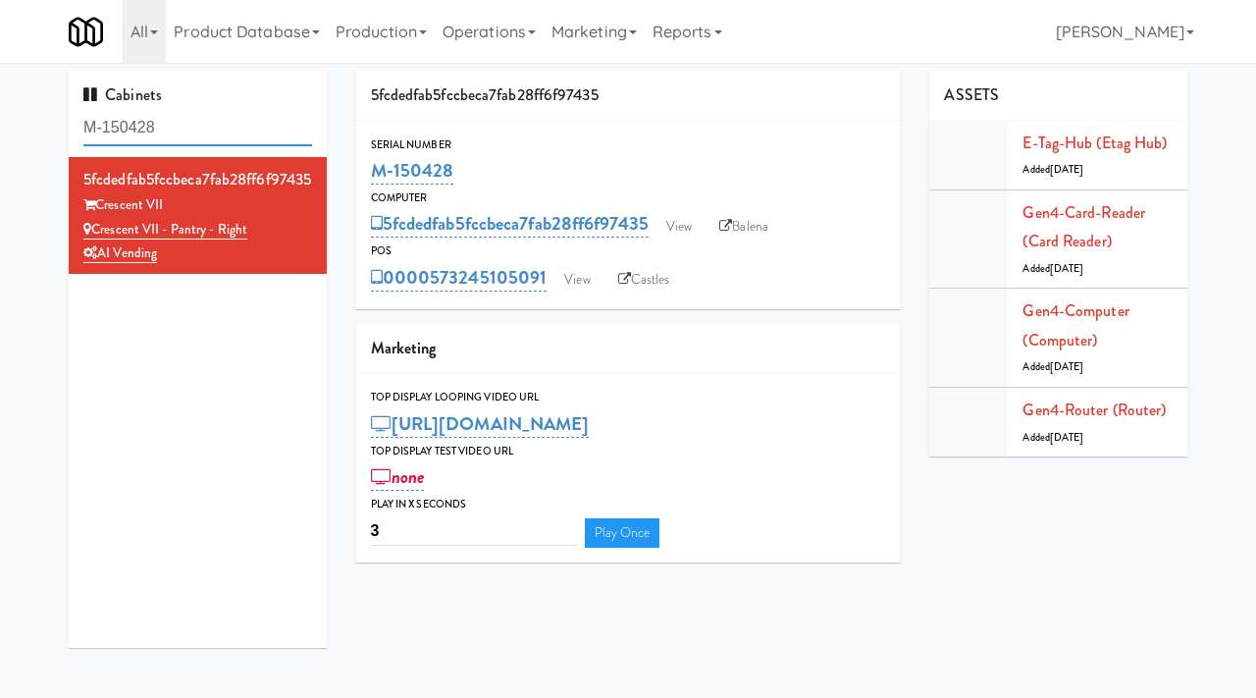
click at [199, 134] on input "M-150428" at bounding box center [197, 128] width 229 height 36
type input "surgery"
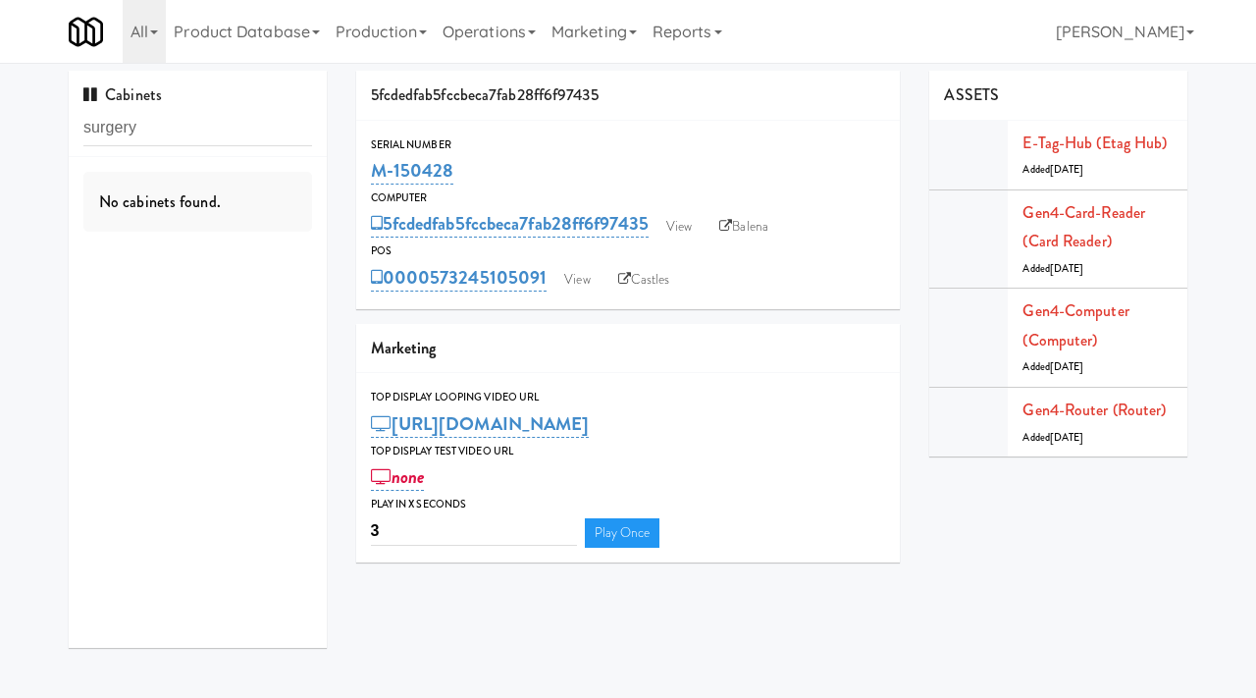
click at [203, 130] on input "surgery" at bounding box center [197, 128] width 229 height 36
type input "[PERSON_NAME]"
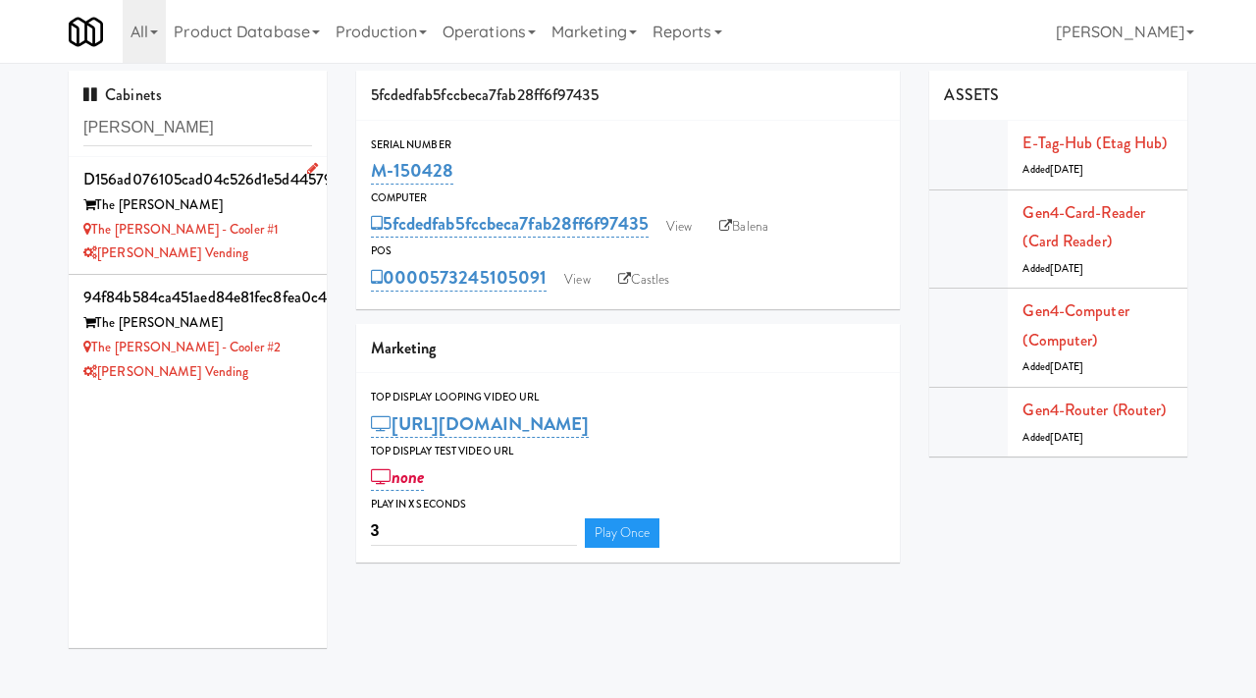
click at [271, 243] on div "[PERSON_NAME] Vending" at bounding box center [197, 253] width 229 height 25
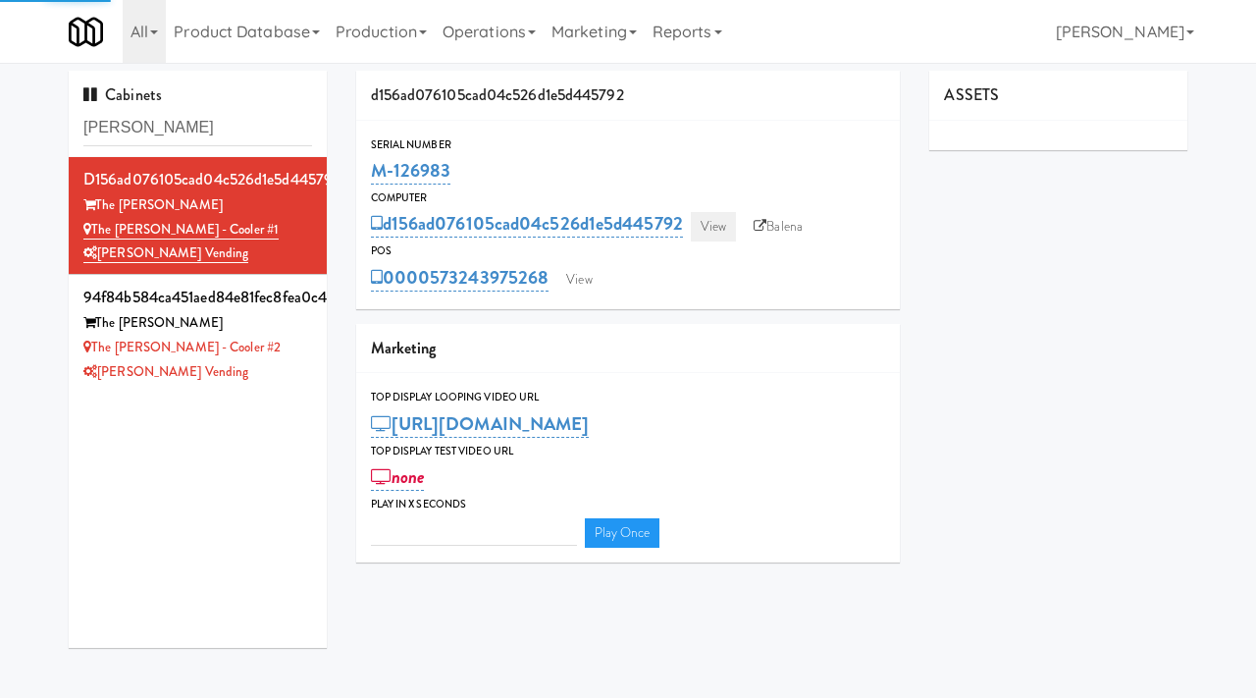
type input "3"
click at [719, 235] on link "View" at bounding box center [713, 226] width 45 height 29
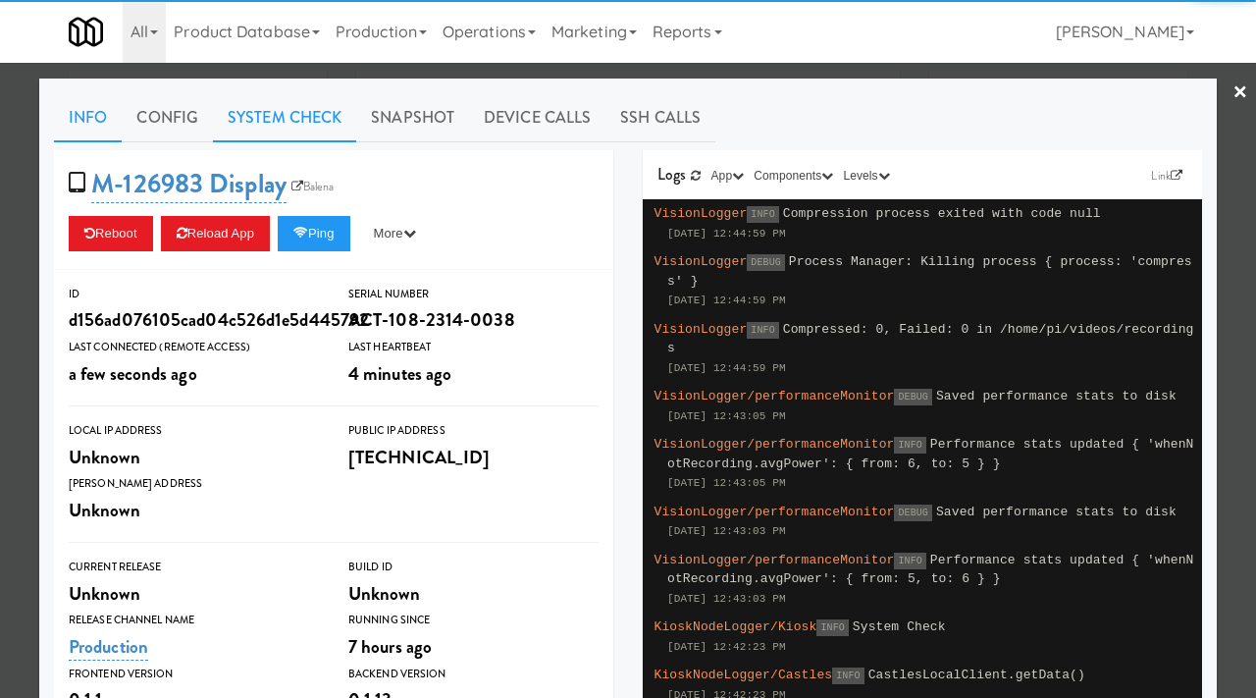
click at [306, 131] on link "System Check" at bounding box center [284, 117] width 143 height 49
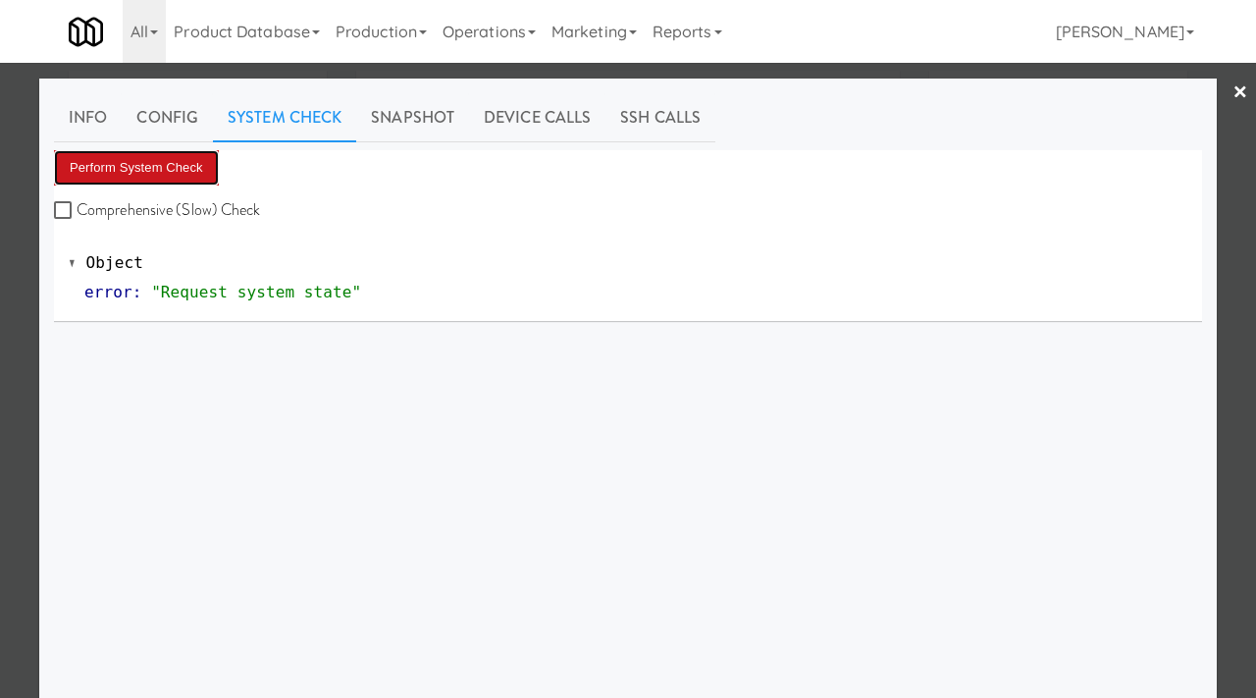
click at [125, 167] on button "Perform System Check" at bounding box center [136, 167] width 165 height 35
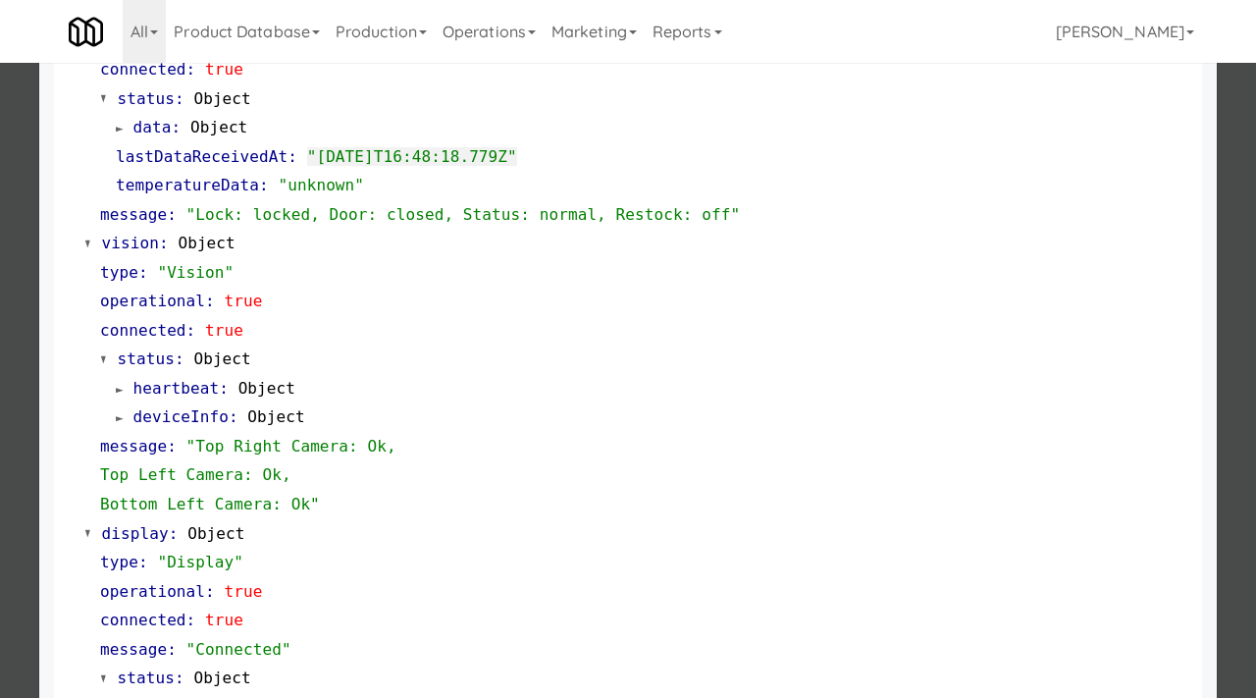
scroll to position [855, 0]
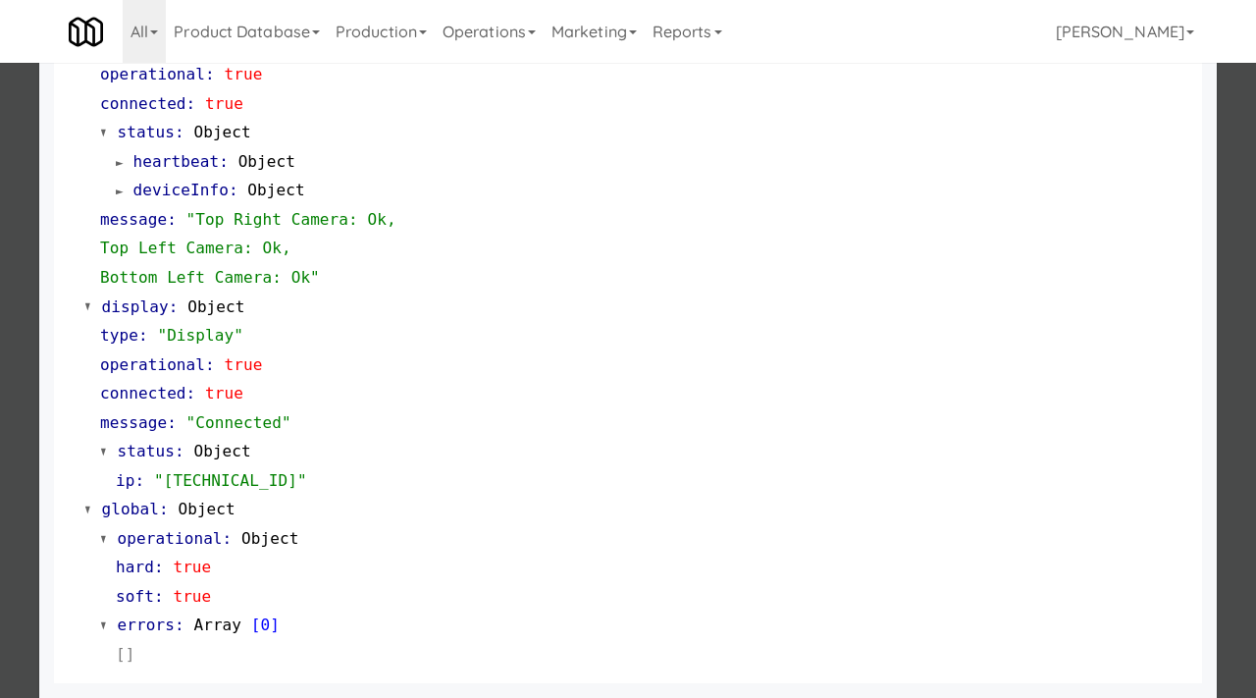
click at [0, 289] on div at bounding box center [628, 349] width 1256 height 698
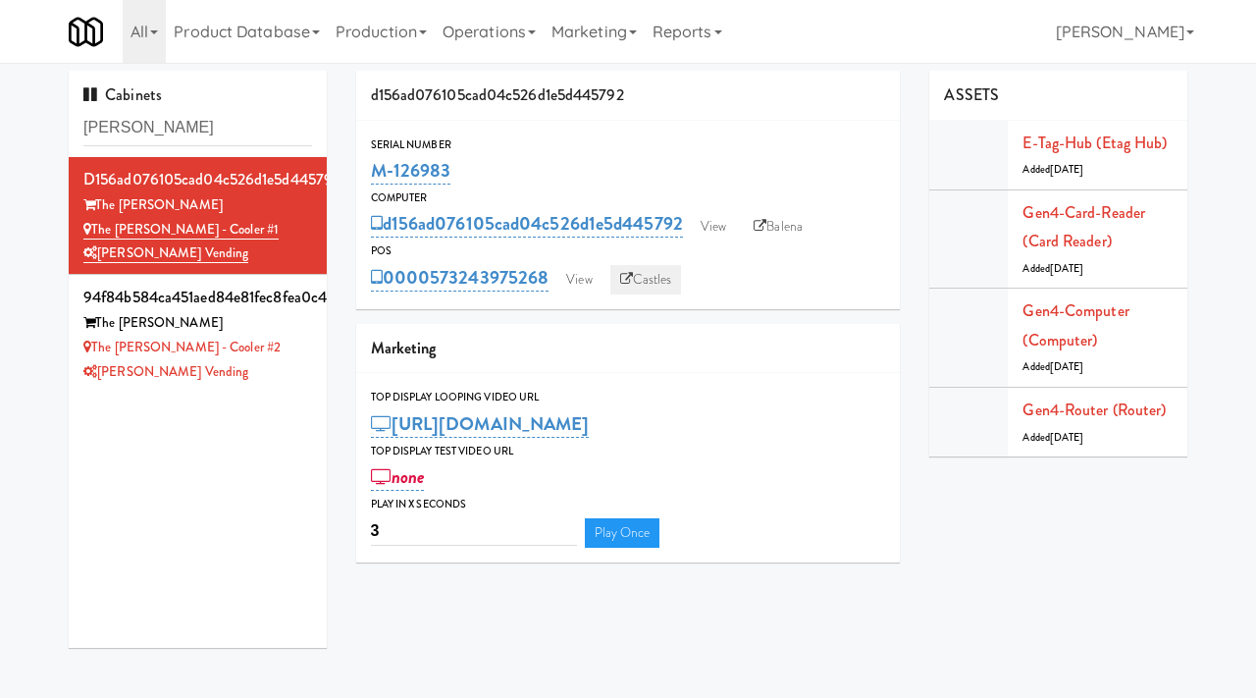
click at [644, 277] on link "Castles" at bounding box center [646, 279] width 72 height 29
